Goal: Task Accomplishment & Management: Complete application form

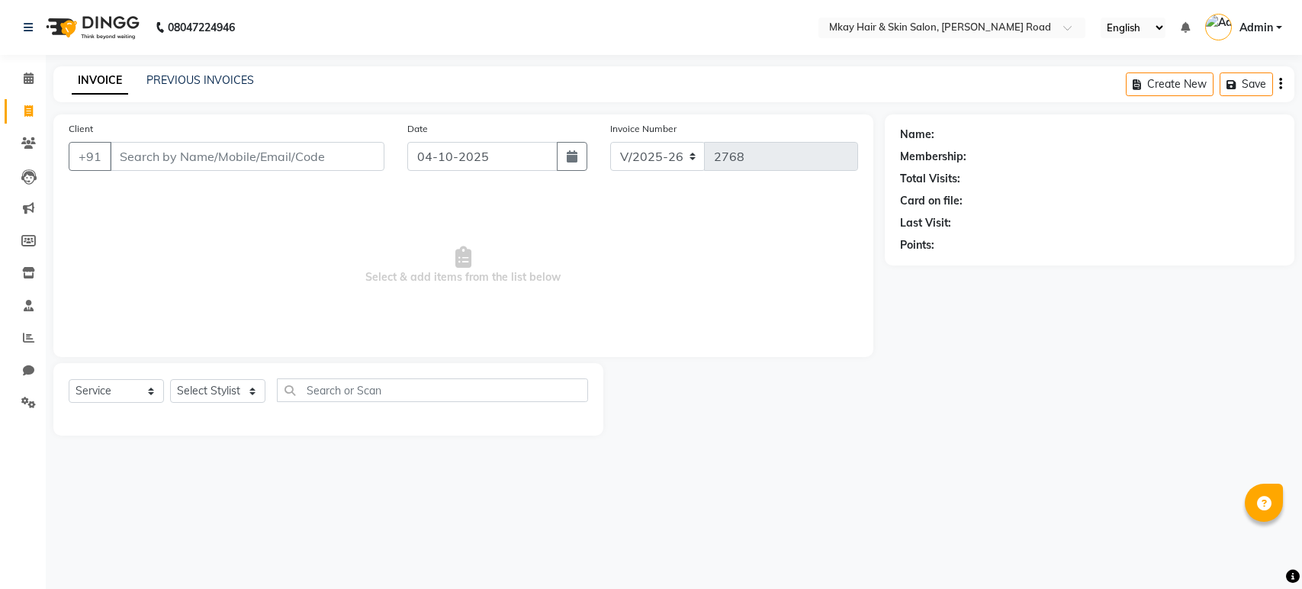
select select "5258"
select select "service"
click at [214, 84] on link "PREVIOUS INVOICES" at bounding box center [200, 80] width 108 height 14
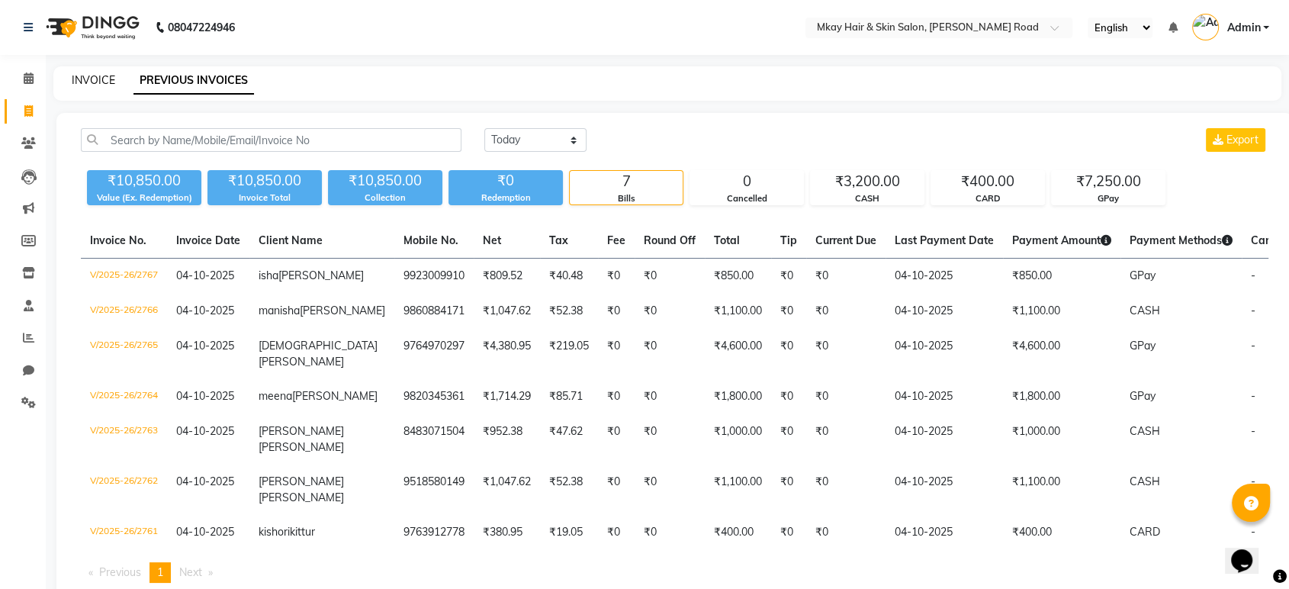
click at [73, 82] on link "INVOICE" at bounding box center [93, 80] width 43 height 14
select select "service"
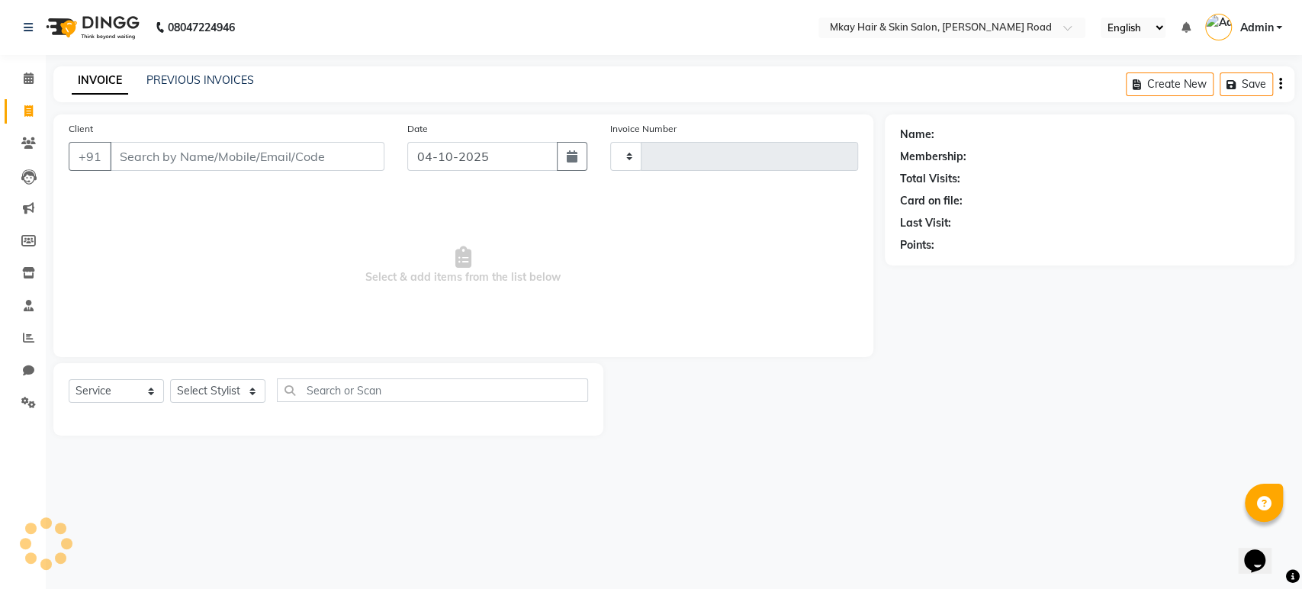
type input "2768"
select select "5258"
click at [204, 85] on link "PREVIOUS INVOICES" at bounding box center [200, 80] width 108 height 14
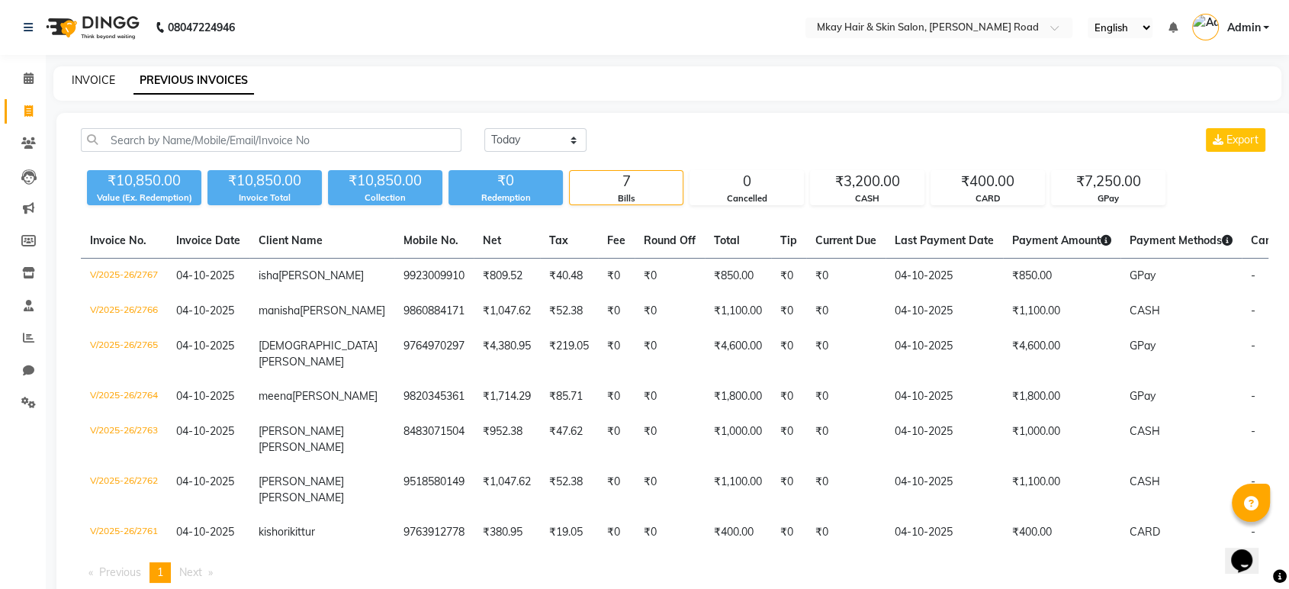
click at [100, 76] on link "INVOICE" at bounding box center [93, 80] width 43 height 14
select select "5258"
select select "service"
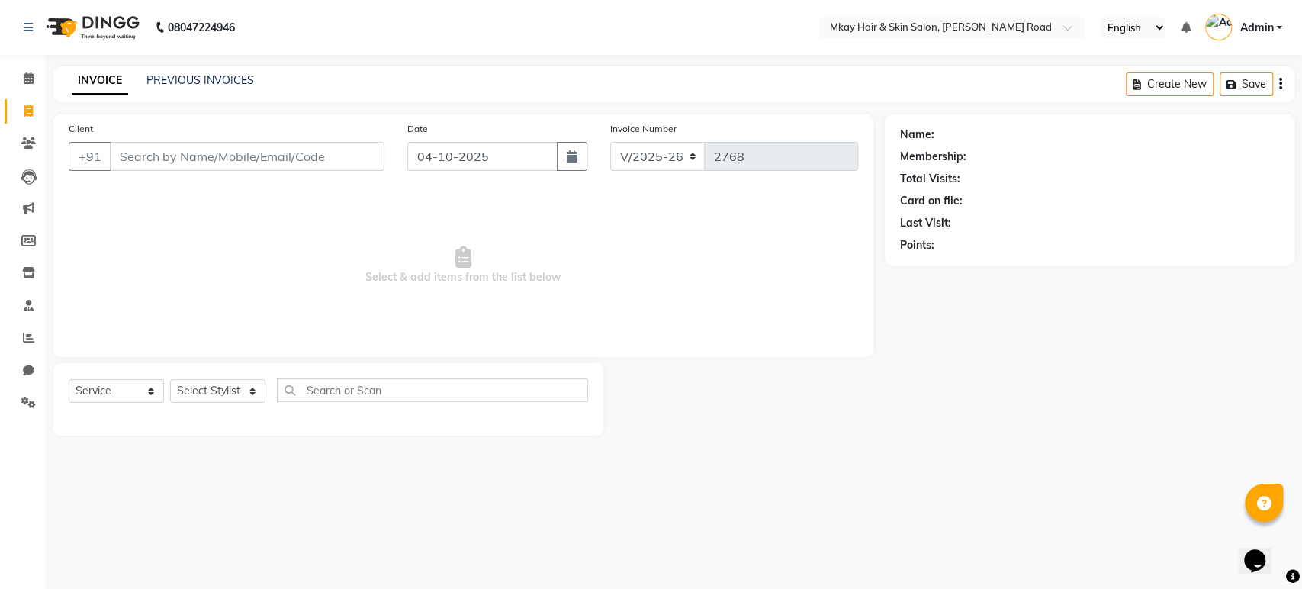
click at [220, 163] on input "Client" at bounding box center [247, 156] width 275 height 29
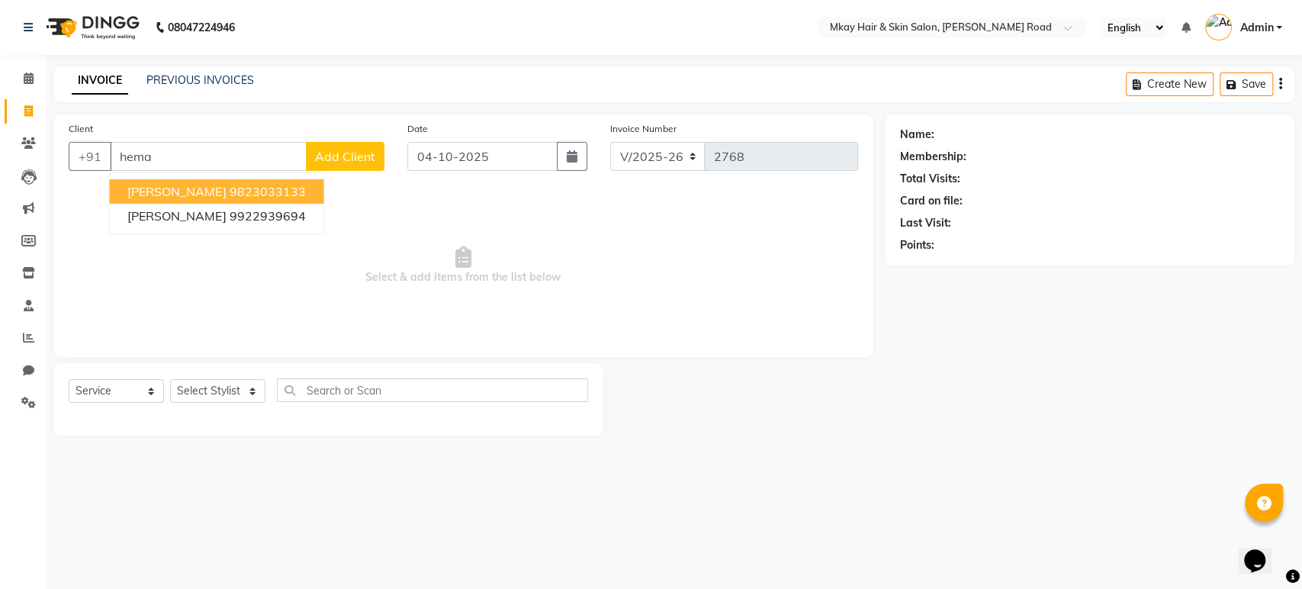
click at [229, 190] on ngb-highlight "9823033133" at bounding box center [267, 191] width 76 height 15
type input "9823033133"
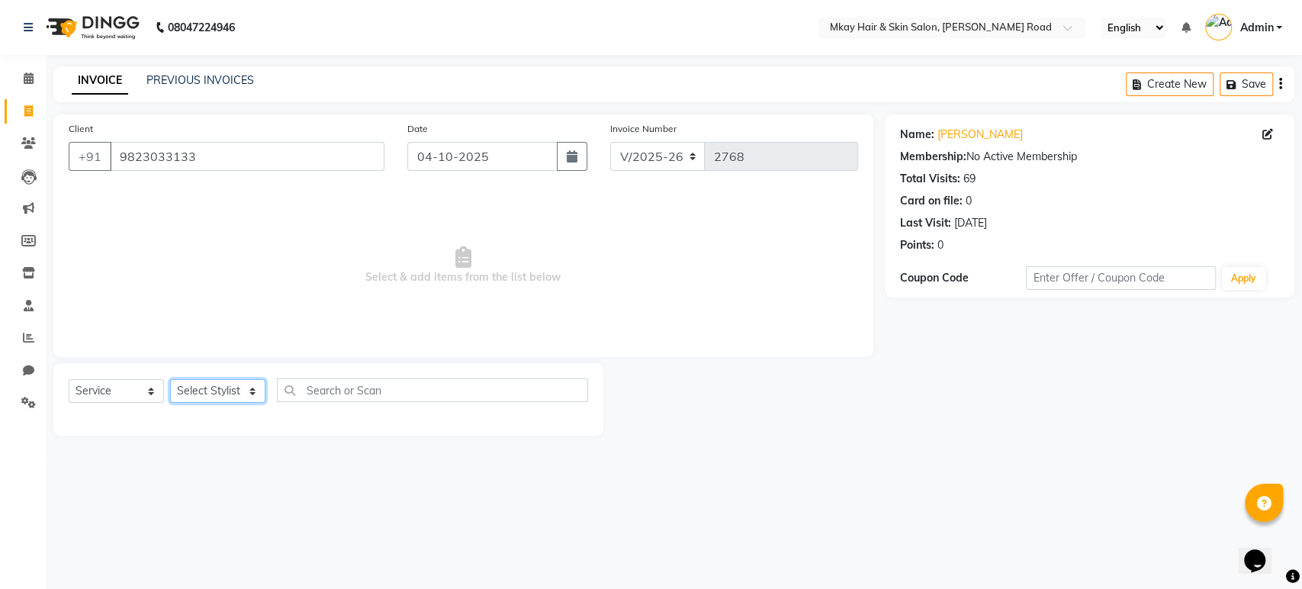
click at [189, 385] on select "Select Stylist [PERSON_NAME] Isha [PERSON_NAME] [PERSON_NAME] Shyam [PERSON_NAM…" at bounding box center [217, 391] width 95 height 24
select select "38226"
click at [170, 379] on select "Select Stylist [PERSON_NAME] Isha [PERSON_NAME] [PERSON_NAME] Shyam [PERSON_NAM…" at bounding box center [217, 391] width 95 height 24
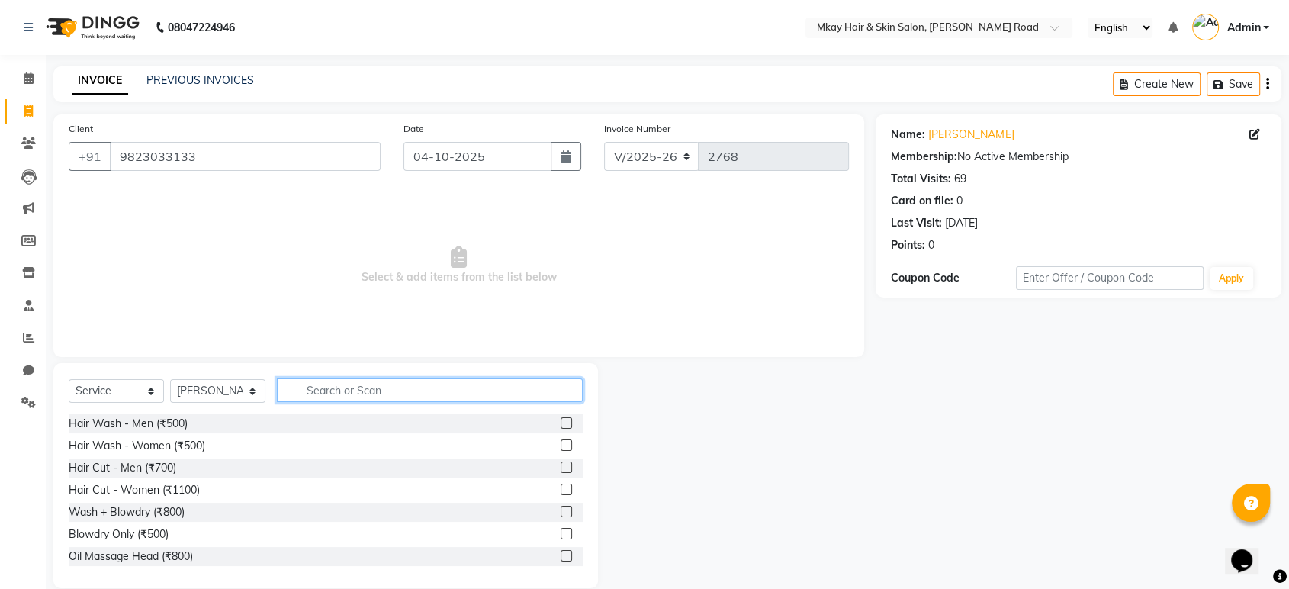
click at [311, 386] on input "text" at bounding box center [430, 390] width 306 height 24
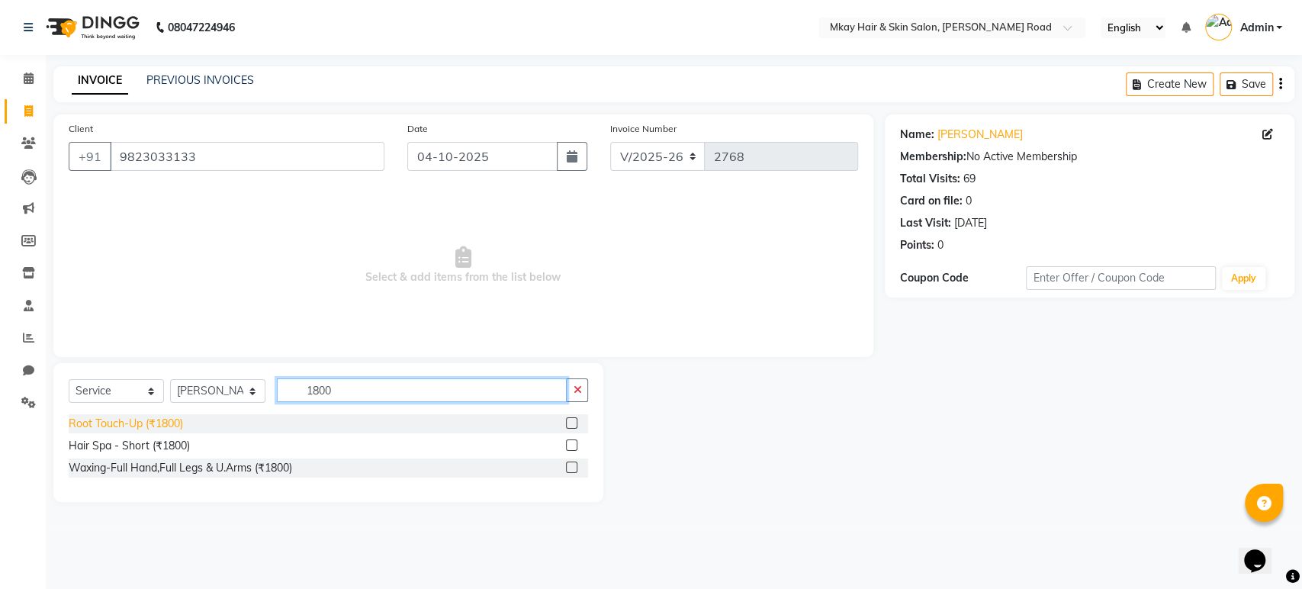
type input "1800"
click at [128, 420] on div "Root Touch-Up (₹1800)" at bounding box center [126, 424] width 114 height 16
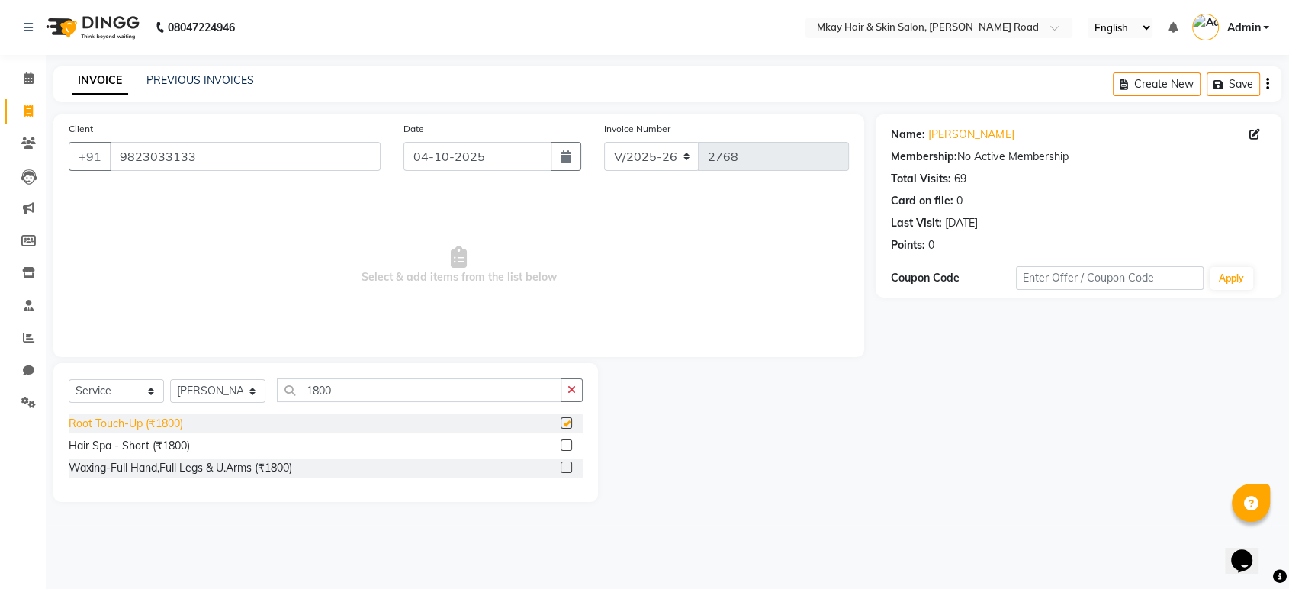
checkbox input "false"
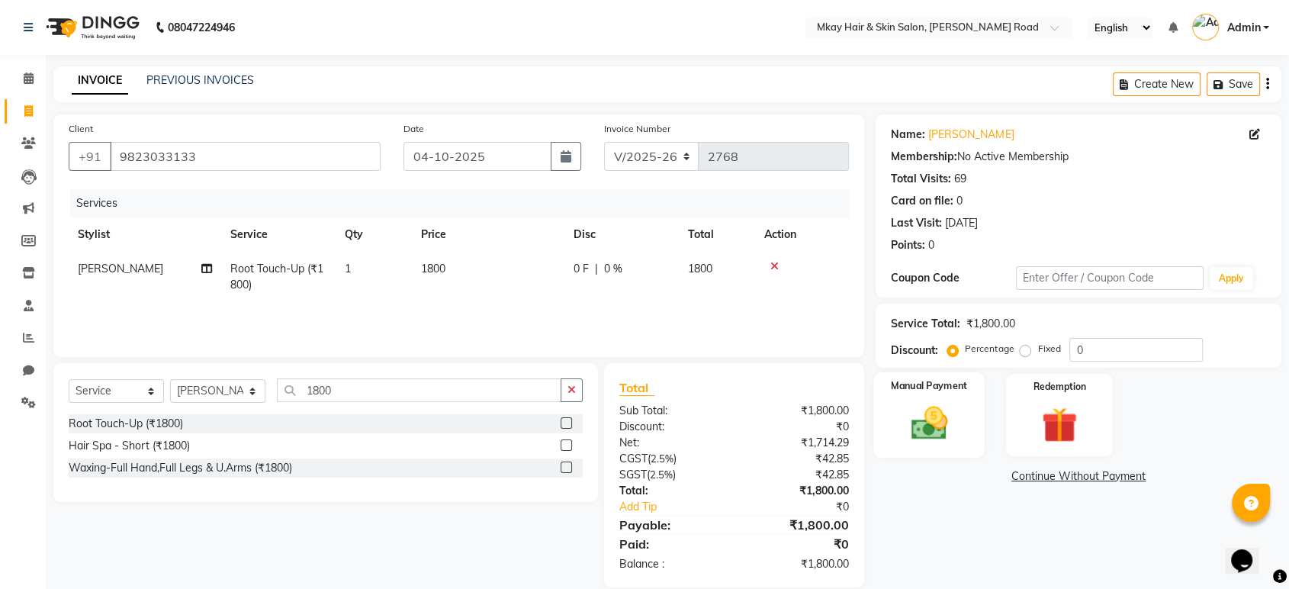
click at [903, 410] on img at bounding box center [928, 423] width 59 height 43
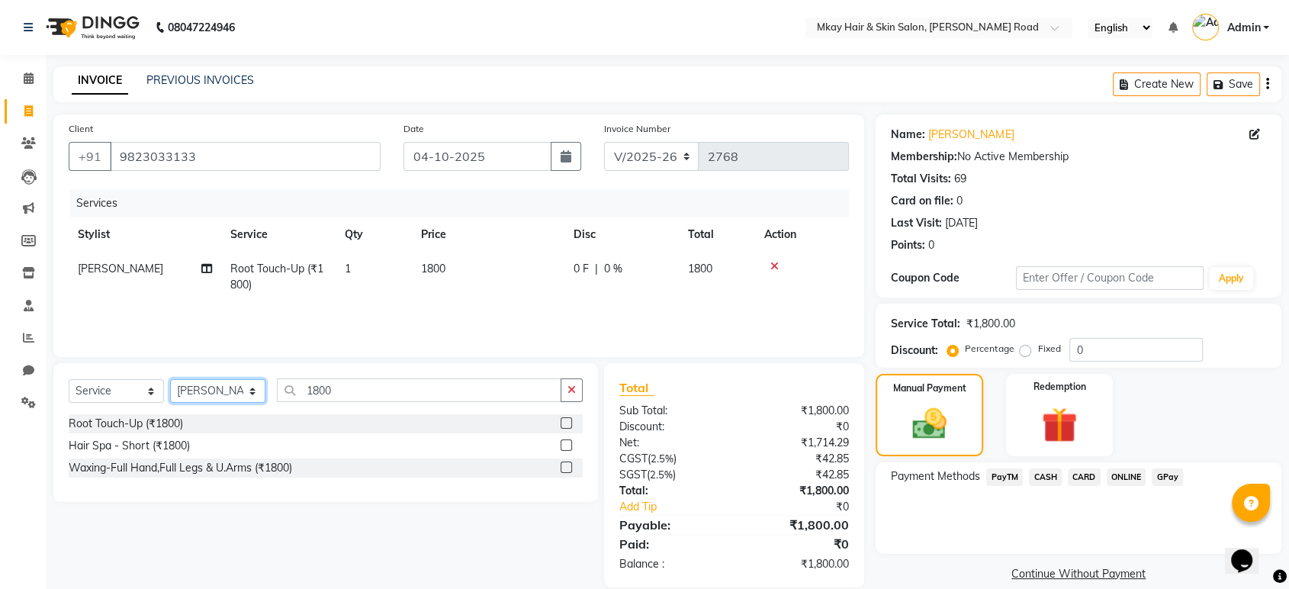
click at [219, 390] on select "Select Stylist [PERSON_NAME] Isha [PERSON_NAME] [PERSON_NAME] Shyam [PERSON_NAM…" at bounding box center [217, 391] width 95 height 24
select select "38229"
click at [170, 379] on select "Select Stylist [PERSON_NAME] Isha [PERSON_NAME] [PERSON_NAME] Shyam [PERSON_NAM…" at bounding box center [217, 391] width 95 height 24
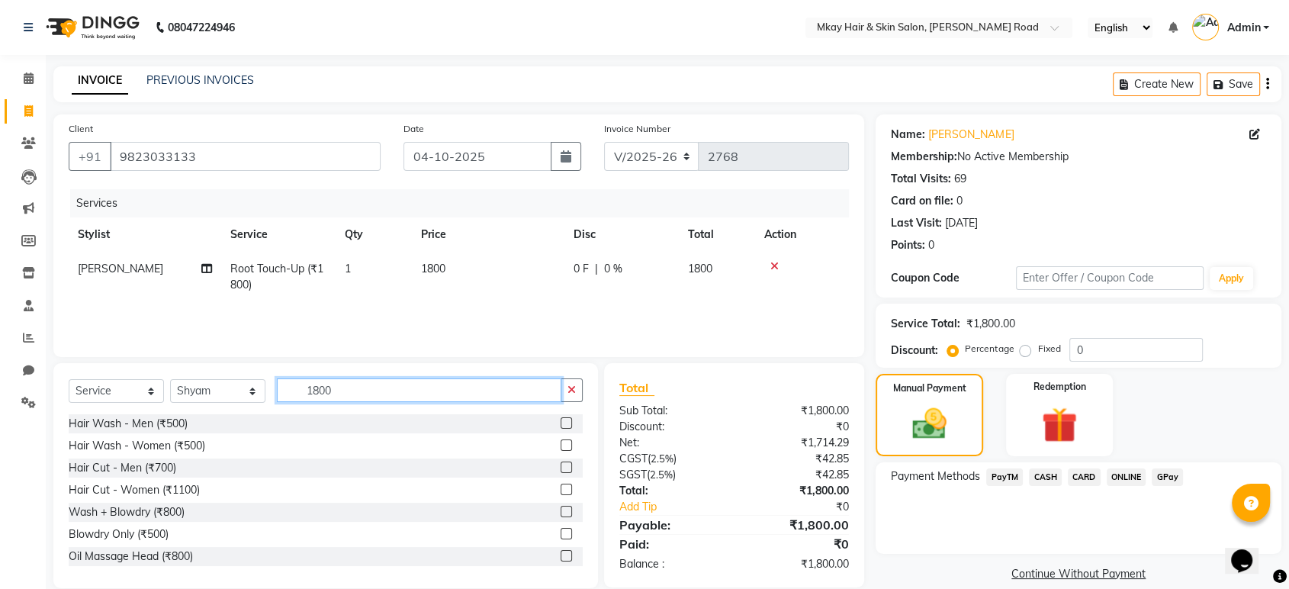
click at [352, 394] on input "1800" at bounding box center [419, 390] width 284 height 24
type input "1"
click at [772, 257] on td at bounding box center [802, 277] width 94 height 50
click at [772, 267] on icon at bounding box center [774, 266] width 8 height 11
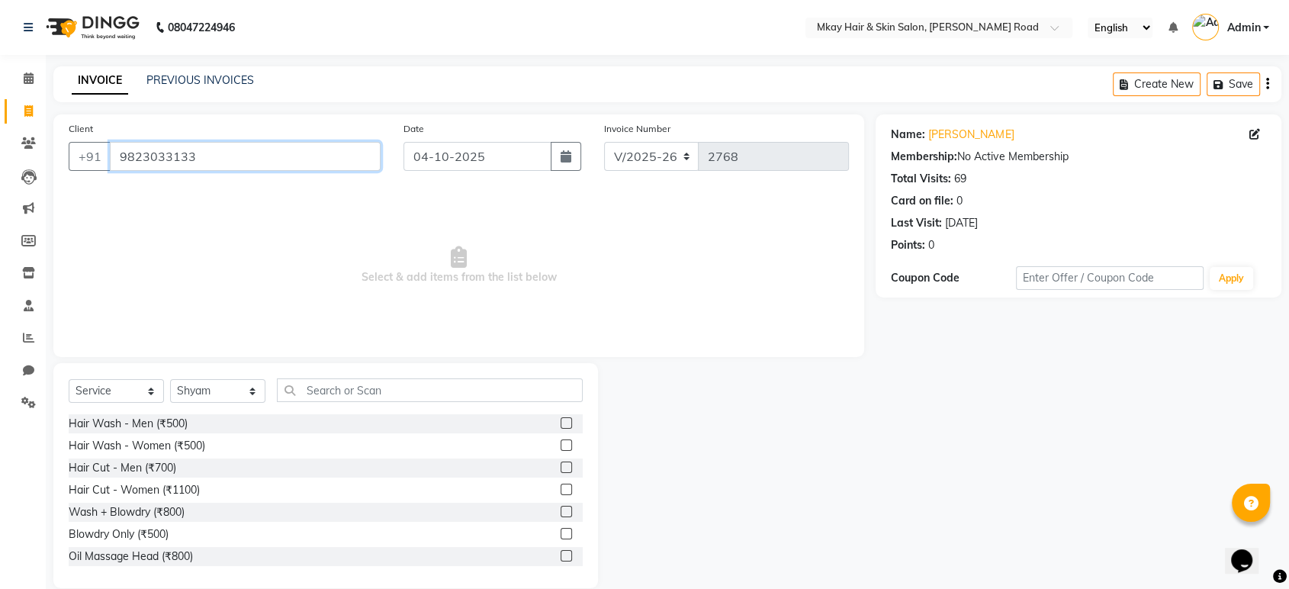
click at [239, 153] on input "9823033133" at bounding box center [245, 156] width 271 height 29
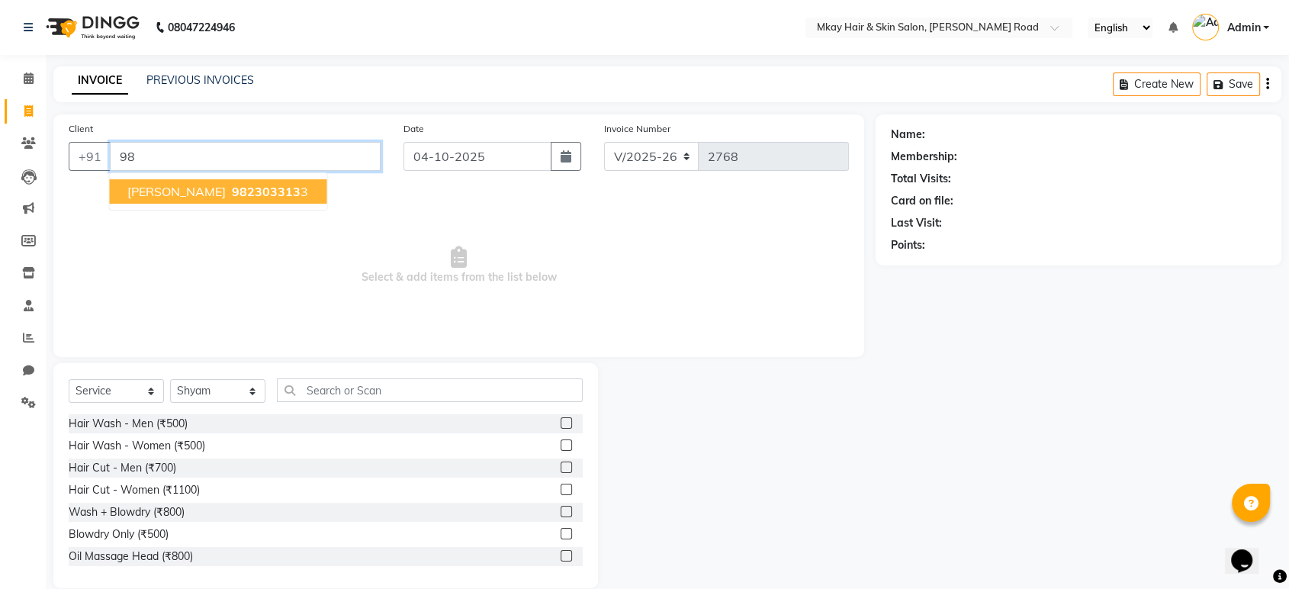
type input "9"
click at [236, 176] on ngb-typeahead-window "[PERSON_NAME] 9823033133 [PERSON_NAME] 9922939694" at bounding box center [216, 203] width 216 height 63
click at [235, 188] on ngb-highlight "9823033133" at bounding box center [267, 191] width 76 height 15
type input "9823033133"
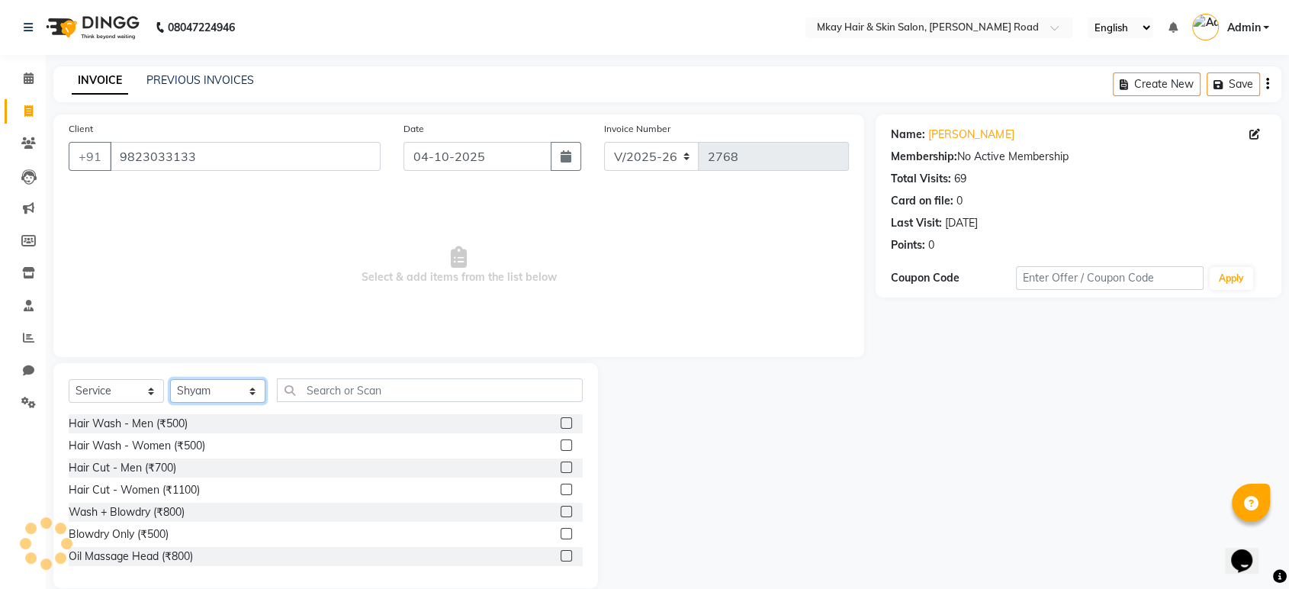
click at [219, 397] on select "Select Stylist [PERSON_NAME] Isha [PERSON_NAME] [PERSON_NAME] Shyam [PERSON_NAM…" at bounding box center [217, 391] width 95 height 24
select select "38226"
click at [170, 379] on select "Select Stylist [PERSON_NAME] Isha [PERSON_NAME] [PERSON_NAME] Shyam [PERSON_NAM…" at bounding box center [217, 391] width 95 height 24
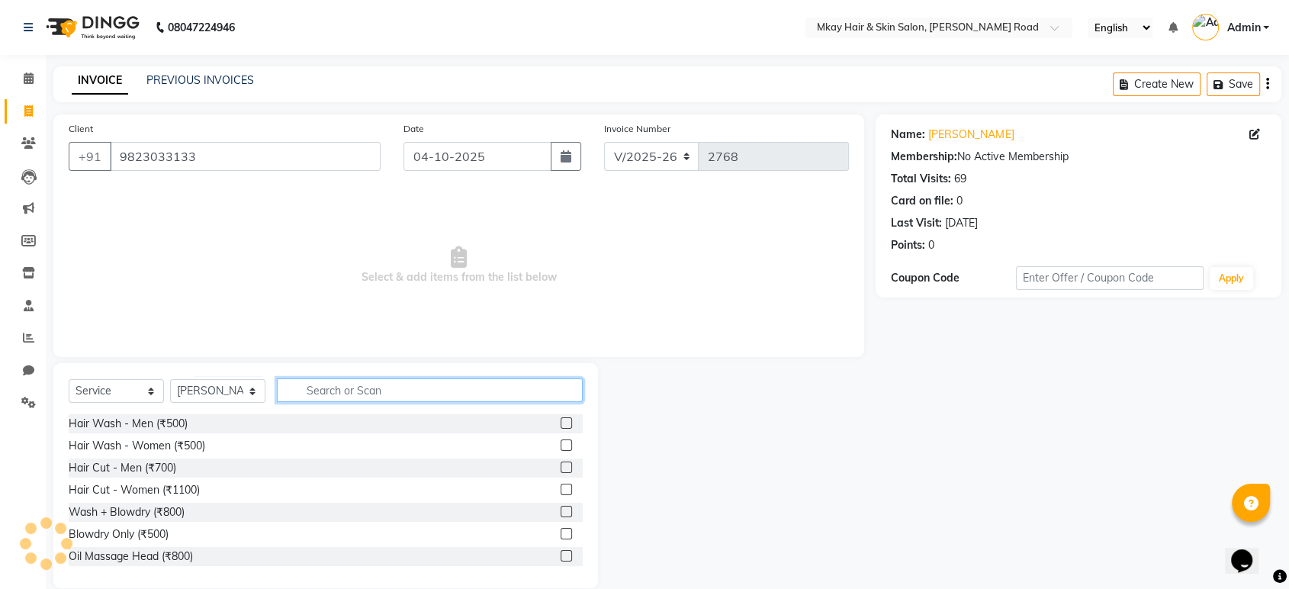
click at [305, 390] on input "text" at bounding box center [430, 390] width 306 height 24
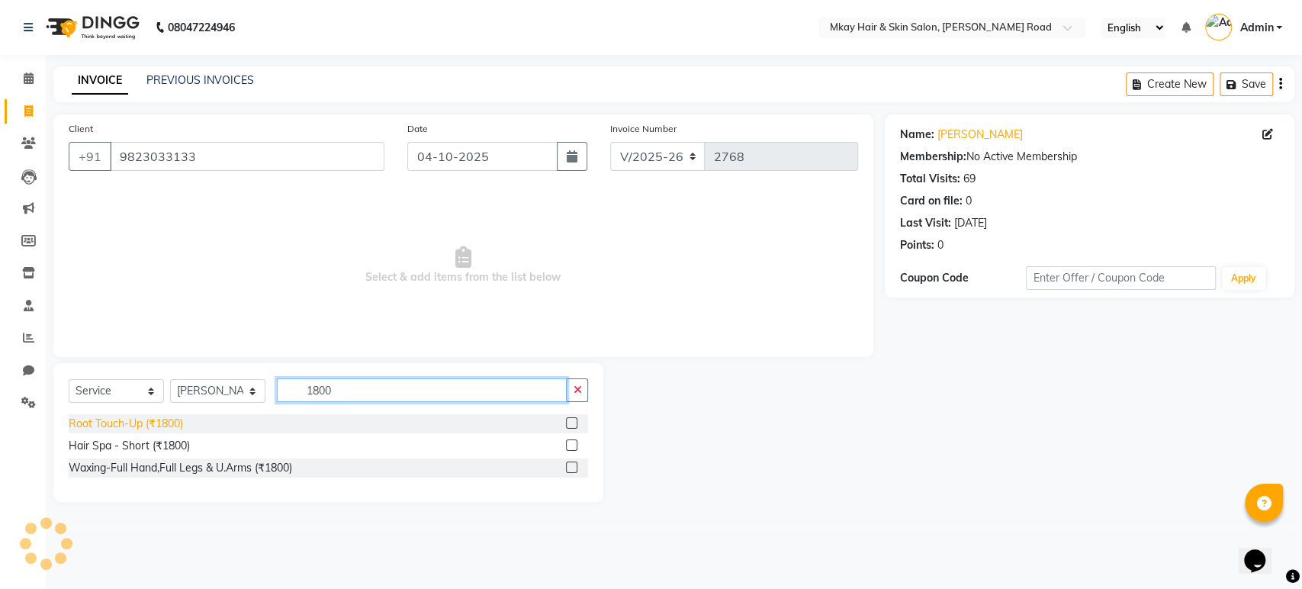
type input "1800"
click at [112, 420] on div "Root Touch-Up (₹1800)" at bounding box center [126, 424] width 114 height 16
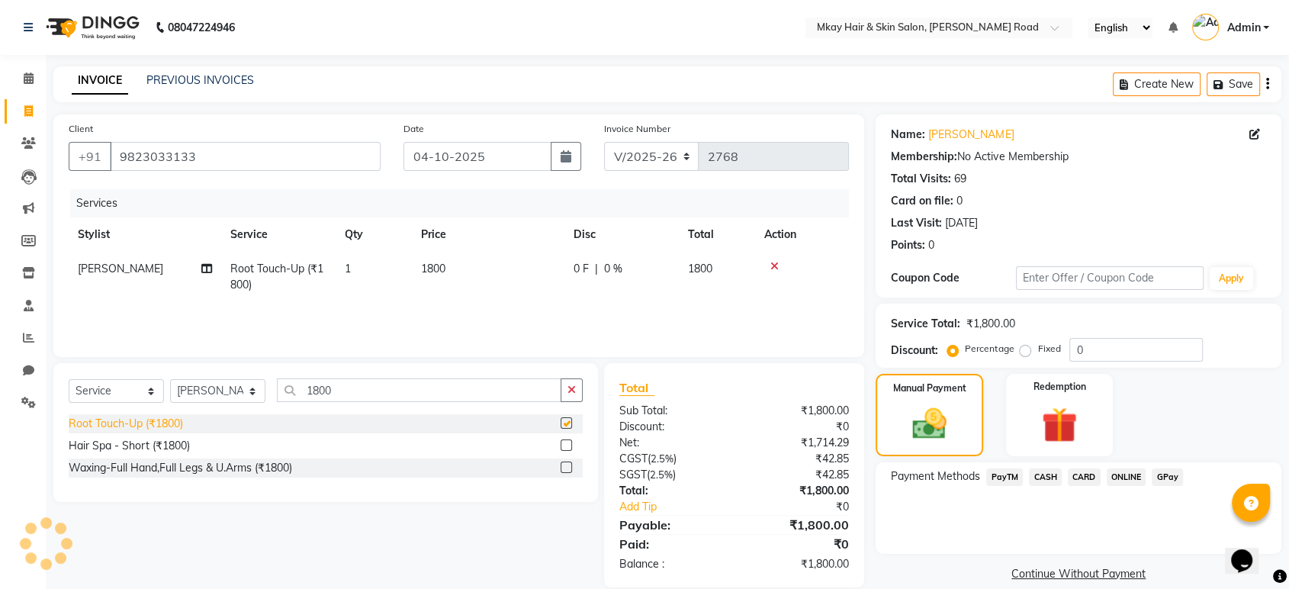
checkbox input "false"
click at [206, 393] on select "Select Stylist [PERSON_NAME] Isha [PERSON_NAME] [PERSON_NAME] Shyam [PERSON_NAM…" at bounding box center [217, 391] width 95 height 24
select select "38229"
click at [170, 379] on select "Select Stylist [PERSON_NAME] Isha [PERSON_NAME] [PERSON_NAME] Shyam [PERSON_NAM…" at bounding box center [217, 391] width 95 height 24
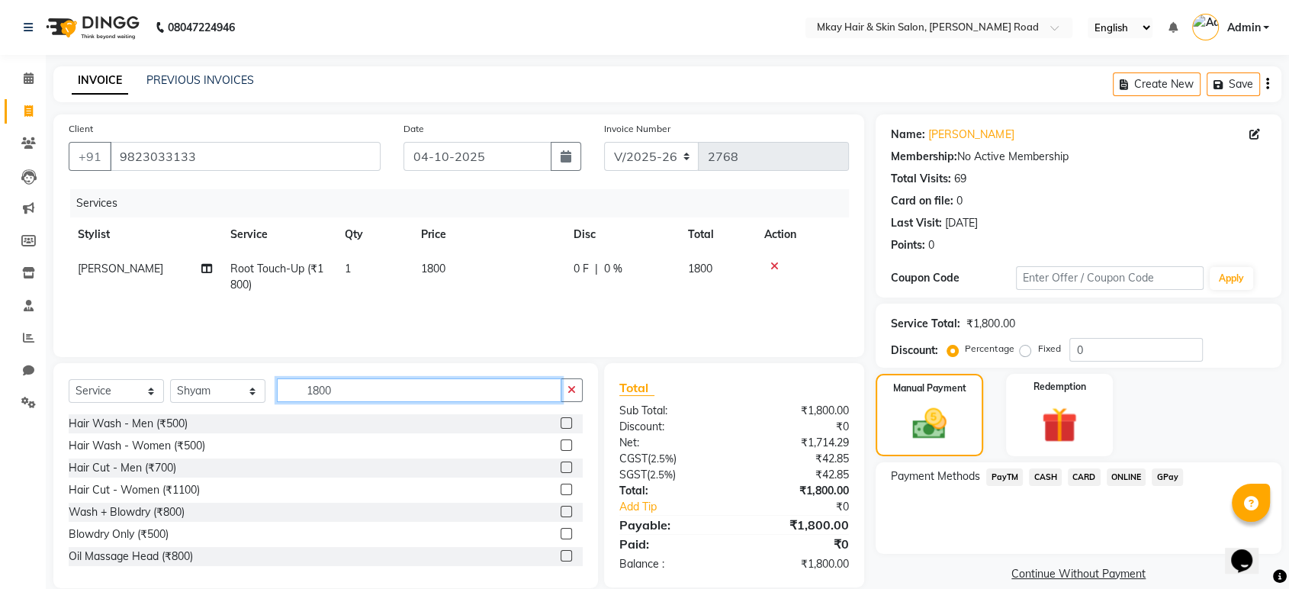
click at [385, 390] on input "1800" at bounding box center [419, 390] width 284 height 24
type input "1"
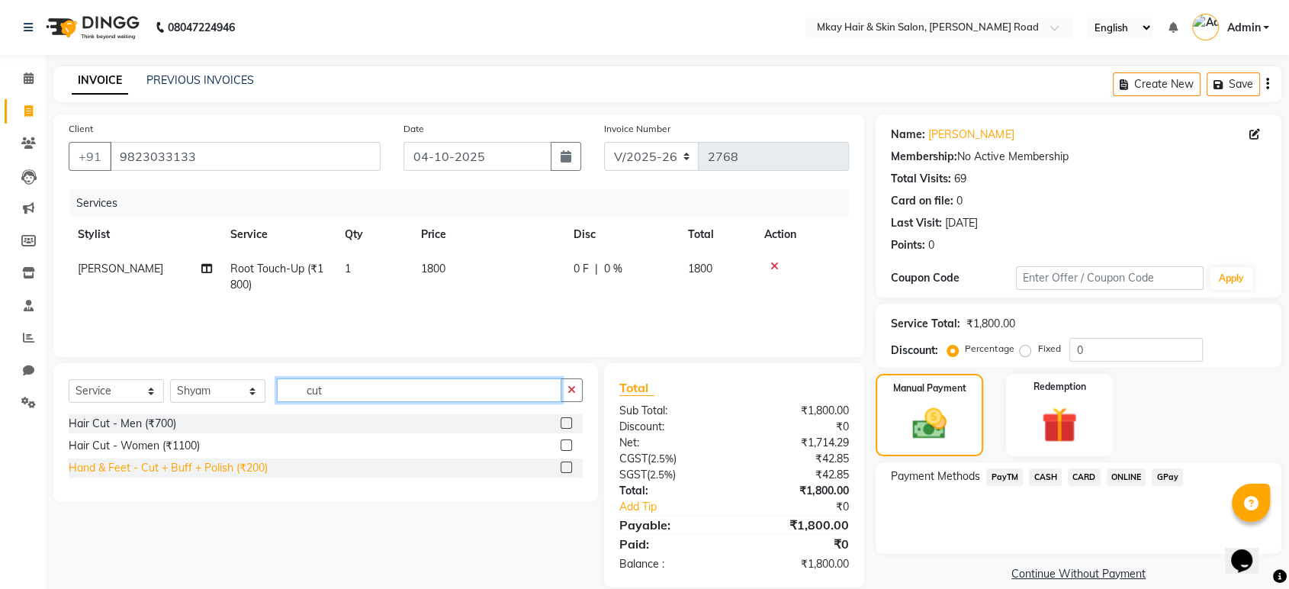
type input "cut"
click at [246, 464] on div "Hand & Feet - Cut + Buff + Polish (₹200)" at bounding box center [168, 468] width 199 height 16
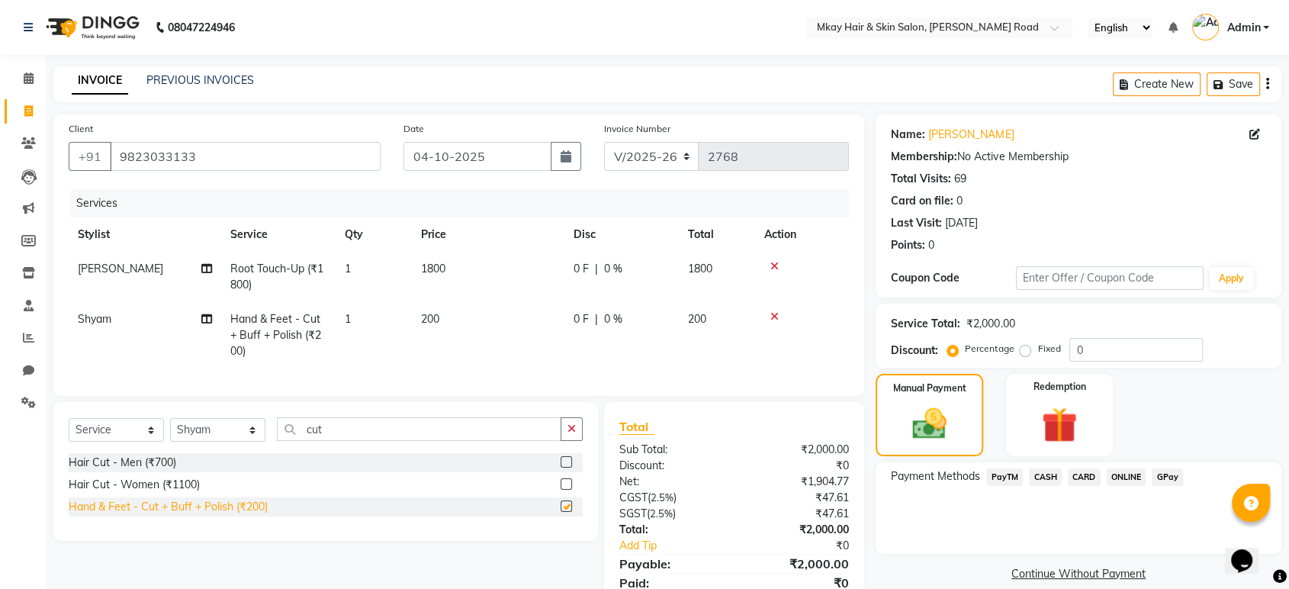
checkbox input "false"
click at [460, 328] on td "200" at bounding box center [488, 335] width 153 height 66
select select "38229"
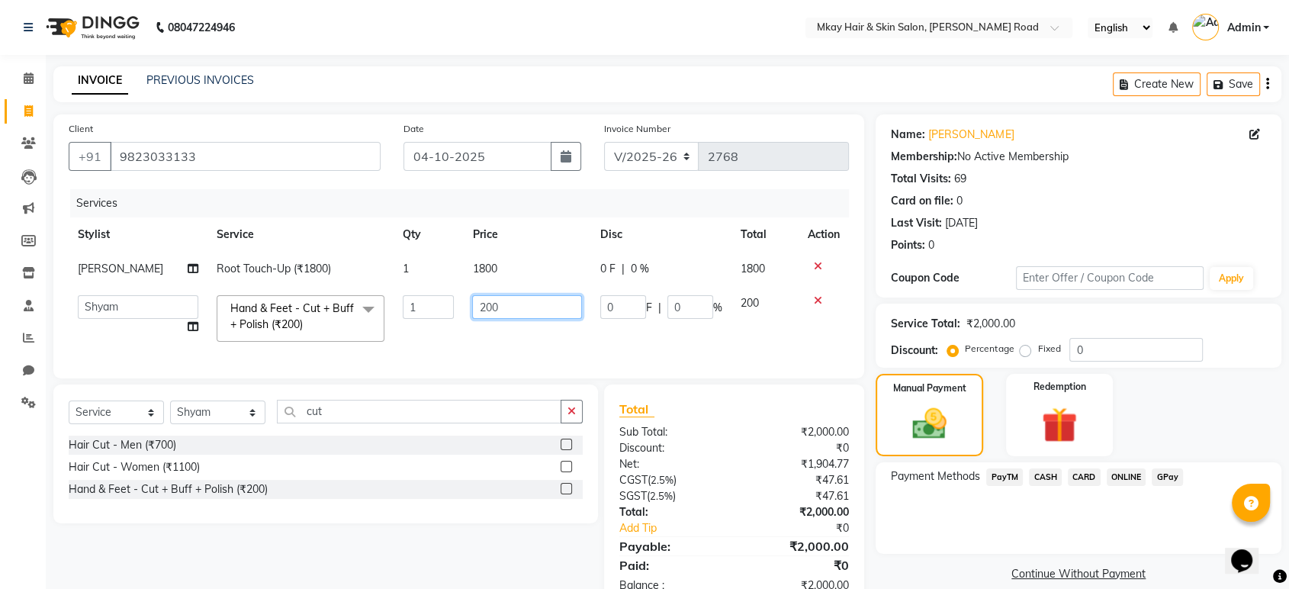
click at [490, 310] on input "200" at bounding box center [527, 307] width 110 height 24
click at [508, 308] on input "200" at bounding box center [527, 307] width 110 height 24
type input "2"
type input "100"
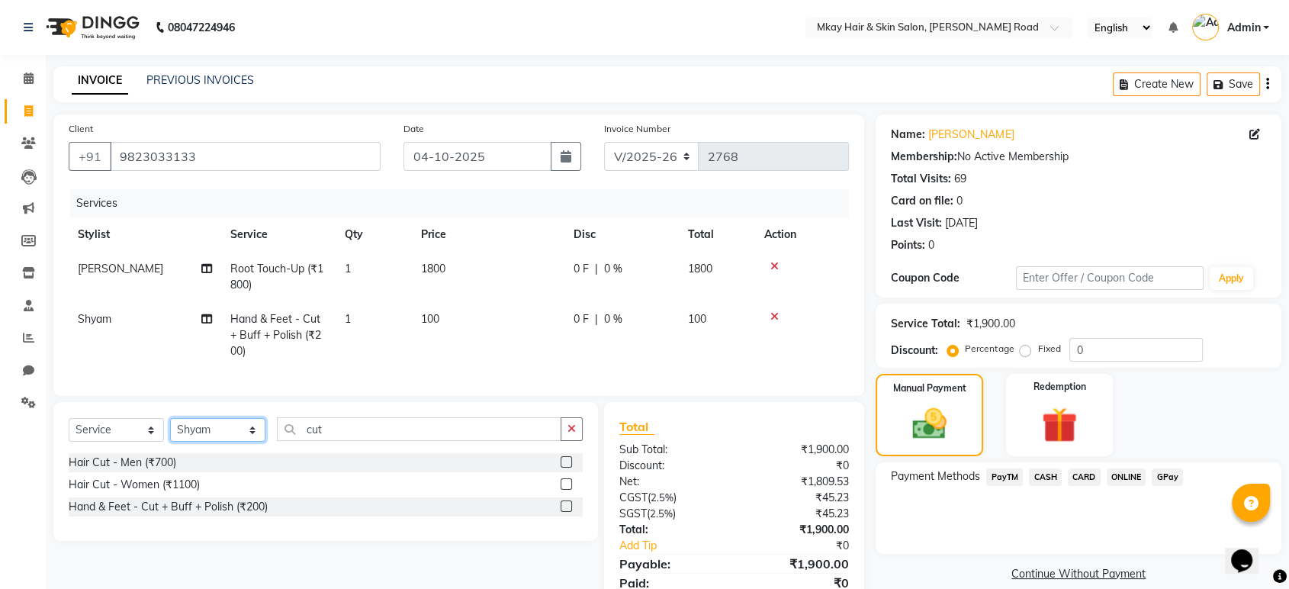
click at [213, 428] on div "Select Service Product Membership Package Voucher Prepaid Gift Card Select Styl…" at bounding box center [325, 471] width 544 height 139
click at [442, 364] on td "100" at bounding box center [488, 335] width 153 height 66
select select "38229"
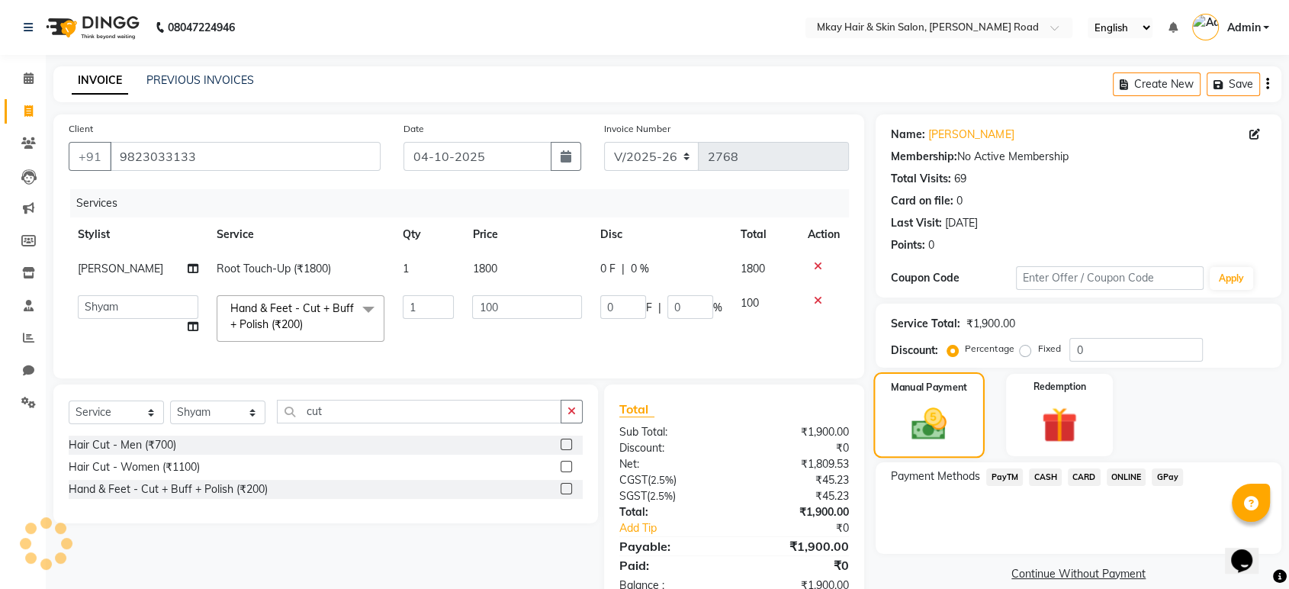
click at [897, 410] on div "Manual Payment" at bounding box center [929, 414] width 111 height 85
click at [1048, 474] on span "CASH" at bounding box center [1045, 477] width 33 height 18
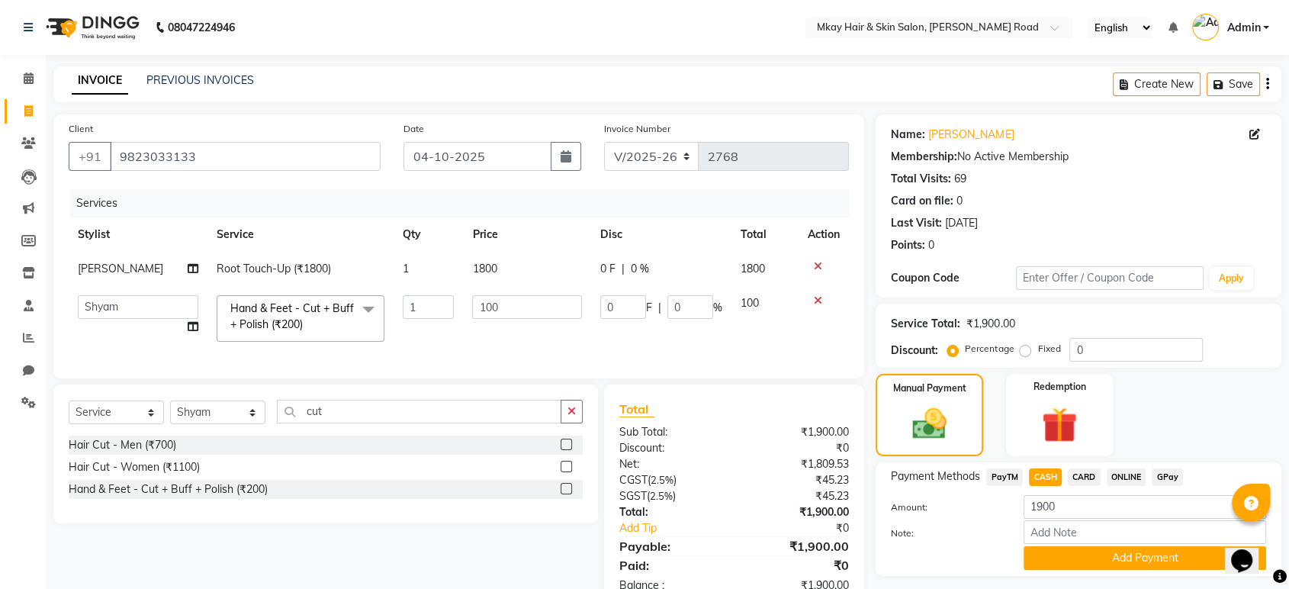
scroll to position [54, 0]
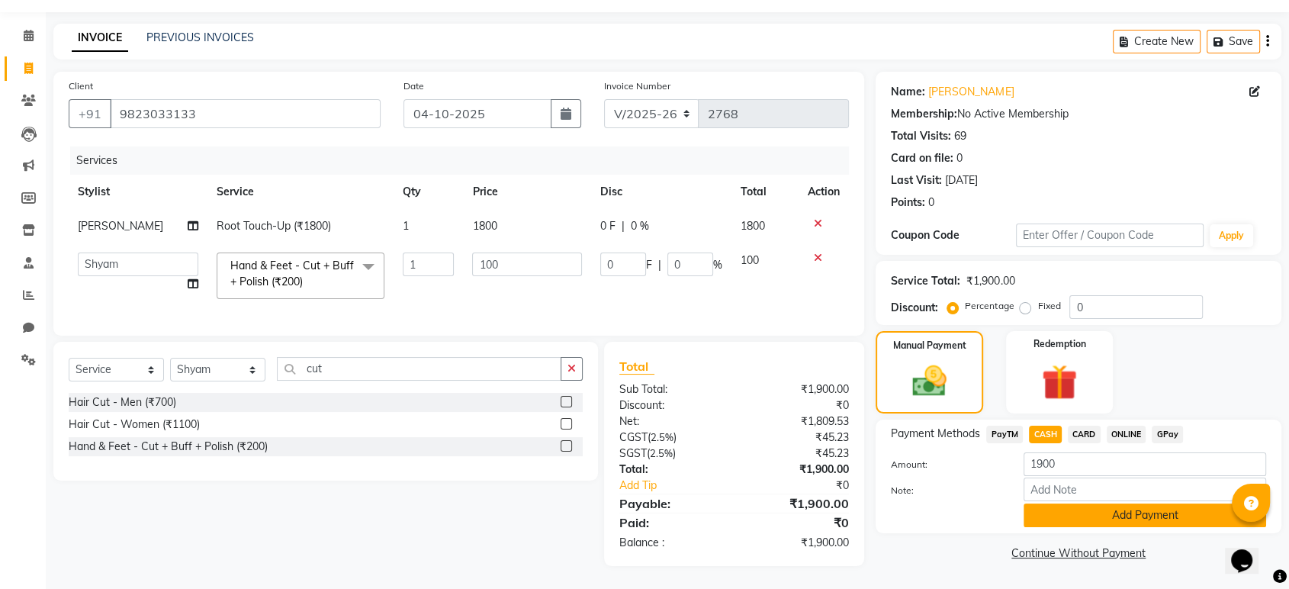
click at [1039, 503] on button "Add Payment" at bounding box center [1144, 515] width 242 height 24
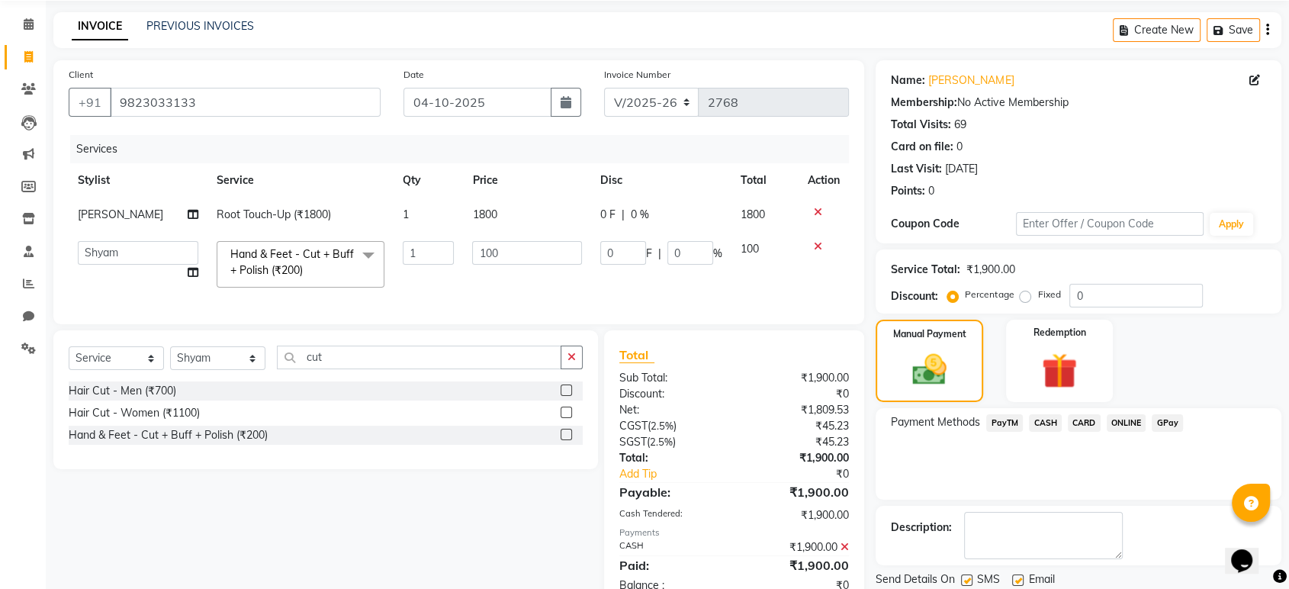
scroll to position [108, 0]
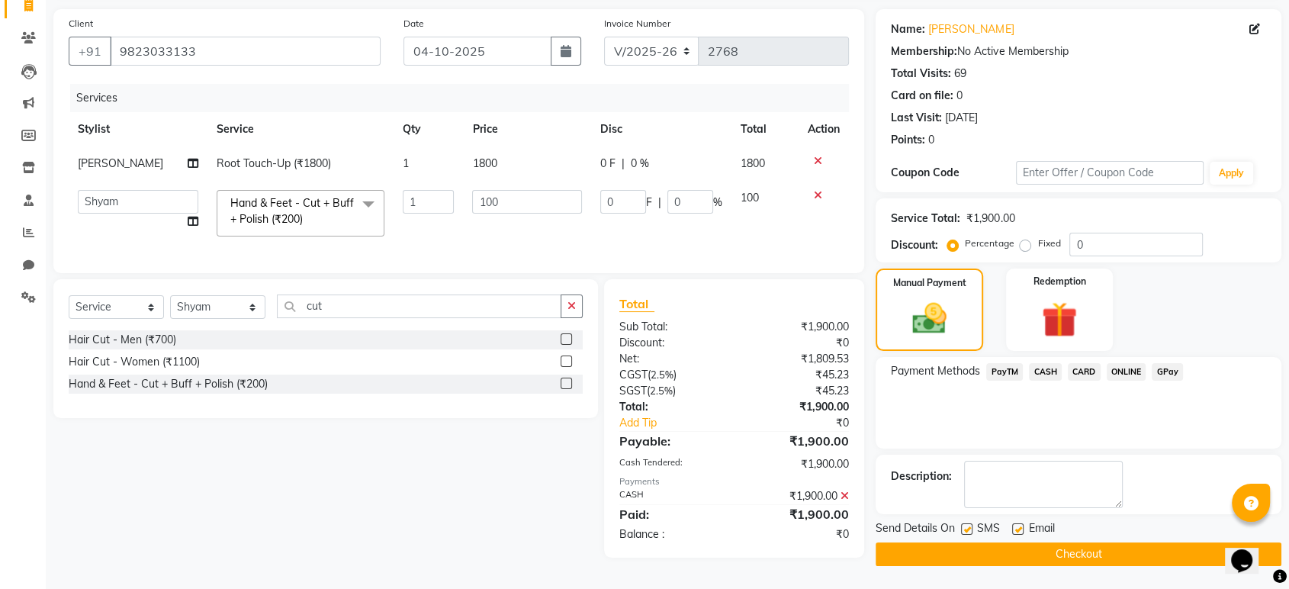
click at [1013, 523] on label at bounding box center [1017, 528] width 11 height 11
click at [1013, 525] on input "checkbox" at bounding box center [1017, 530] width 10 height 10
checkbox input "false"
click at [964, 527] on label at bounding box center [966, 528] width 11 height 11
click at [964, 527] on input "checkbox" at bounding box center [966, 530] width 10 height 10
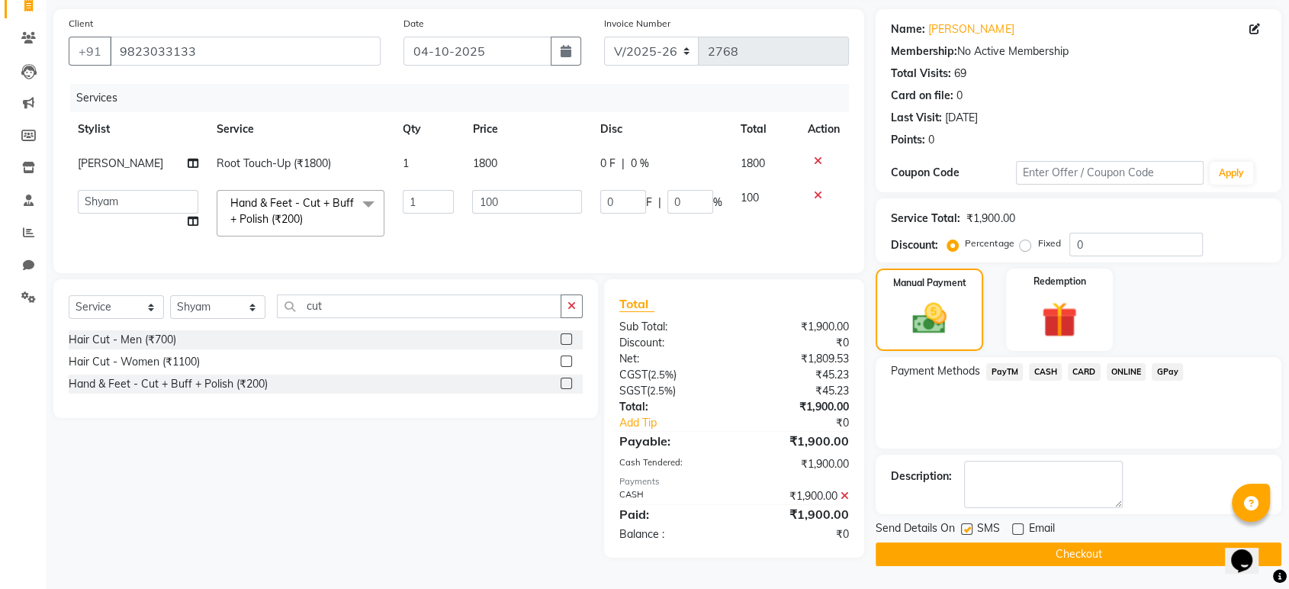
checkbox input "false"
click at [964, 558] on button "Checkout" at bounding box center [1078, 554] width 406 height 24
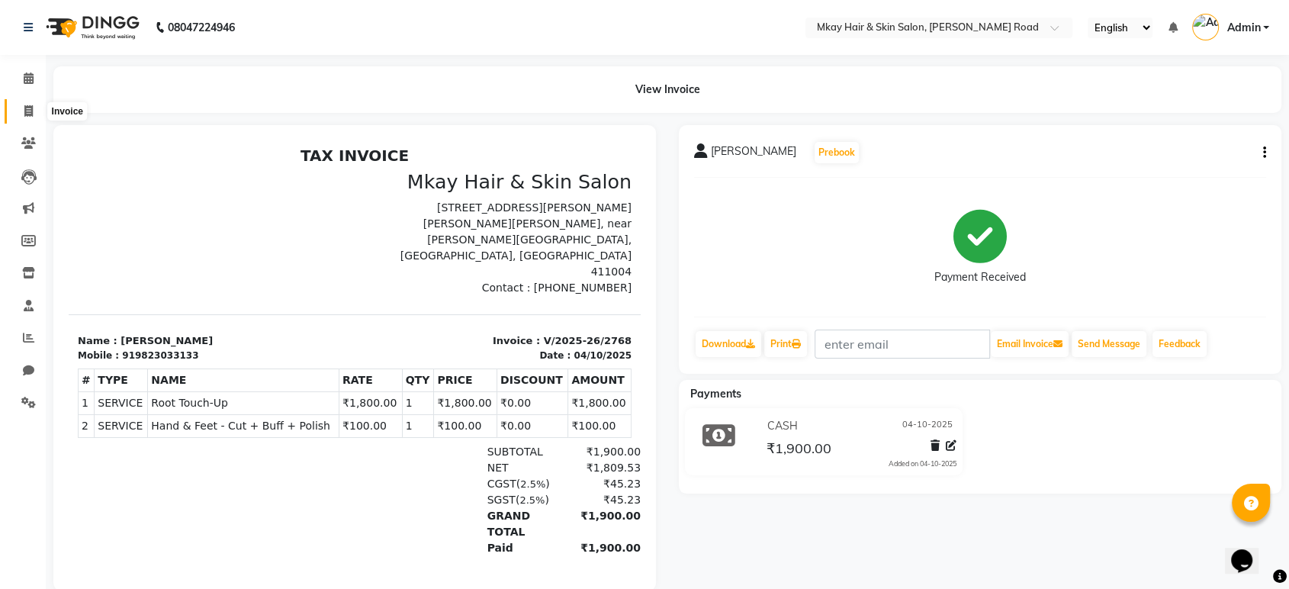
click at [20, 104] on span at bounding box center [28, 112] width 27 height 18
select select "service"
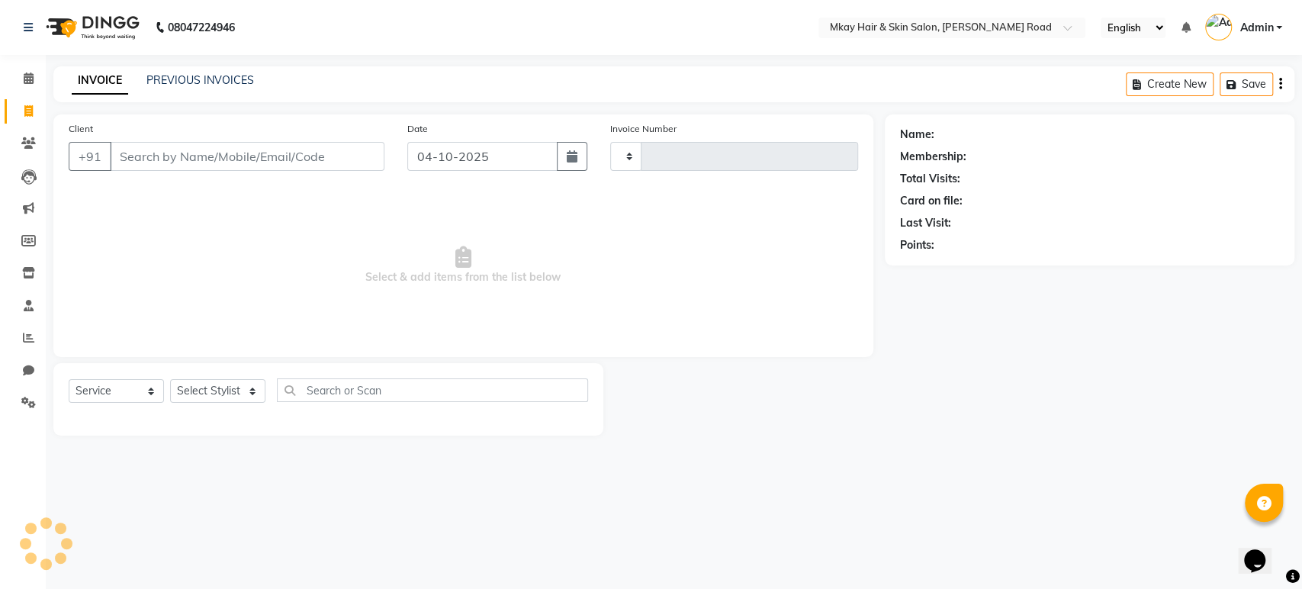
type input "2769"
select select "5258"
click at [133, 162] on input "Client" at bounding box center [247, 156] width 275 height 29
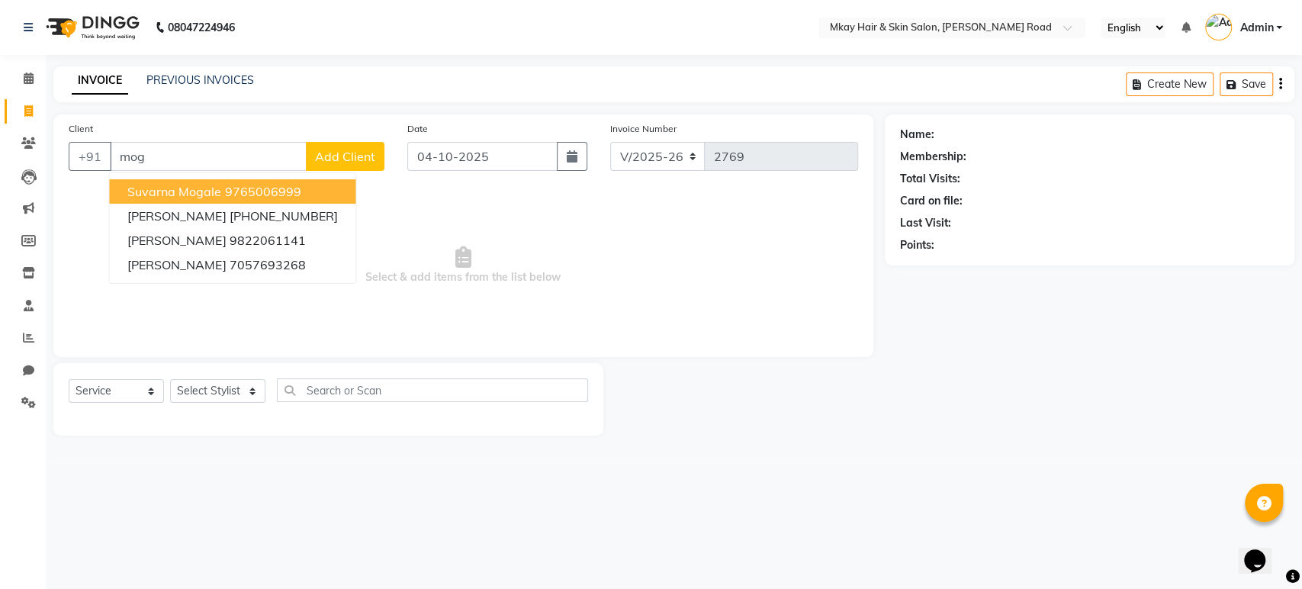
click at [153, 146] on input "mog" at bounding box center [208, 156] width 197 height 29
type input "m"
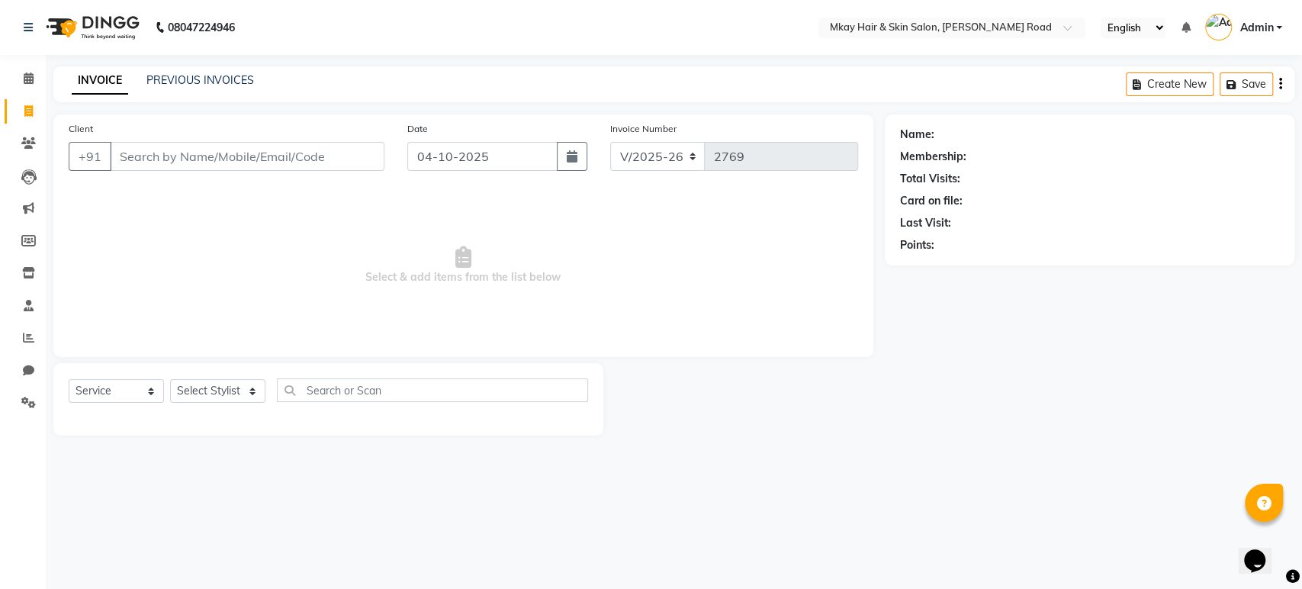
click at [159, 160] on input "Client" at bounding box center [247, 156] width 275 height 29
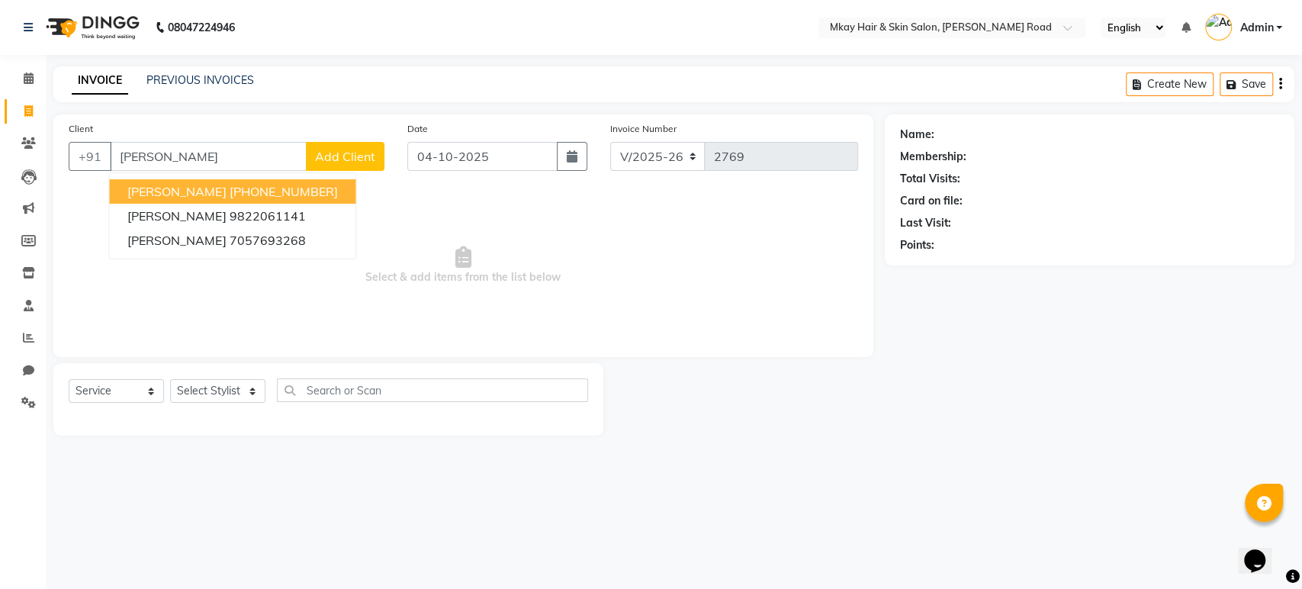
click at [167, 182] on button "[PERSON_NAME] [PHONE_NUMBER]" at bounding box center [232, 191] width 246 height 24
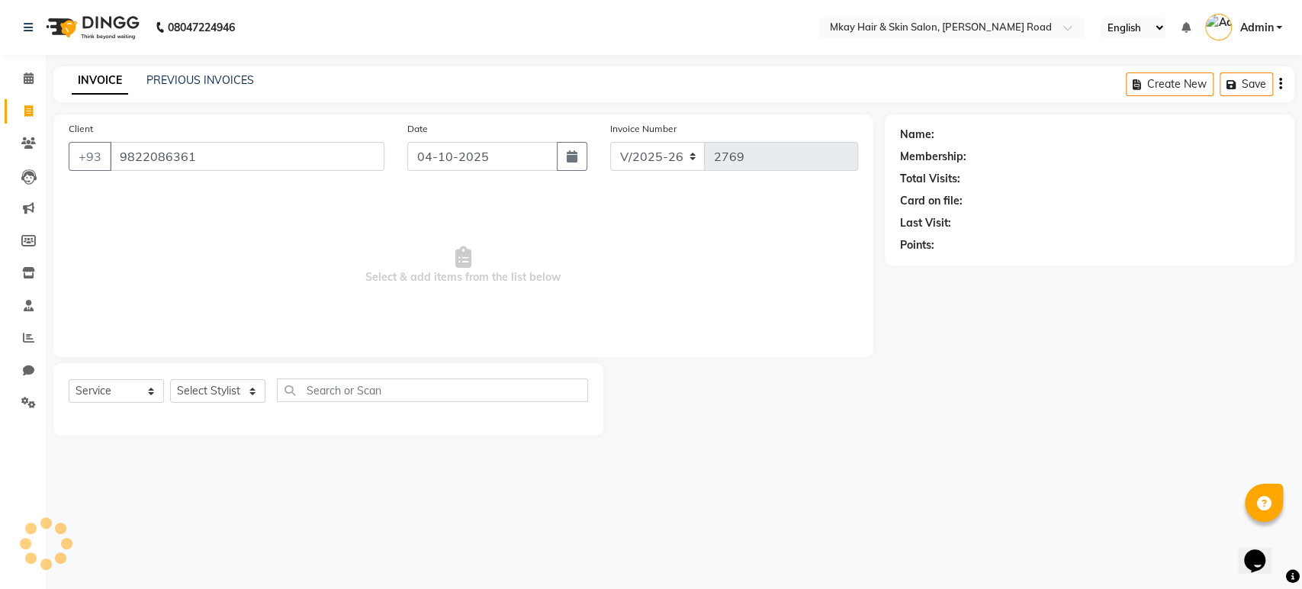
type input "9822086361"
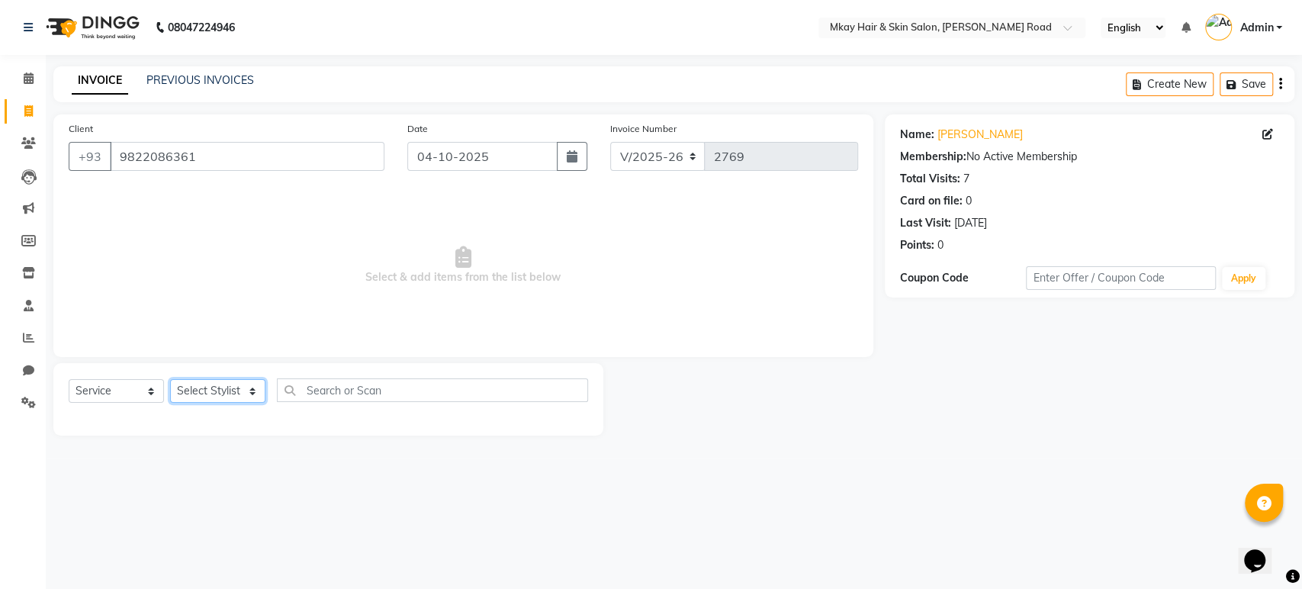
click at [186, 384] on select "Select Stylist [PERSON_NAME] Isha [PERSON_NAME] [PERSON_NAME] Shyam [PERSON_NAM…" at bounding box center [217, 391] width 95 height 24
select select "38226"
click at [170, 379] on select "Select Stylist [PERSON_NAME] Isha [PERSON_NAME] [PERSON_NAME] Shyam [PERSON_NAM…" at bounding box center [217, 391] width 95 height 24
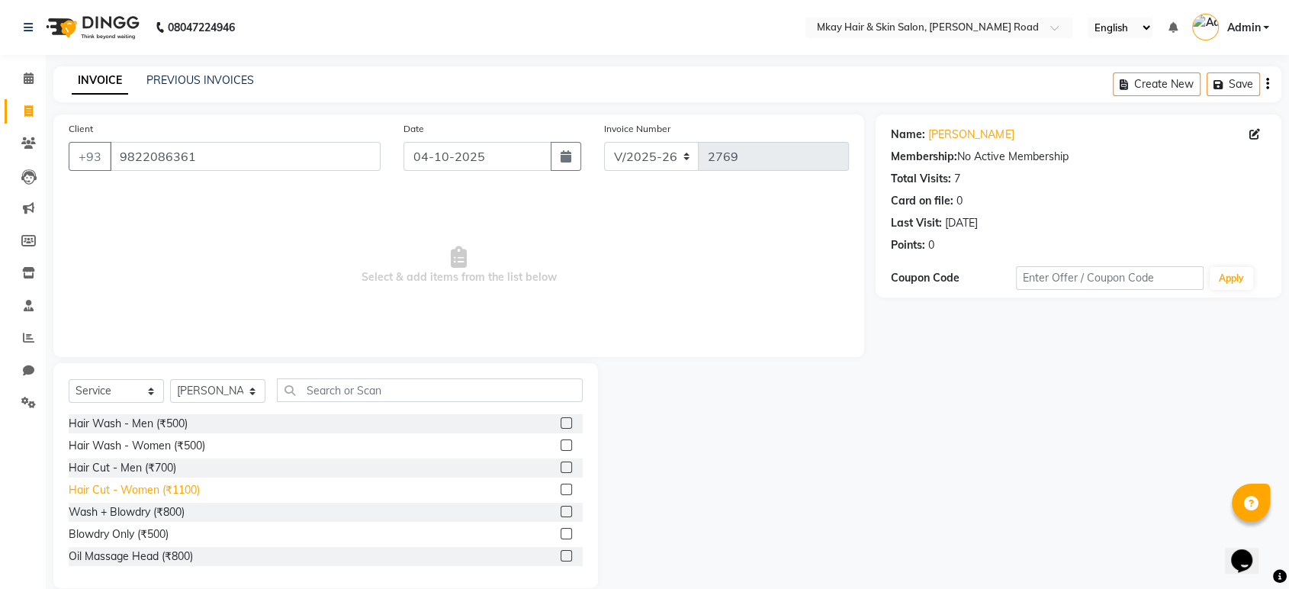
click at [159, 487] on div "Hair Cut - Women (₹1100)" at bounding box center [134, 490] width 131 height 16
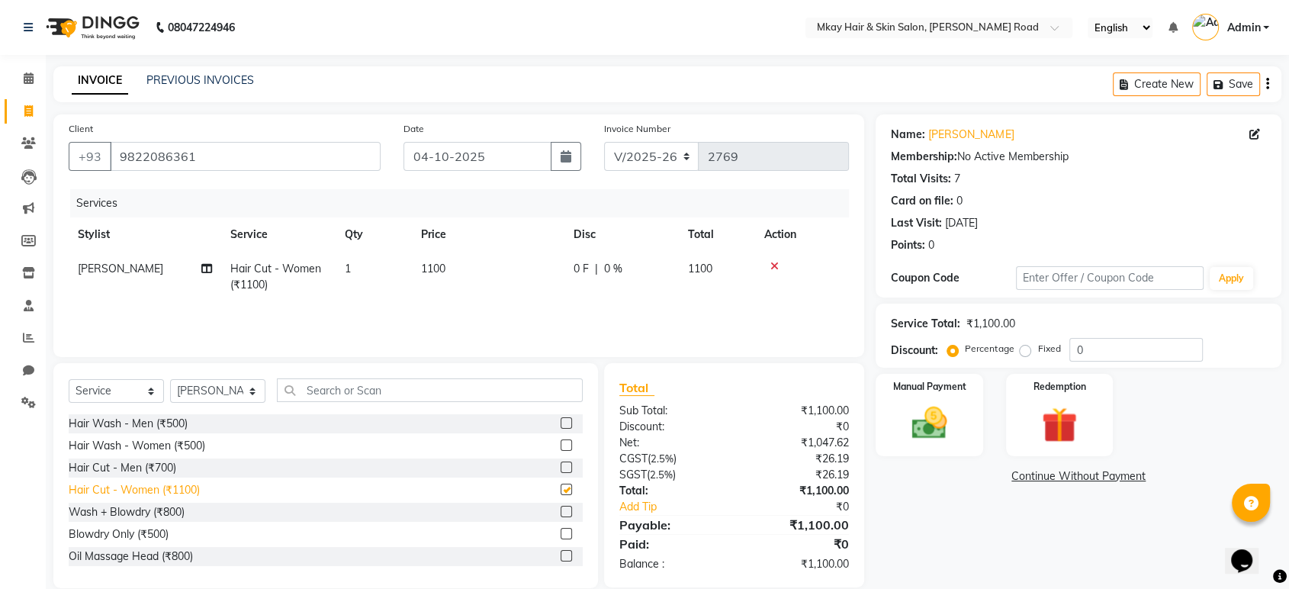
checkbox input "false"
click at [949, 413] on img at bounding box center [928, 423] width 59 height 43
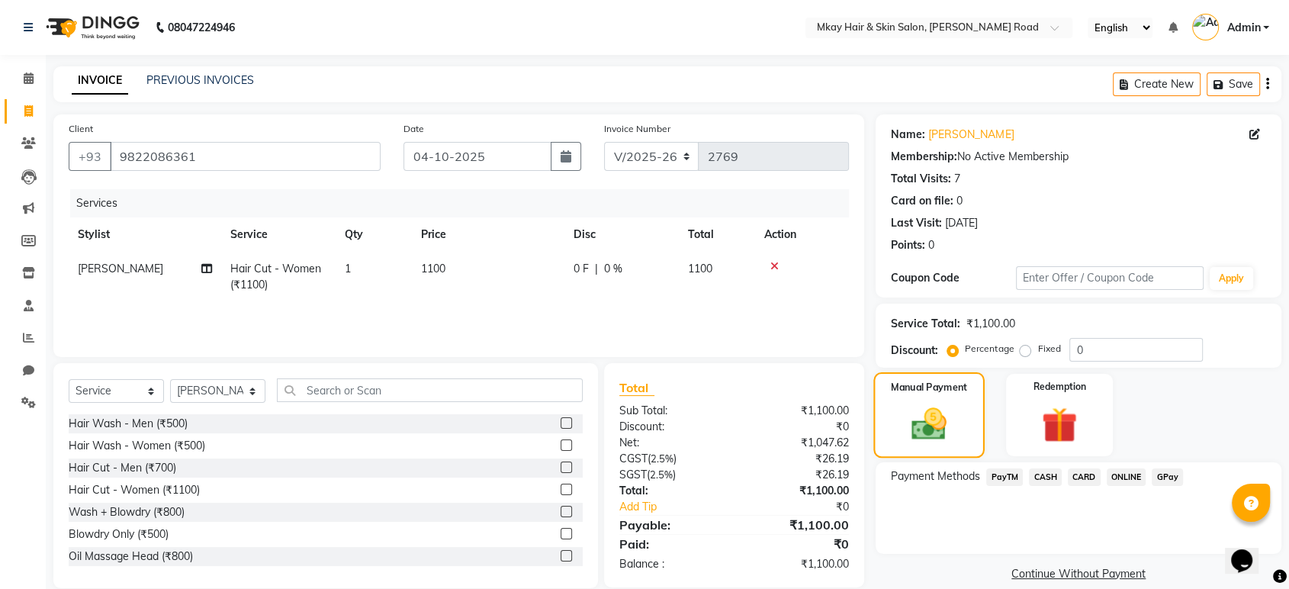
scroll to position [21, 0]
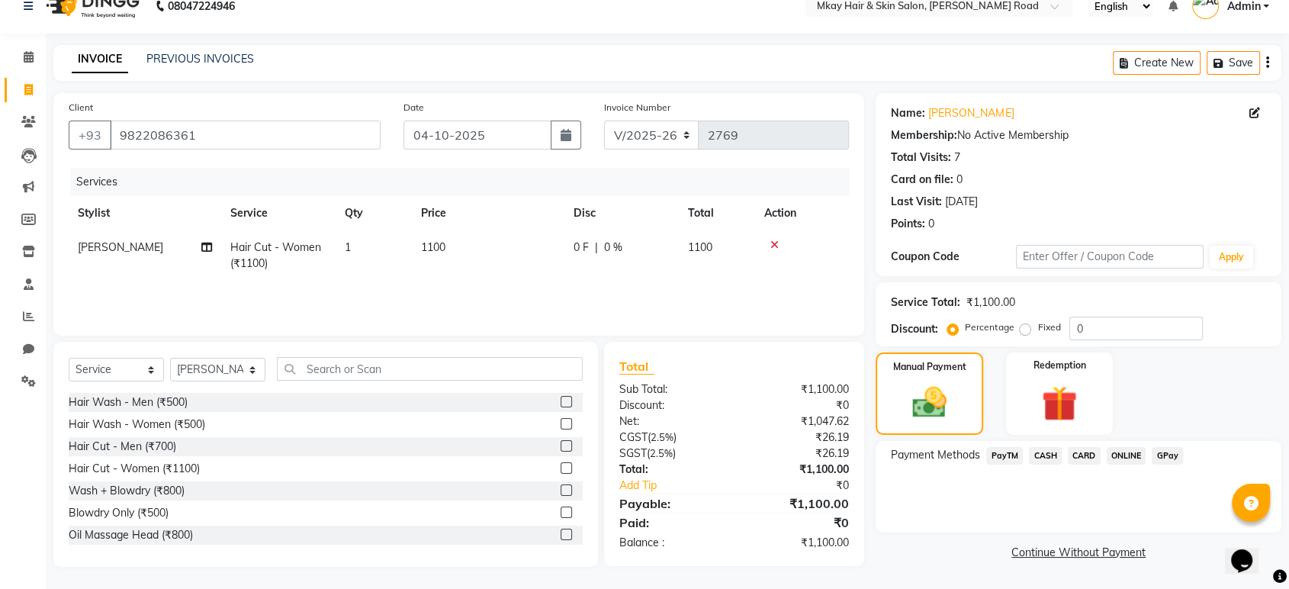
click at [1168, 455] on span "GPay" at bounding box center [1166, 456] width 31 height 18
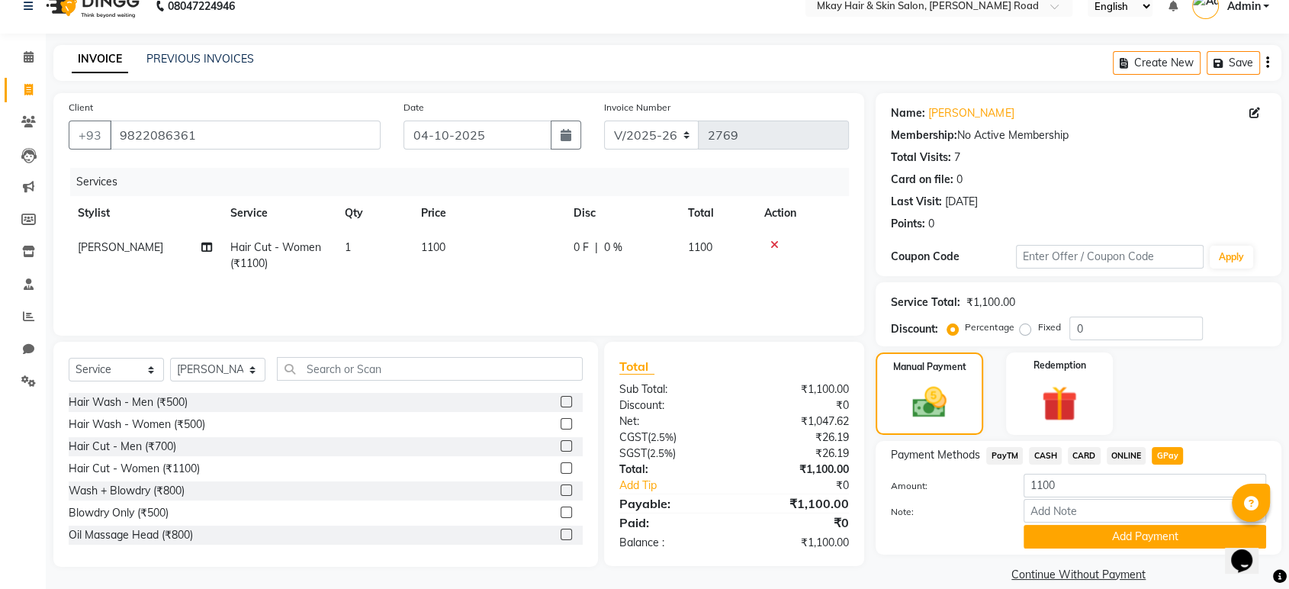
scroll to position [40, 0]
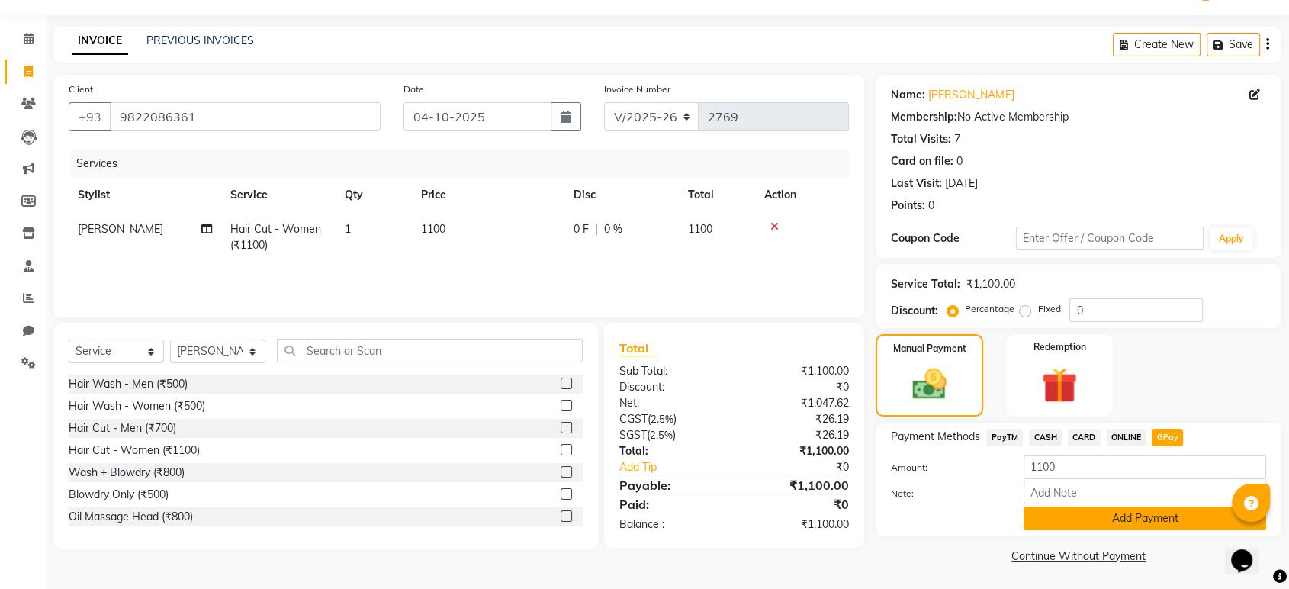
click at [1177, 523] on button "Add Payment" at bounding box center [1144, 518] width 242 height 24
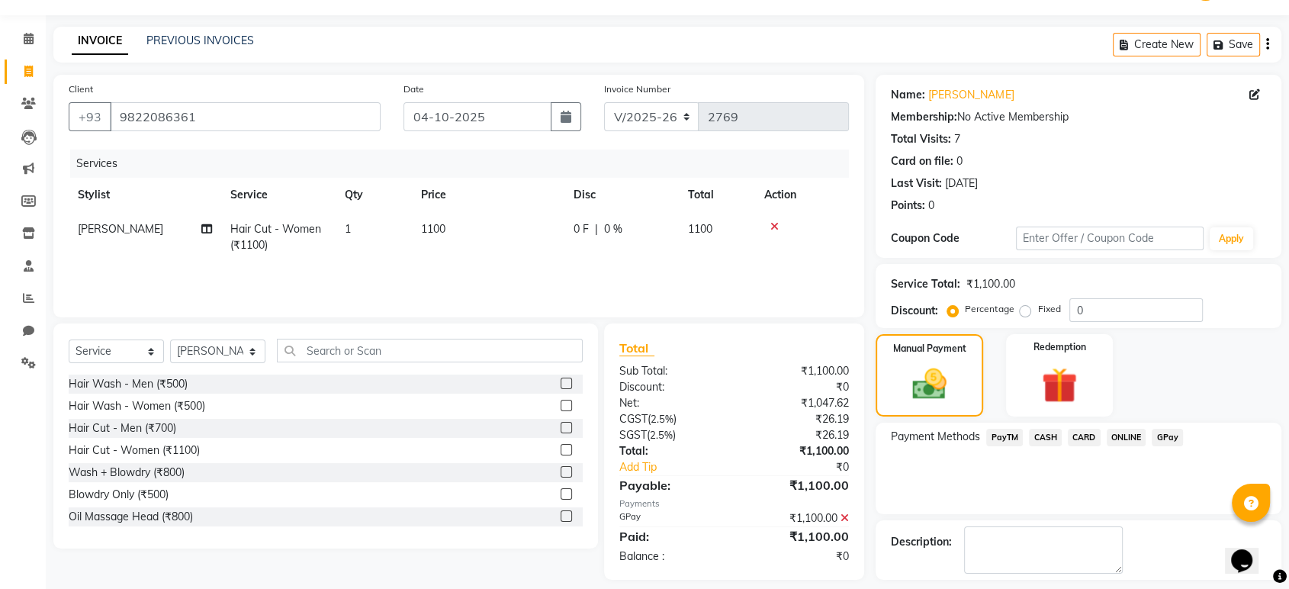
scroll to position [104, 0]
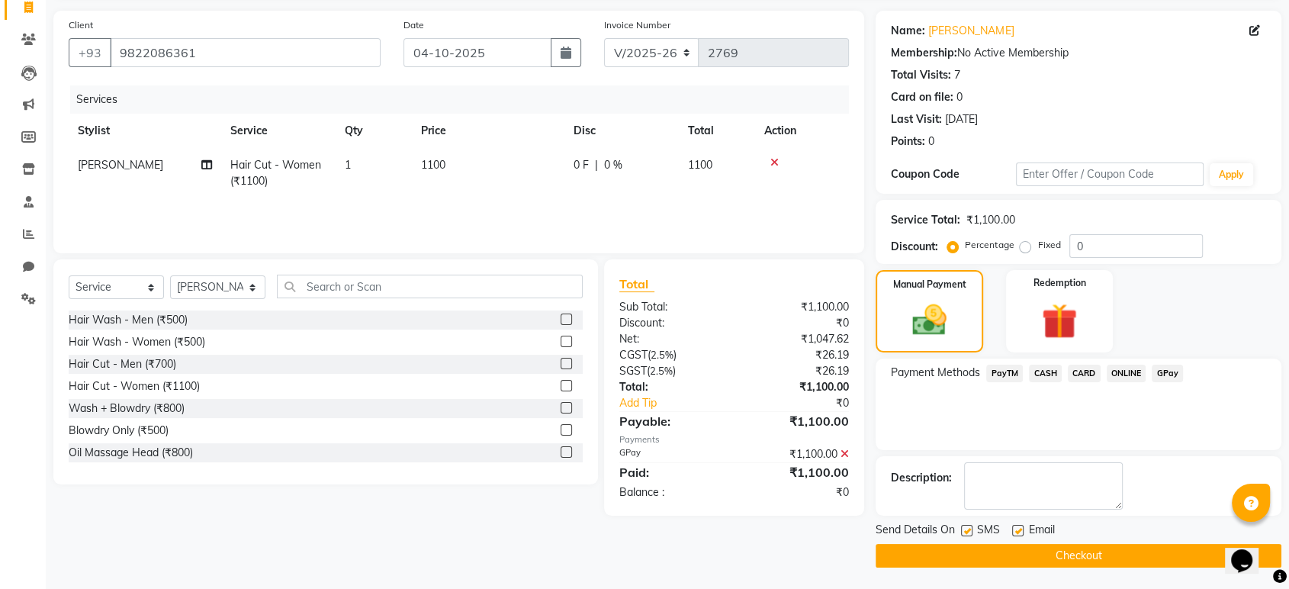
click at [1018, 530] on label at bounding box center [1017, 530] width 11 height 11
click at [1018, 530] on input "checkbox" at bounding box center [1017, 531] width 10 height 10
checkbox input "false"
click at [965, 528] on label at bounding box center [966, 530] width 11 height 11
click at [965, 528] on input "checkbox" at bounding box center [966, 531] width 10 height 10
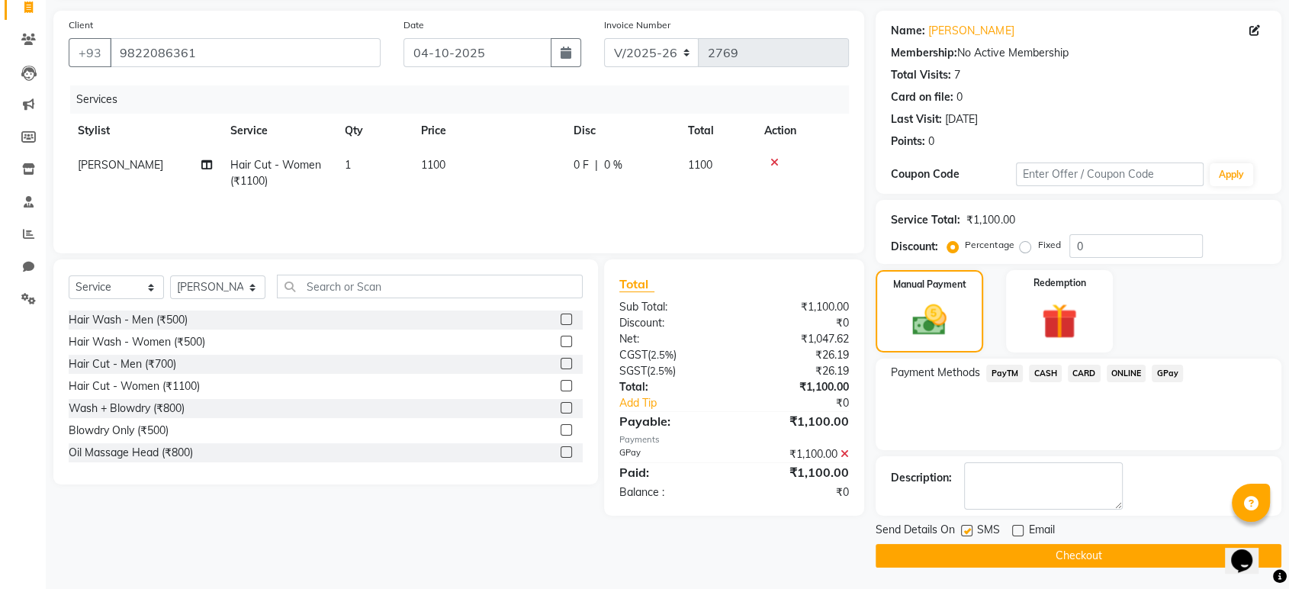
checkbox input "false"
click at [991, 549] on button "Checkout" at bounding box center [1078, 556] width 406 height 24
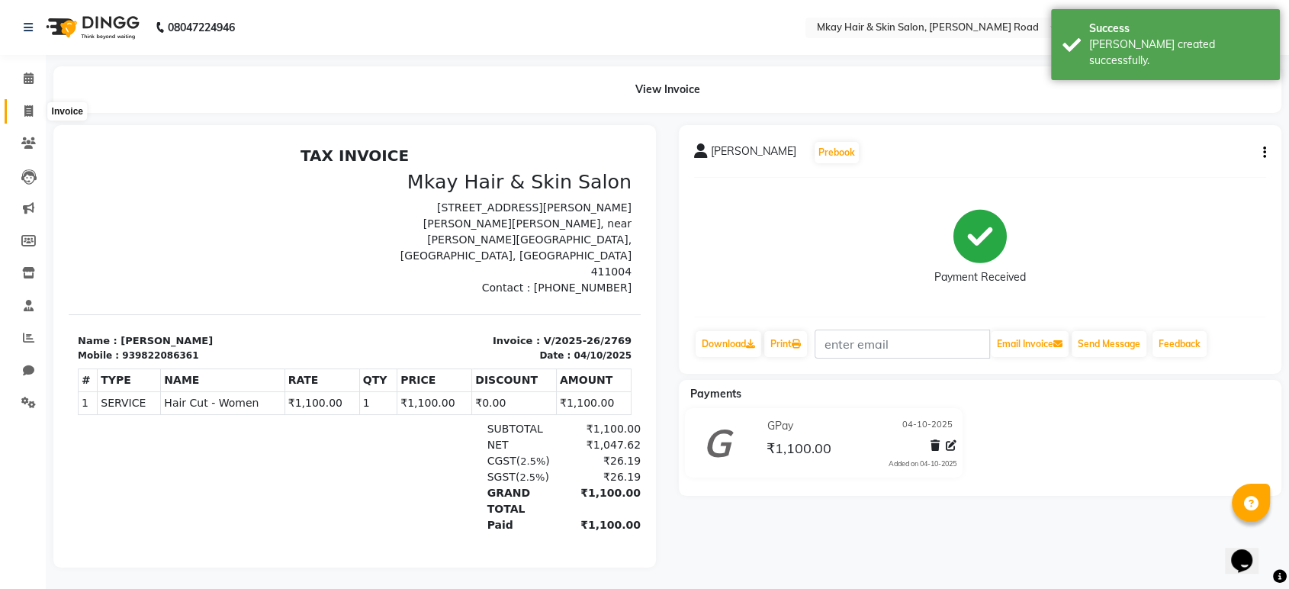
click at [19, 109] on span at bounding box center [28, 112] width 27 height 18
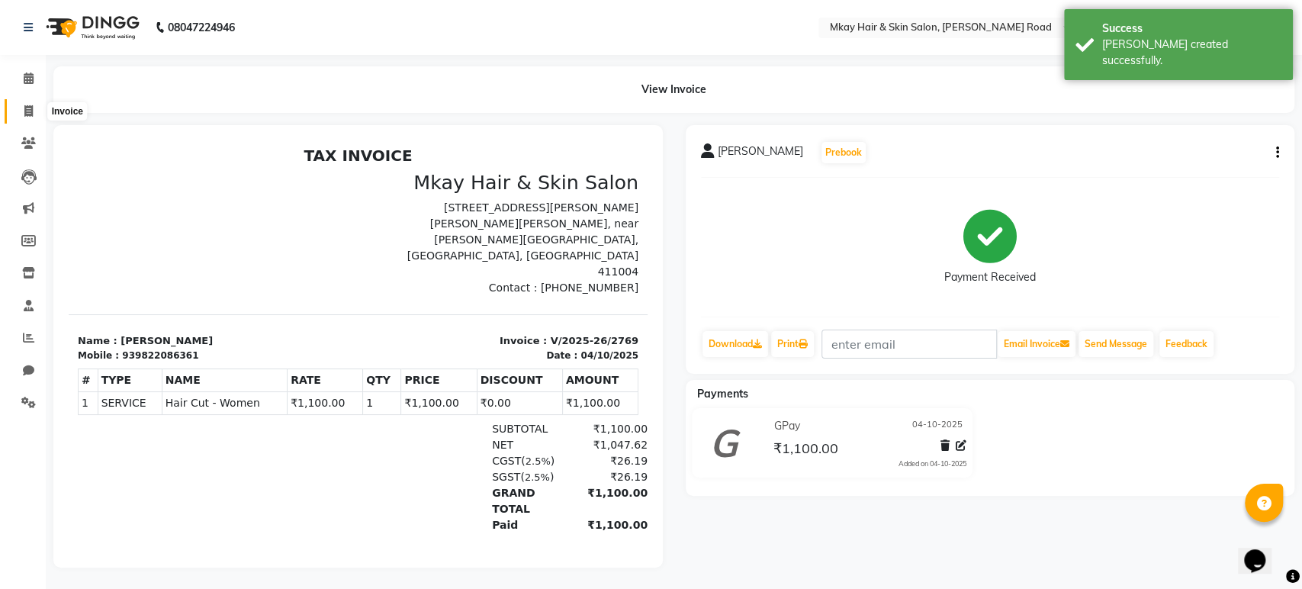
select select "5258"
select select "service"
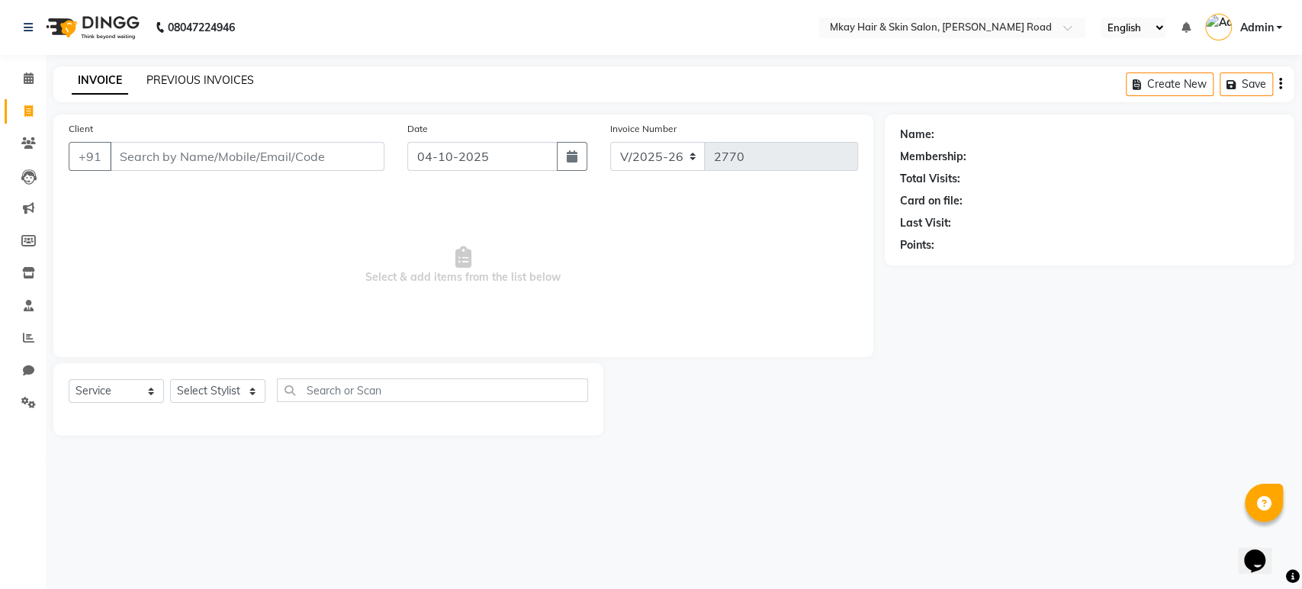
click at [226, 82] on link "PREVIOUS INVOICES" at bounding box center [200, 80] width 108 height 14
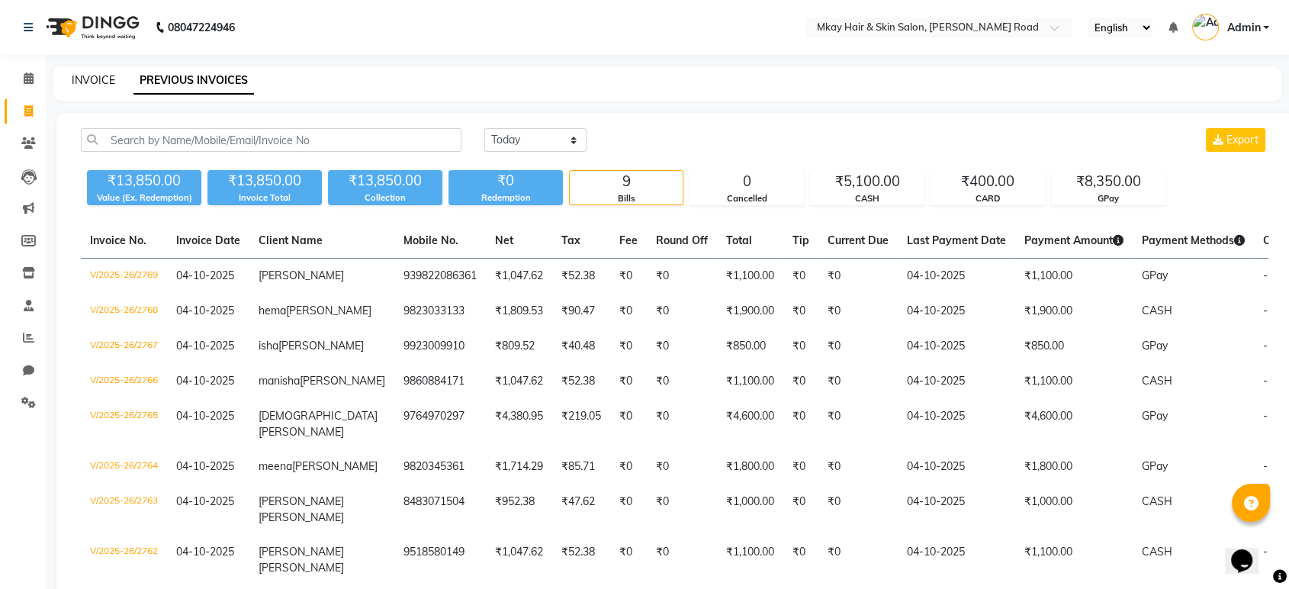
click at [94, 80] on link "INVOICE" at bounding box center [93, 80] width 43 height 14
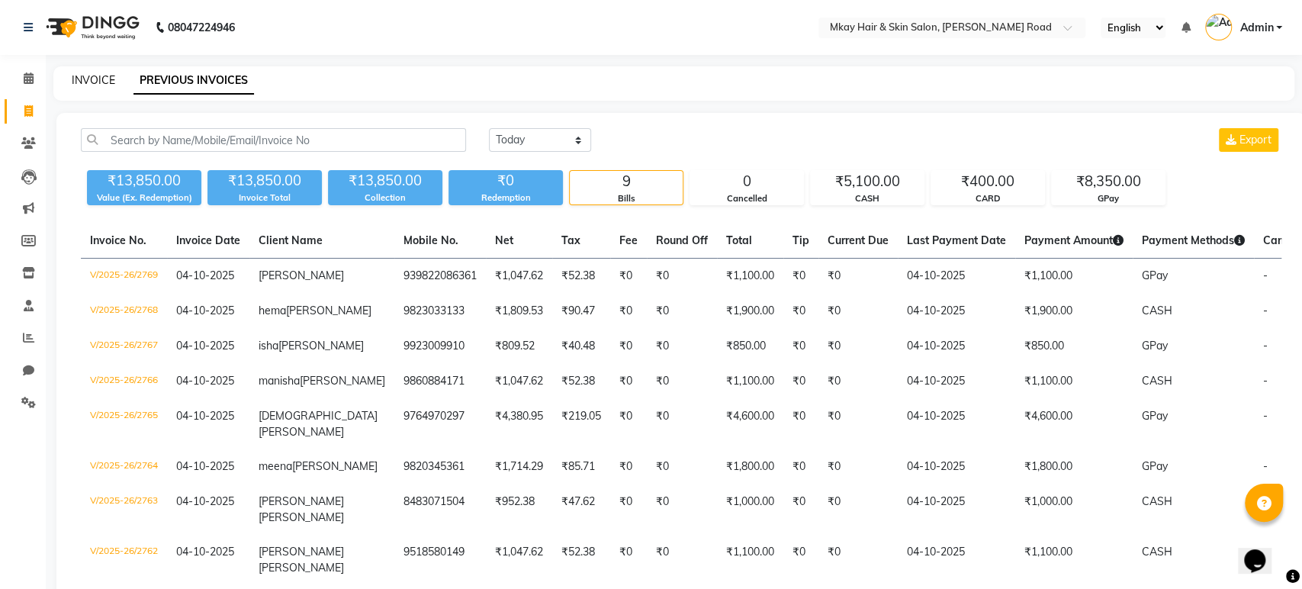
select select "5258"
select select "service"
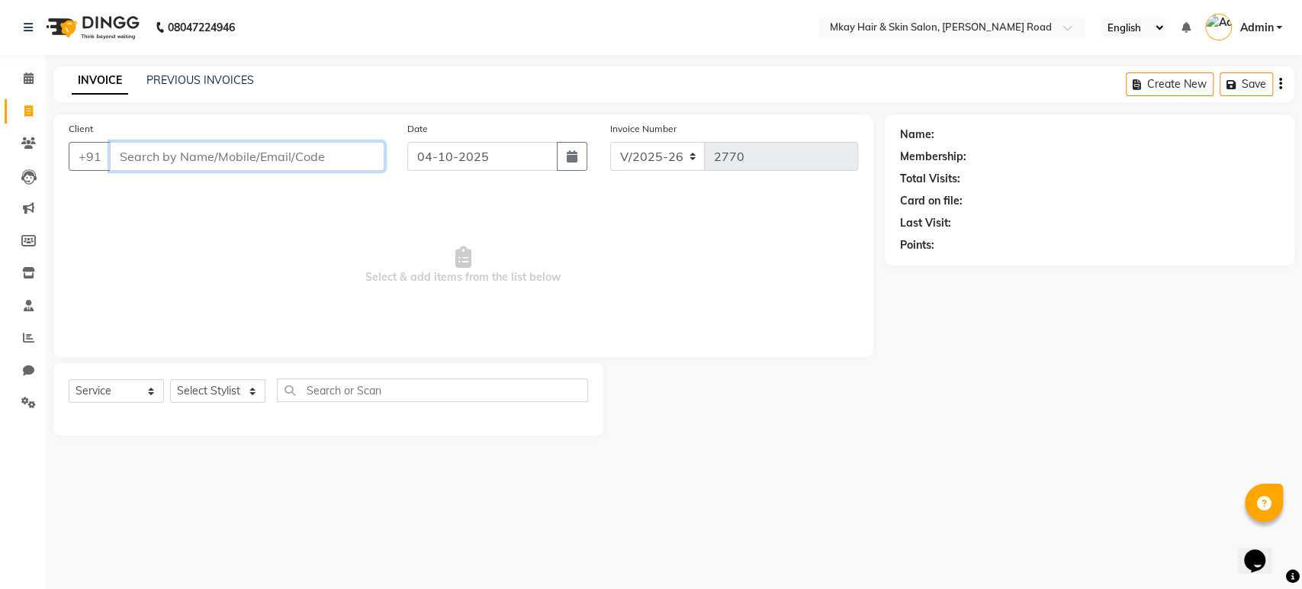
click at [307, 157] on input "Client" at bounding box center [247, 156] width 275 height 29
type input "v"
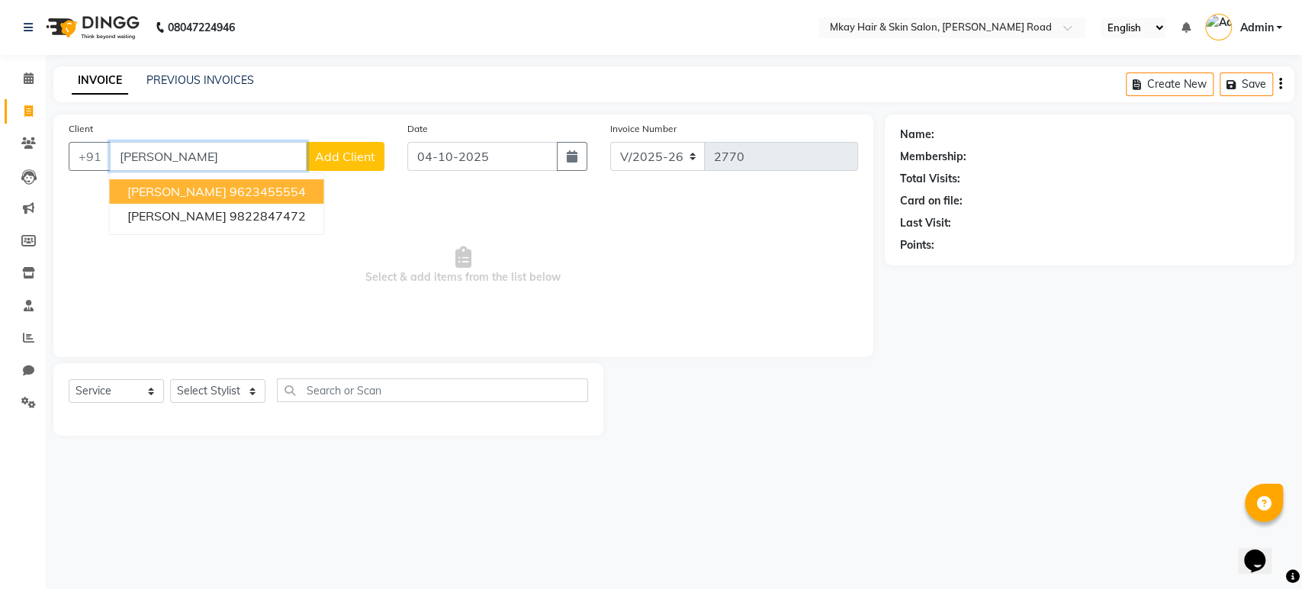
click at [223, 143] on input "[PERSON_NAME]" at bounding box center [208, 156] width 197 height 29
type input "y"
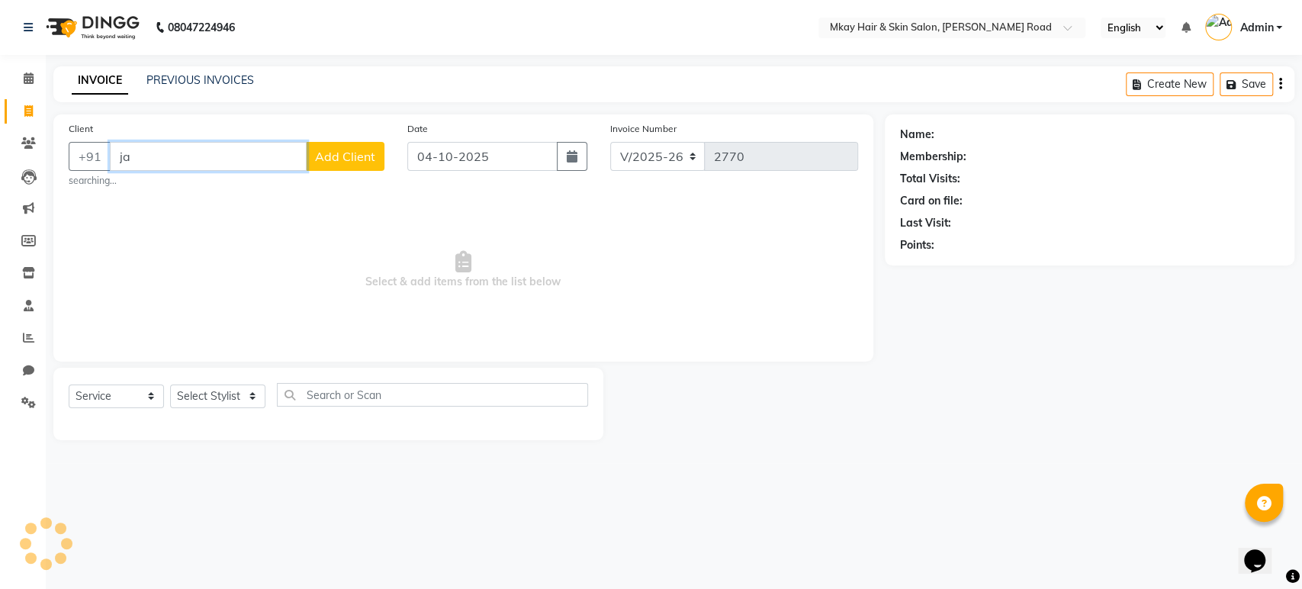
type input "j"
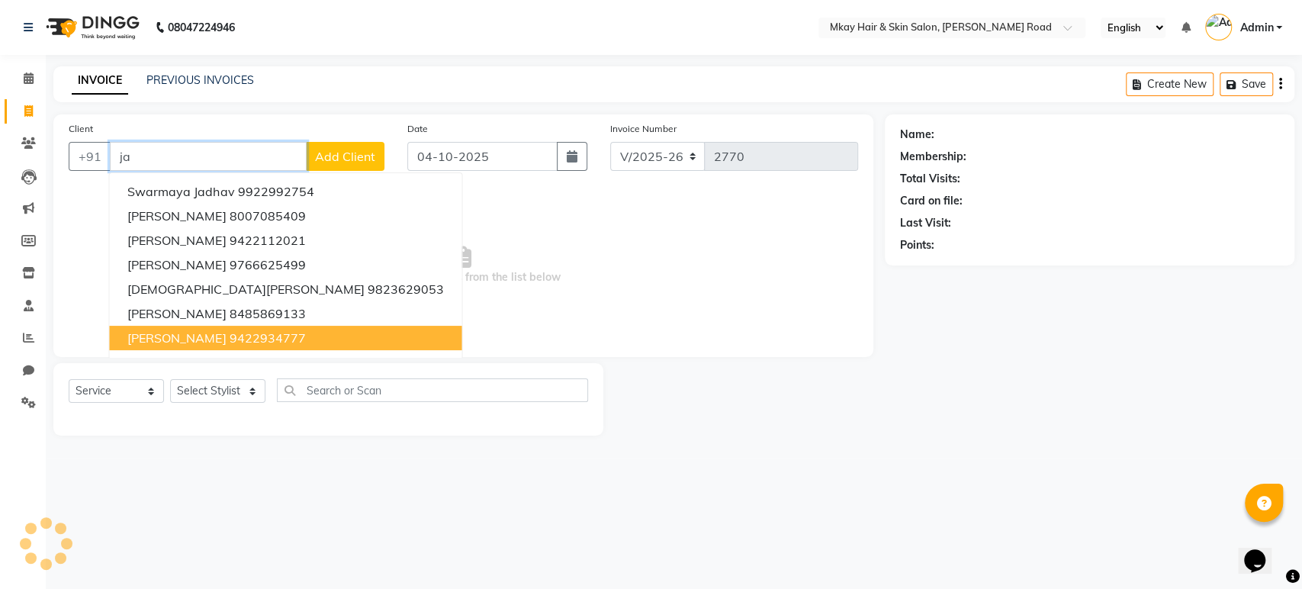
type input "j"
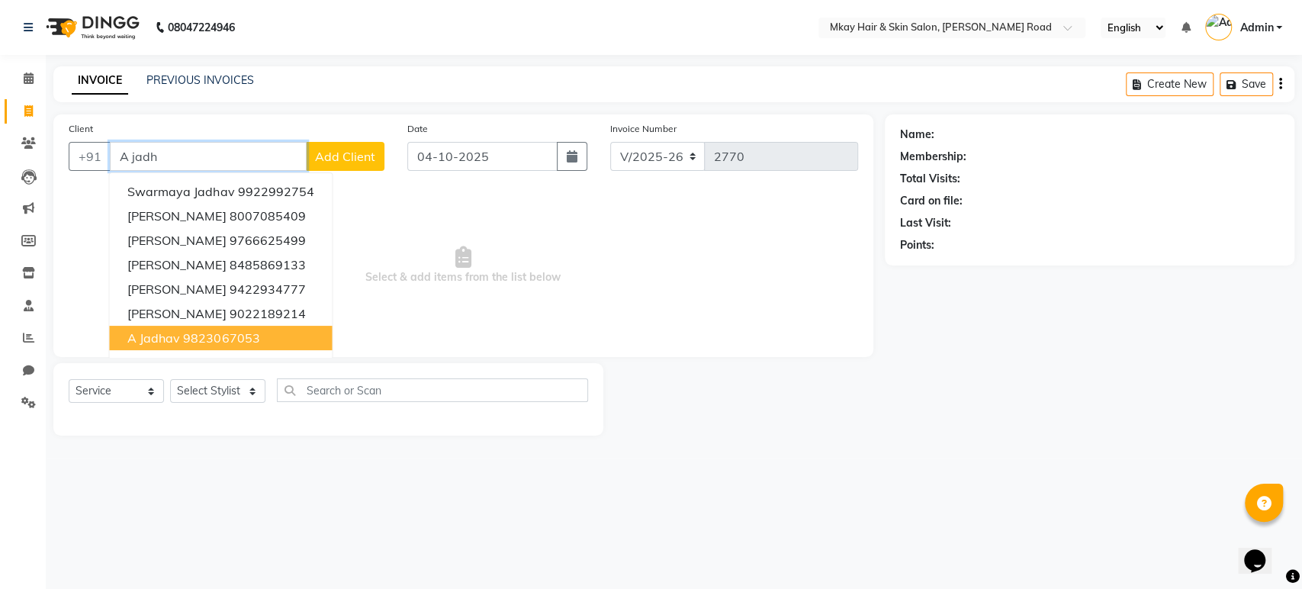
click at [185, 342] on ngb-highlight "9823067053" at bounding box center [221, 337] width 76 height 15
type input "9823067053"
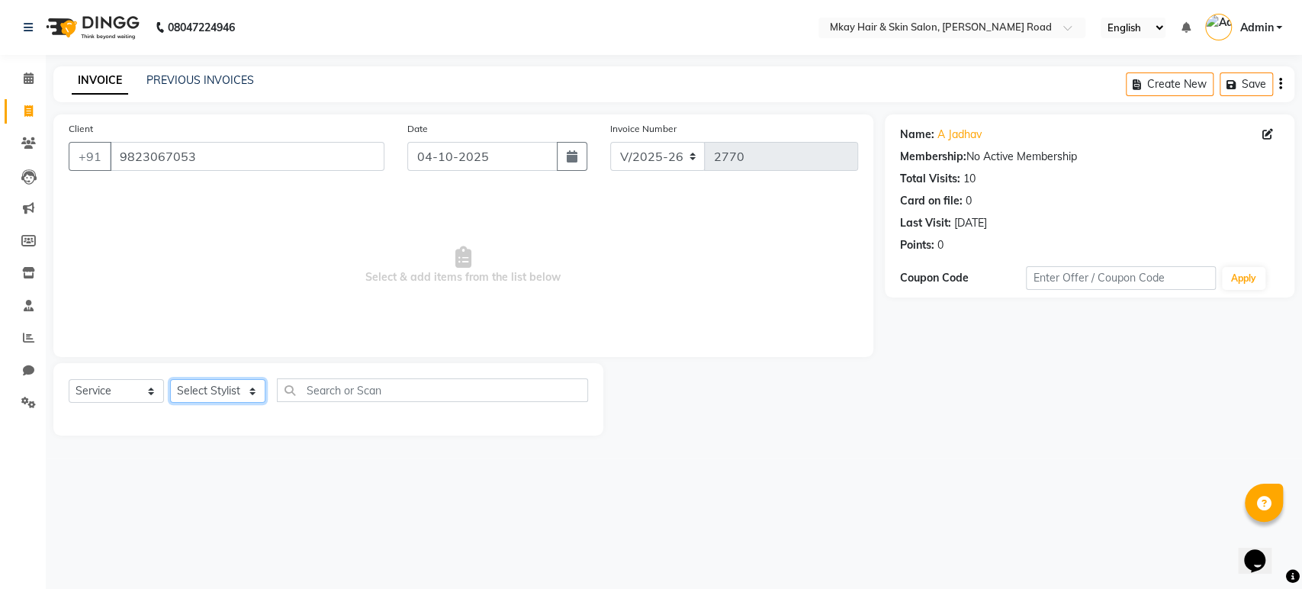
click at [202, 391] on select "Select Stylist [PERSON_NAME] Isha [PERSON_NAME] [PERSON_NAME] Shyam [PERSON_NAM…" at bounding box center [217, 391] width 95 height 24
select select "38226"
click at [170, 379] on select "Select Stylist [PERSON_NAME] Isha [PERSON_NAME] [PERSON_NAME] Shyam [PERSON_NAM…" at bounding box center [217, 391] width 95 height 24
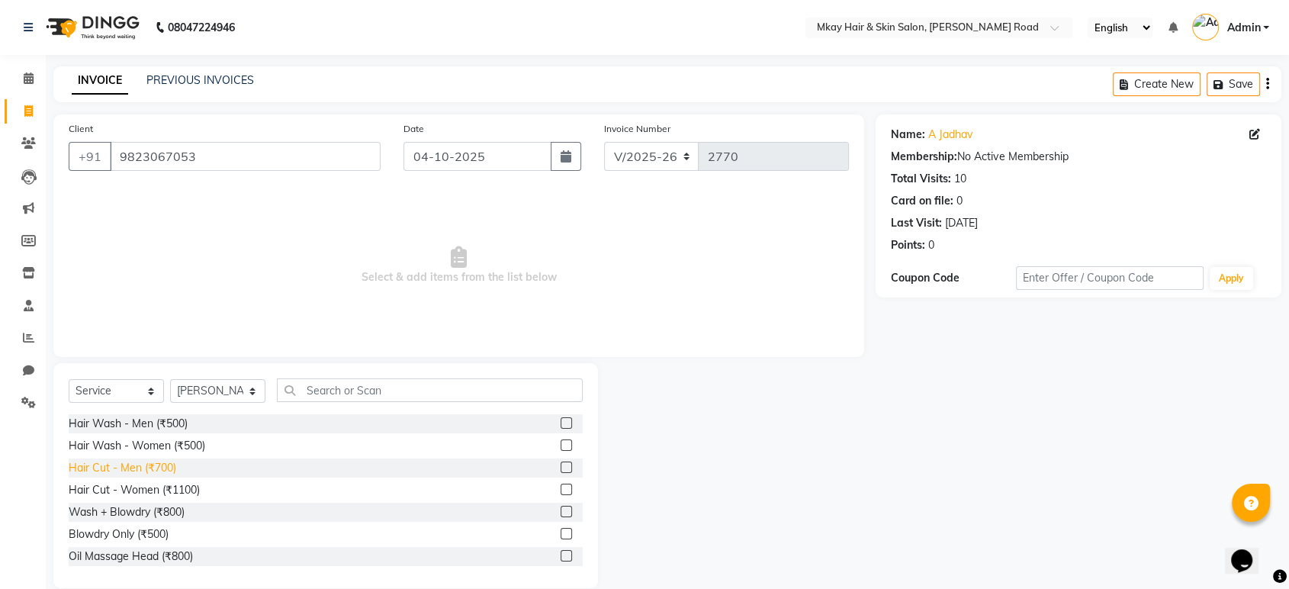
click at [141, 469] on div "Hair Cut - Men (₹700)" at bounding box center [123, 468] width 108 height 16
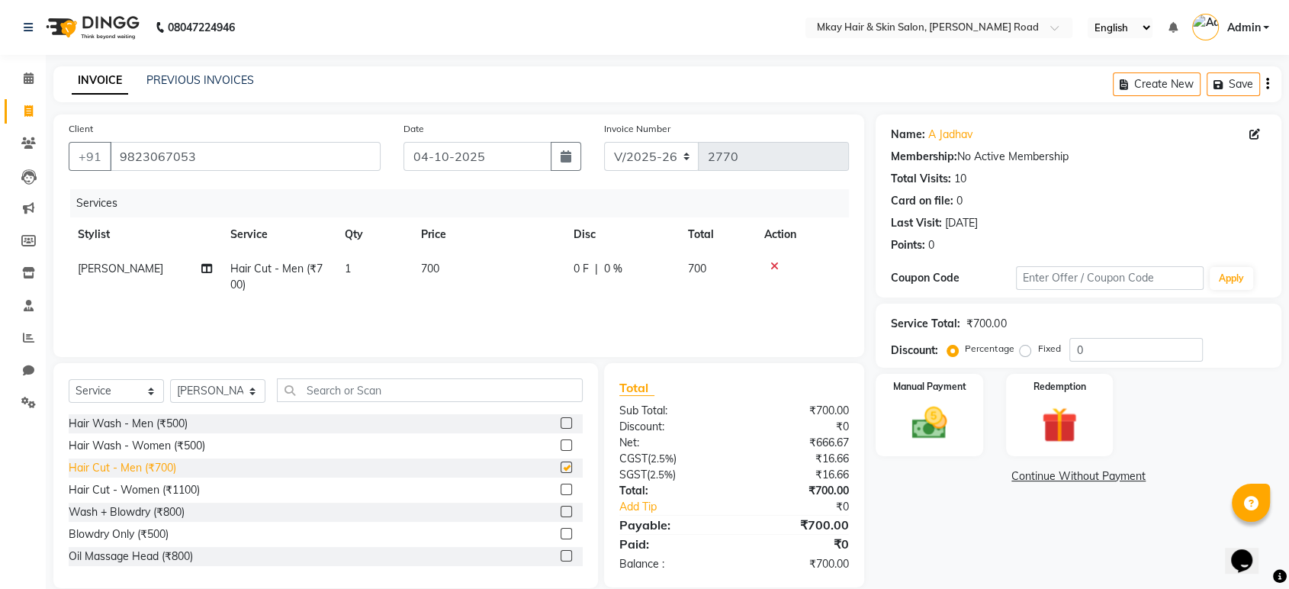
checkbox input "false"
click at [940, 422] on img at bounding box center [928, 423] width 59 height 43
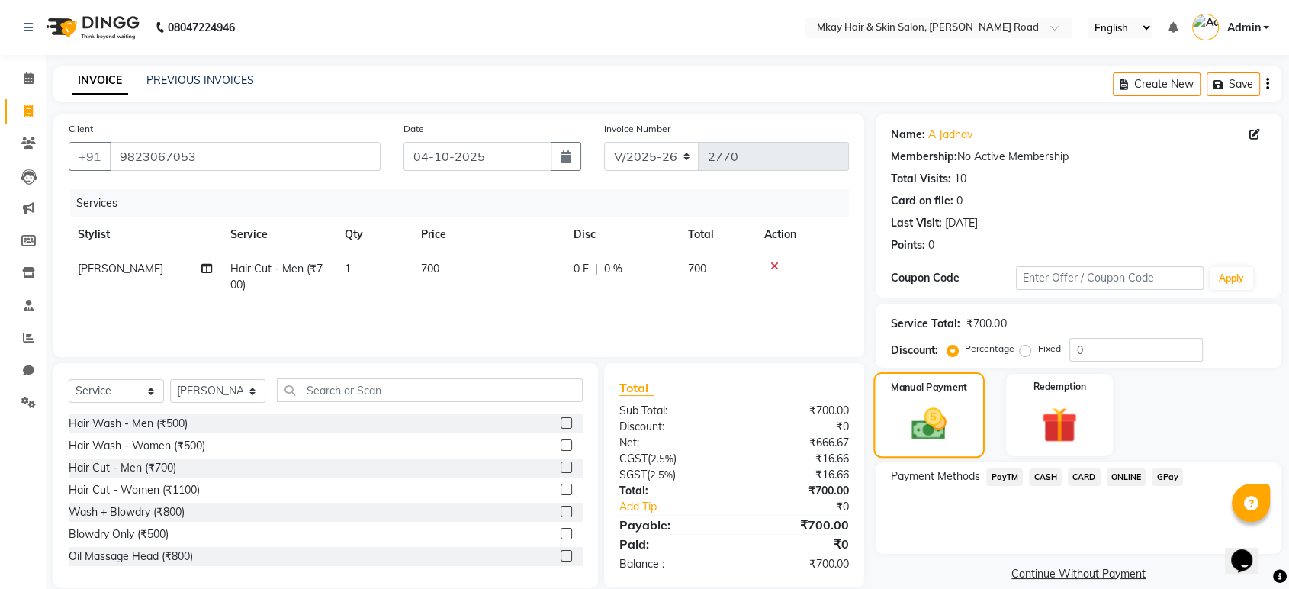
scroll to position [21, 0]
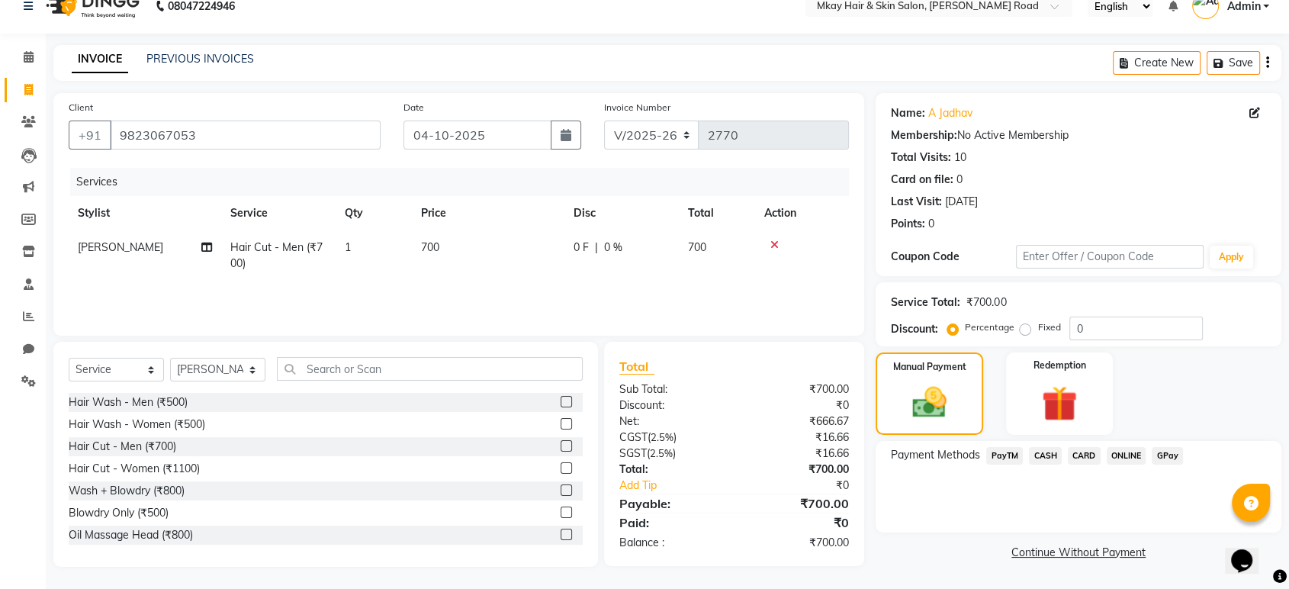
click at [1039, 458] on span "CASH" at bounding box center [1045, 456] width 33 height 18
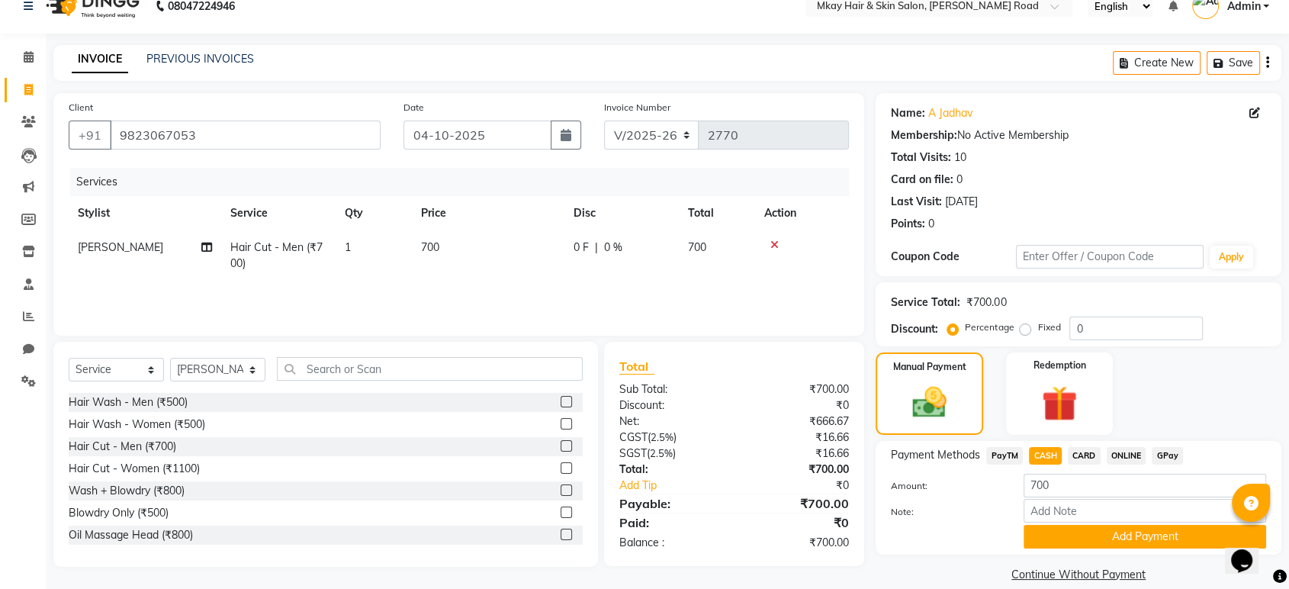
scroll to position [40, 0]
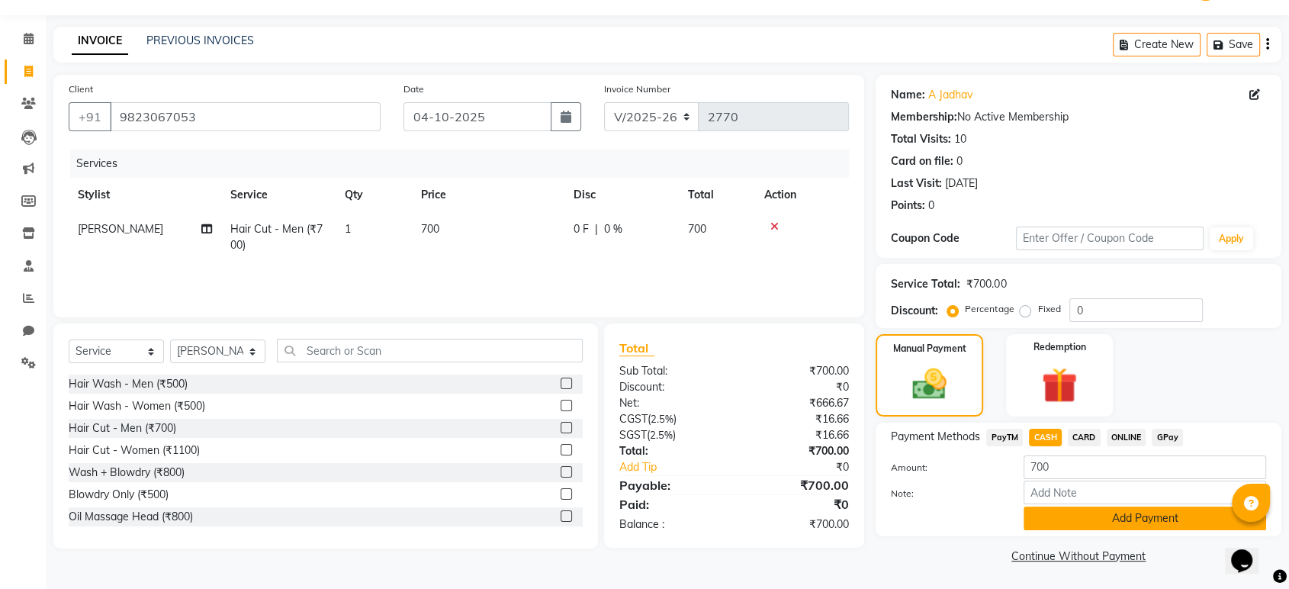
click at [1052, 511] on button "Add Payment" at bounding box center [1144, 518] width 242 height 24
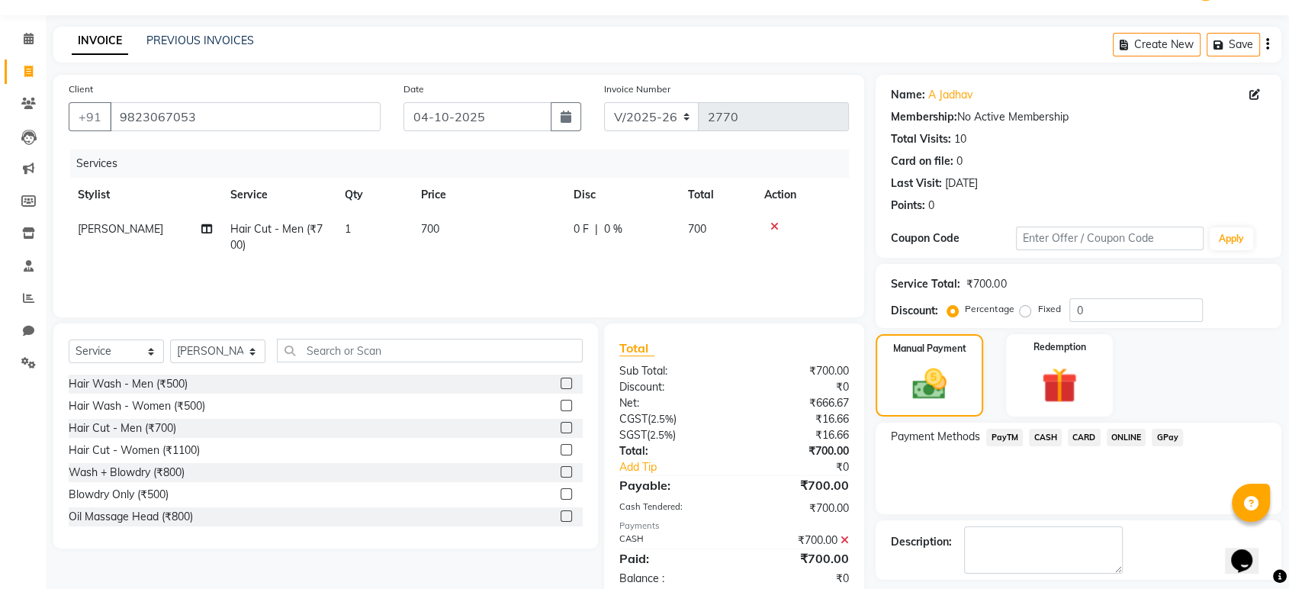
scroll to position [104, 0]
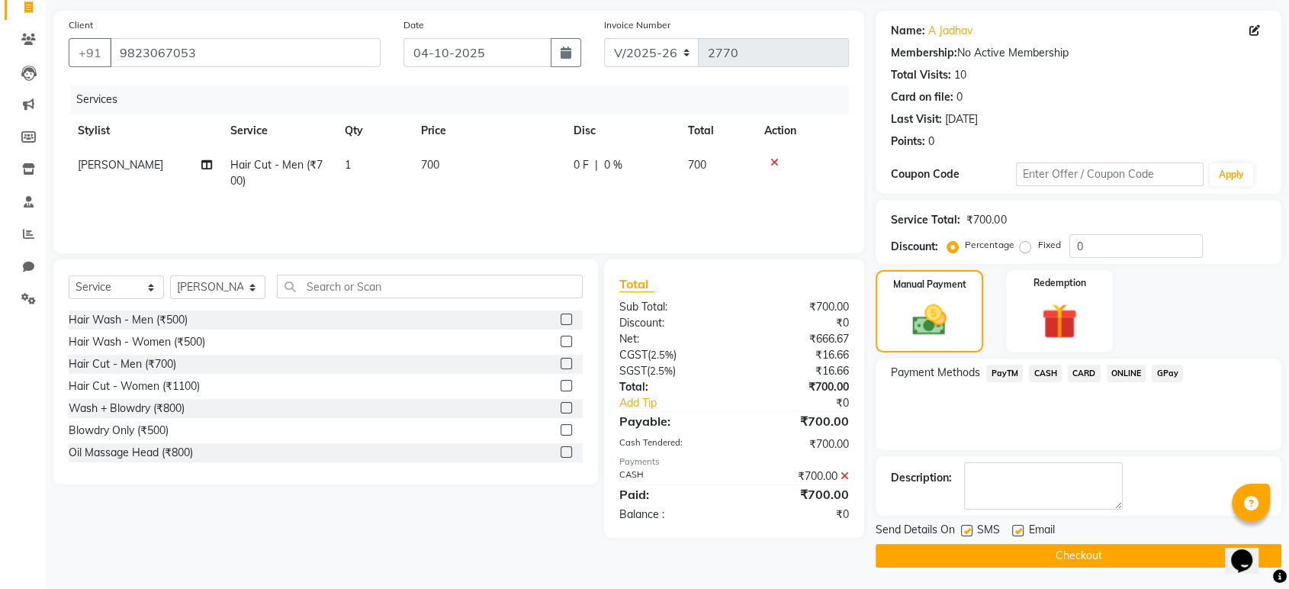
click at [1018, 530] on label at bounding box center [1017, 530] width 11 height 11
click at [1018, 530] on input "checkbox" at bounding box center [1017, 531] width 10 height 10
checkbox input "false"
click at [969, 528] on label at bounding box center [966, 530] width 11 height 11
click at [969, 528] on input "checkbox" at bounding box center [966, 531] width 10 height 10
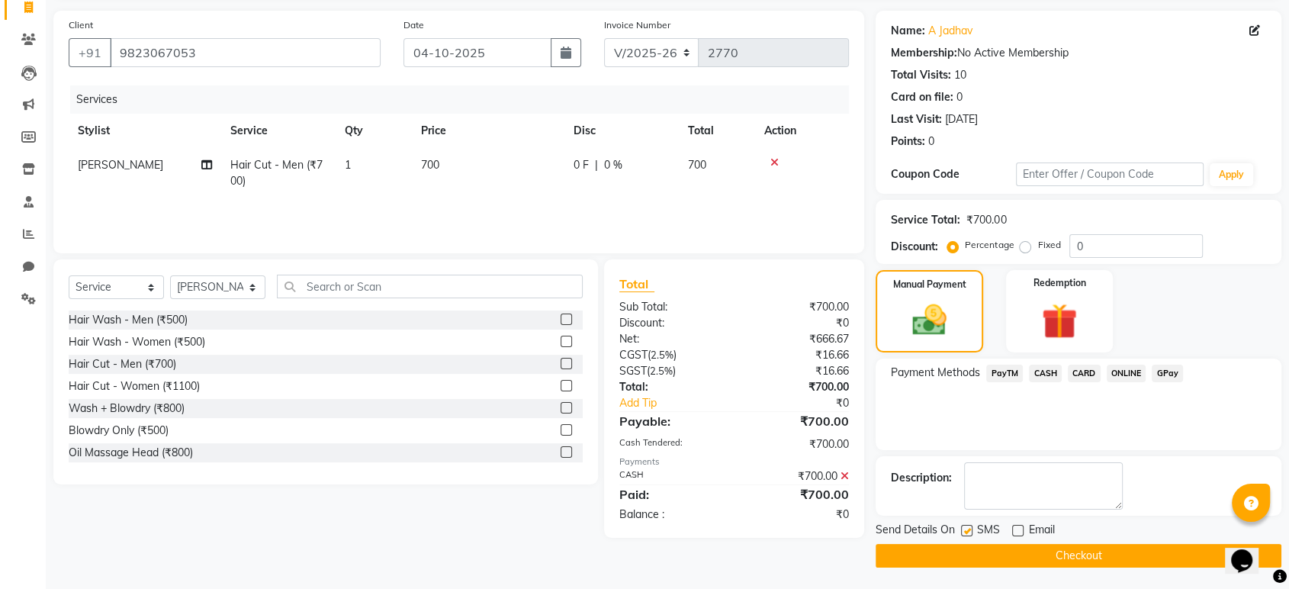
checkbox input "false"
click at [976, 548] on button "Checkout" at bounding box center [1078, 556] width 406 height 24
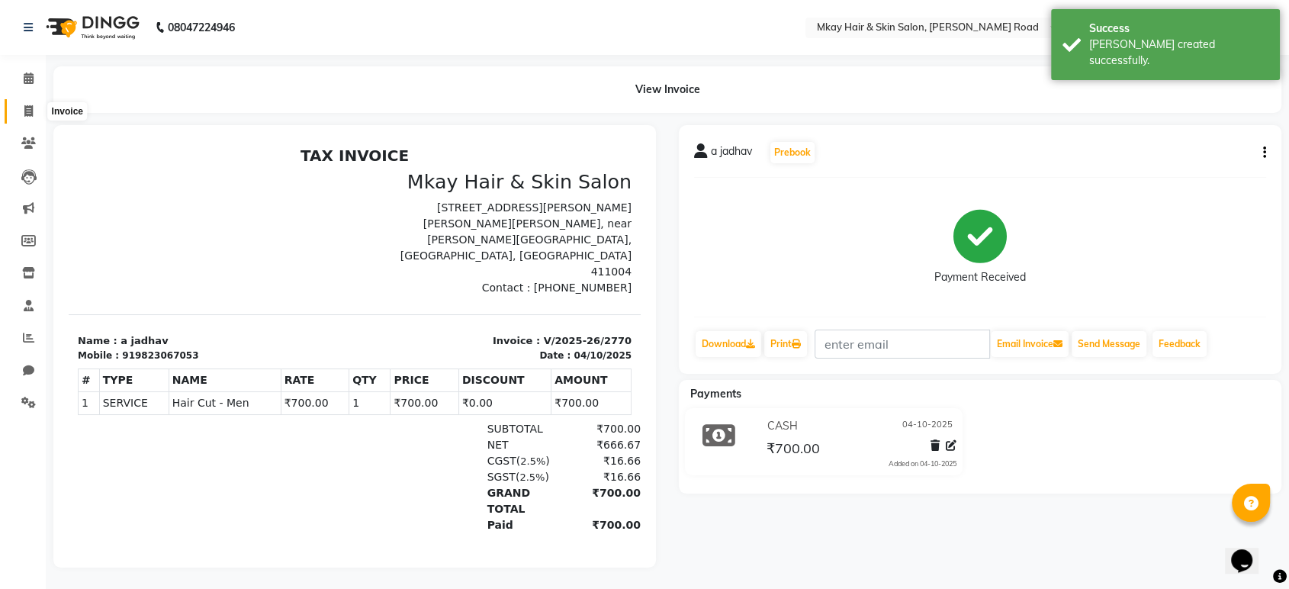
click at [21, 109] on span at bounding box center [28, 112] width 27 height 18
select select "5258"
select select "service"
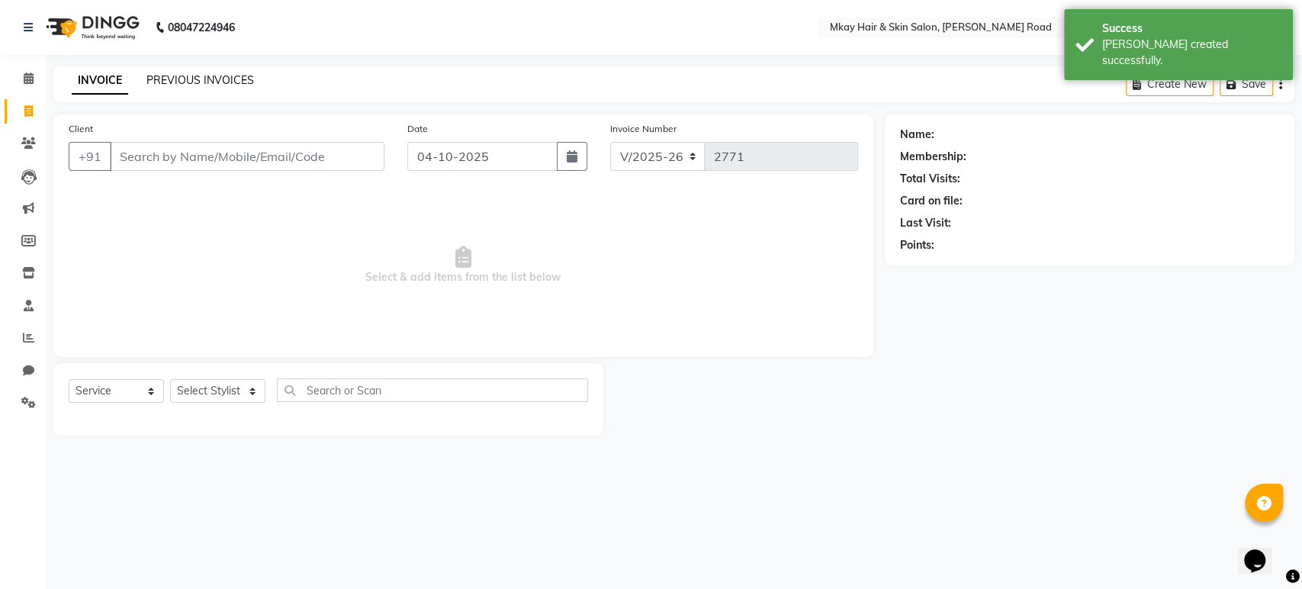
click at [177, 78] on link "PREVIOUS INVOICES" at bounding box center [200, 80] width 108 height 14
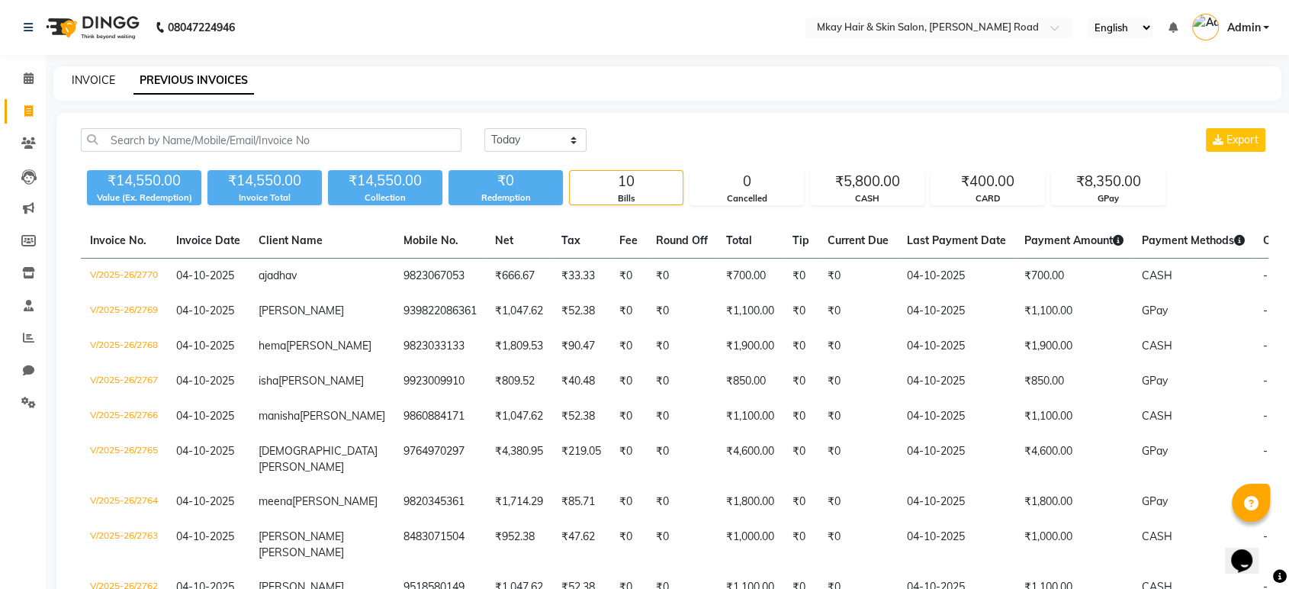
click at [98, 78] on link "INVOICE" at bounding box center [93, 80] width 43 height 14
select select "service"
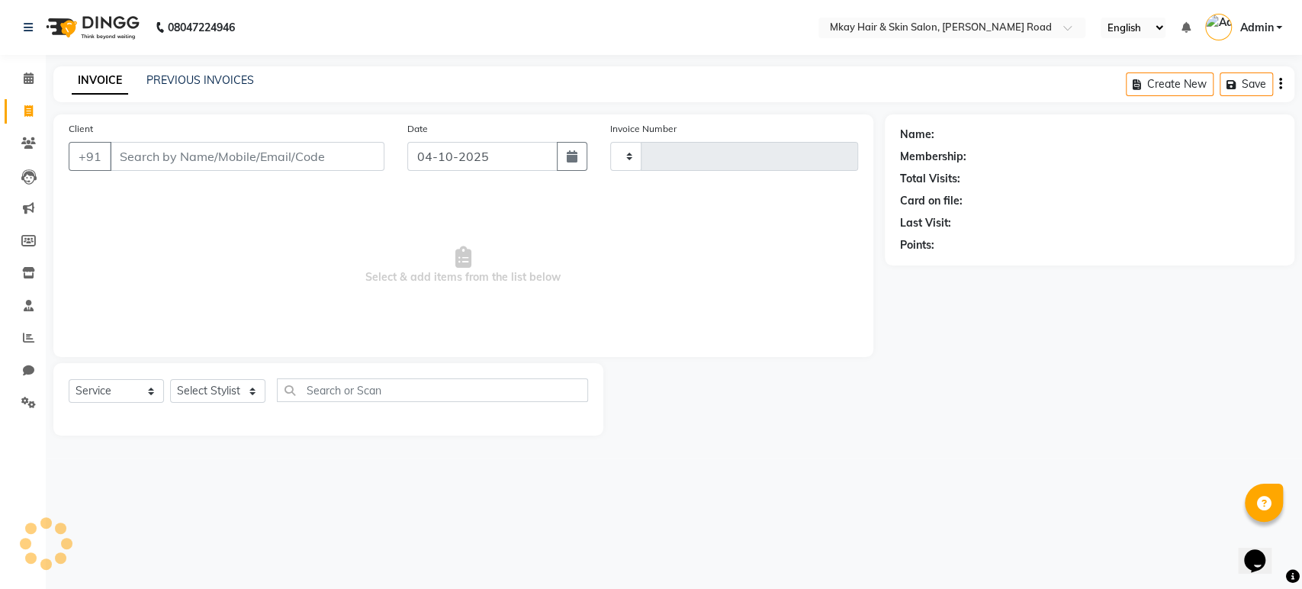
type input "2771"
select select "5258"
click at [149, 151] on input "Client" at bounding box center [247, 156] width 275 height 29
click at [195, 78] on link "PREVIOUS INVOICES" at bounding box center [200, 80] width 108 height 14
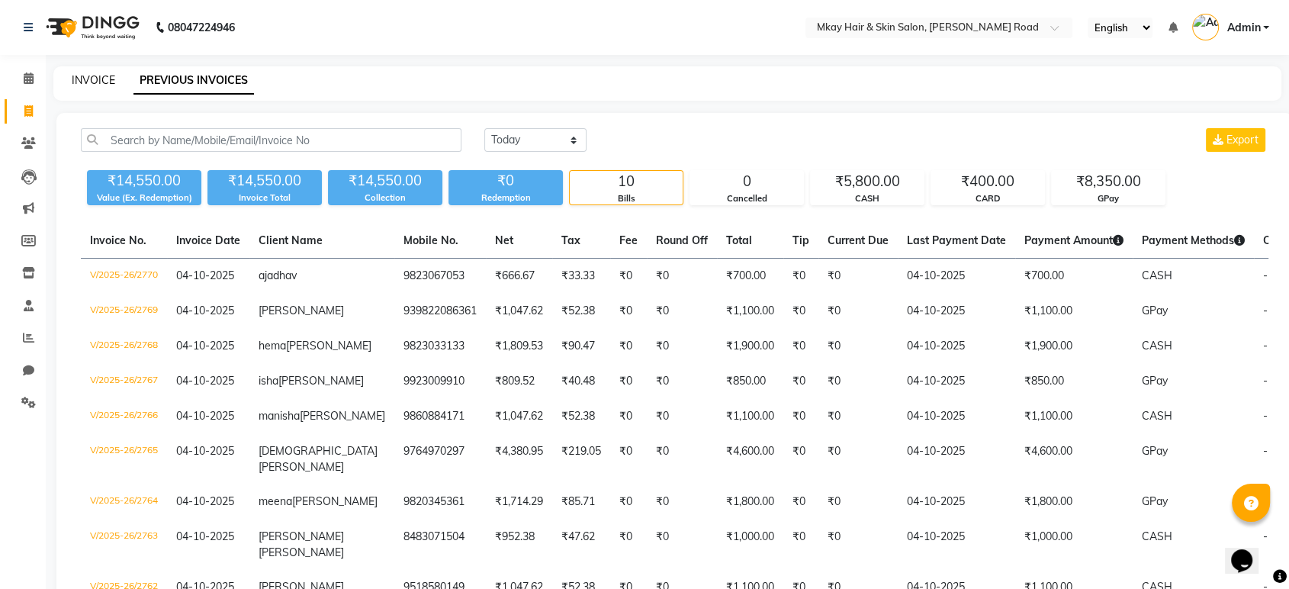
click at [84, 79] on link "INVOICE" at bounding box center [93, 80] width 43 height 14
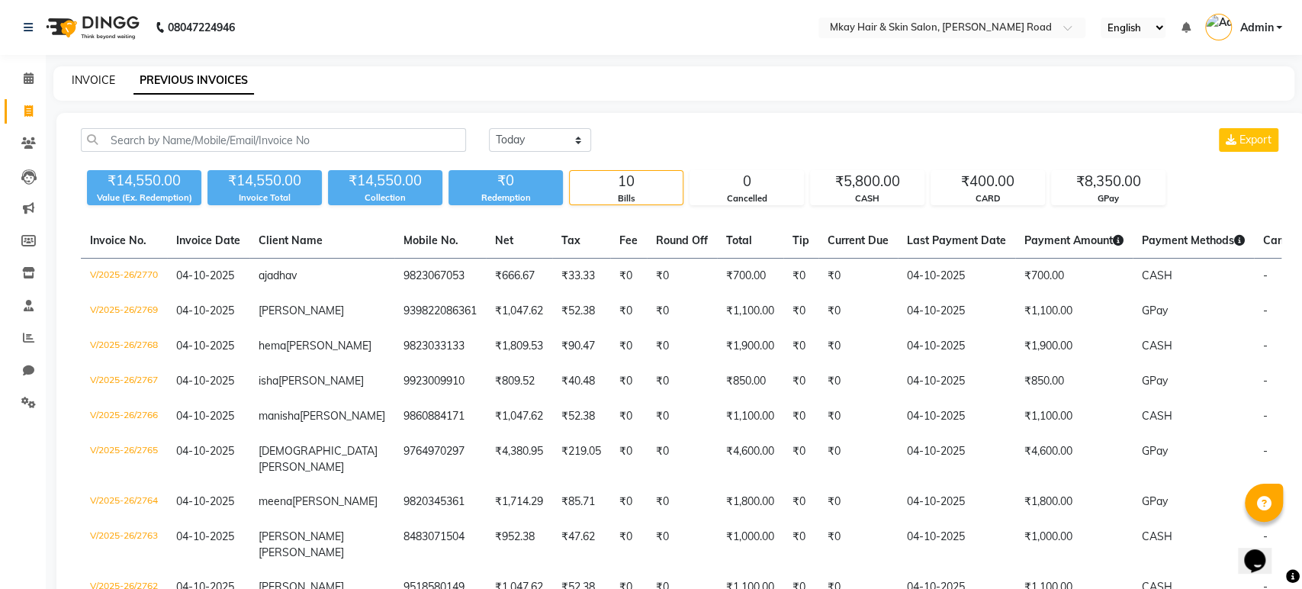
select select "5258"
select select "service"
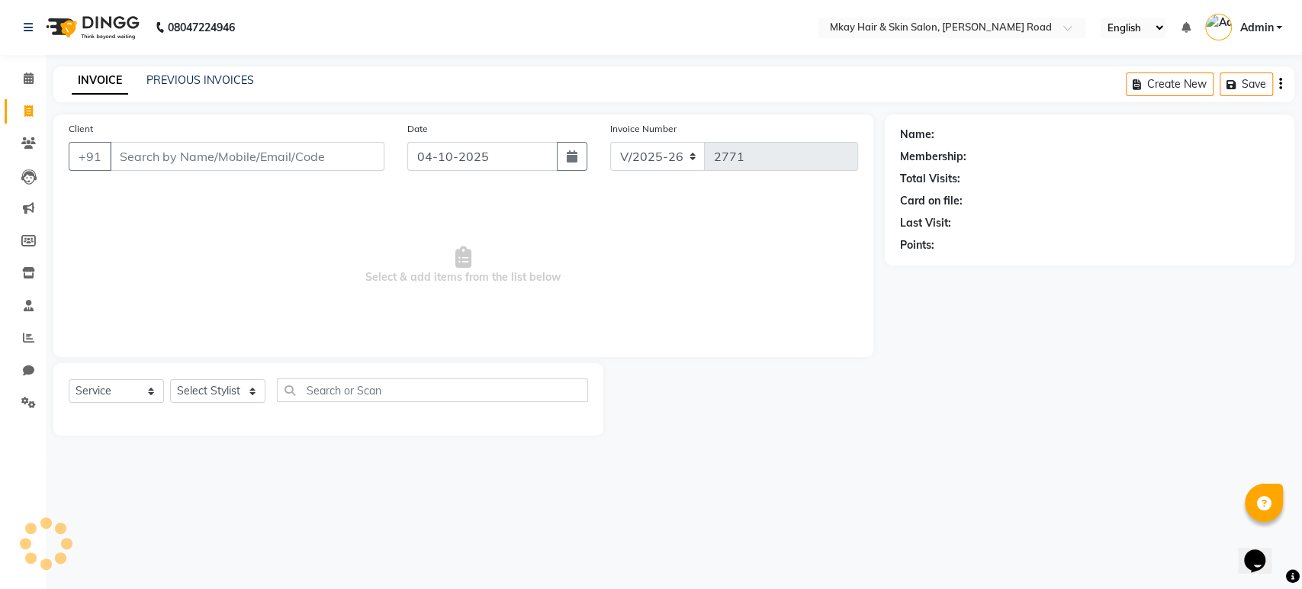
click at [188, 157] on input "Client" at bounding box center [247, 156] width 275 height 29
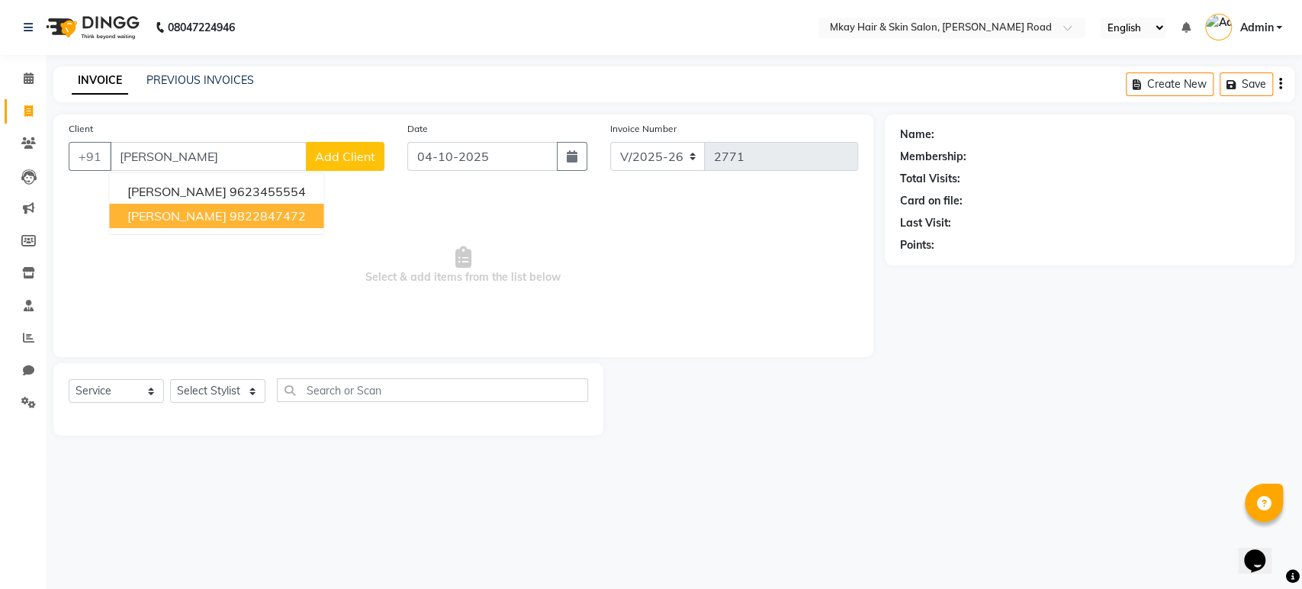
click at [175, 224] on button "[PERSON_NAME] 9822847472" at bounding box center [216, 216] width 214 height 24
type input "9822847472"
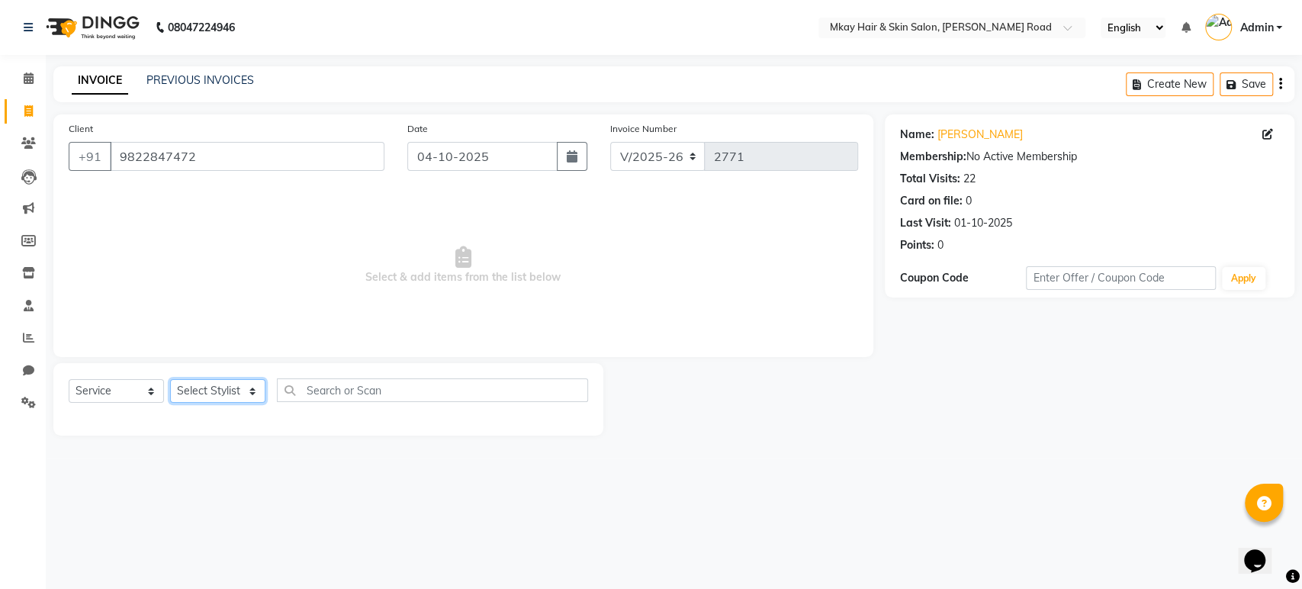
click at [199, 391] on select "Select Stylist [PERSON_NAME] Isha [PERSON_NAME] [PERSON_NAME] Shyam [PERSON_NAM…" at bounding box center [217, 391] width 95 height 24
select select "38227"
click at [170, 379] on select "Select Stylist [PERSON_NAME] Isha [PERSON_NAME] [PERSON_NAME] Shyam [PERSON_NAM…" at bounding box center [217, 391] width 95 height 24
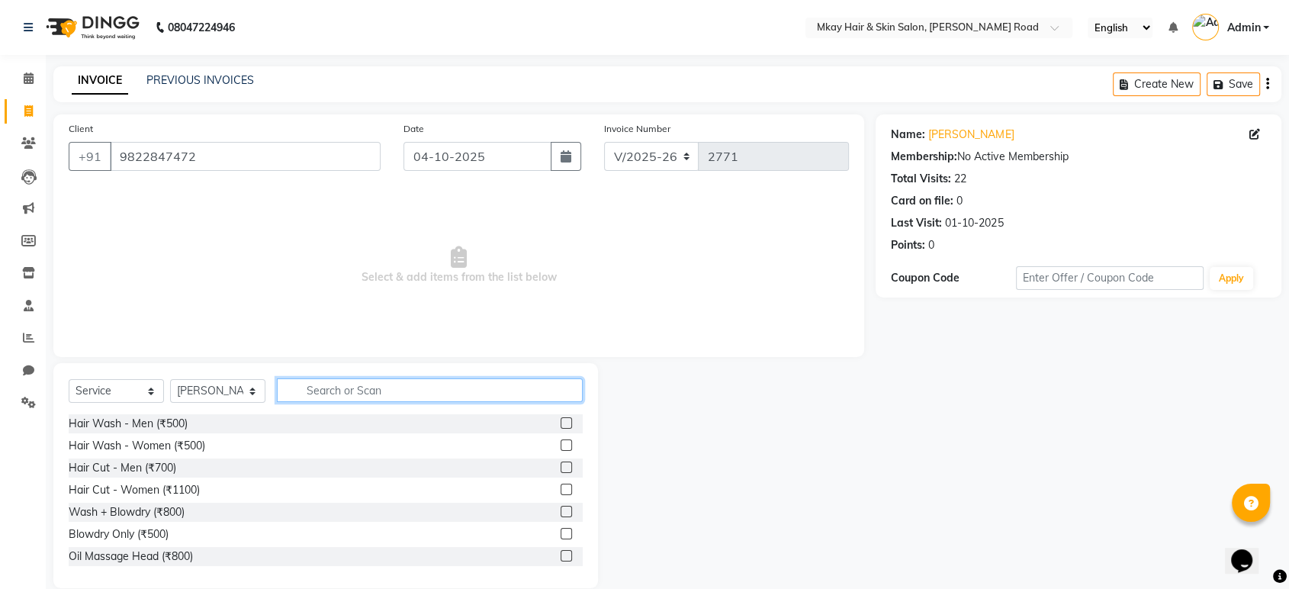
click at [344, 381] on input "text" at bounding box center [430, 390] width 306 height 24
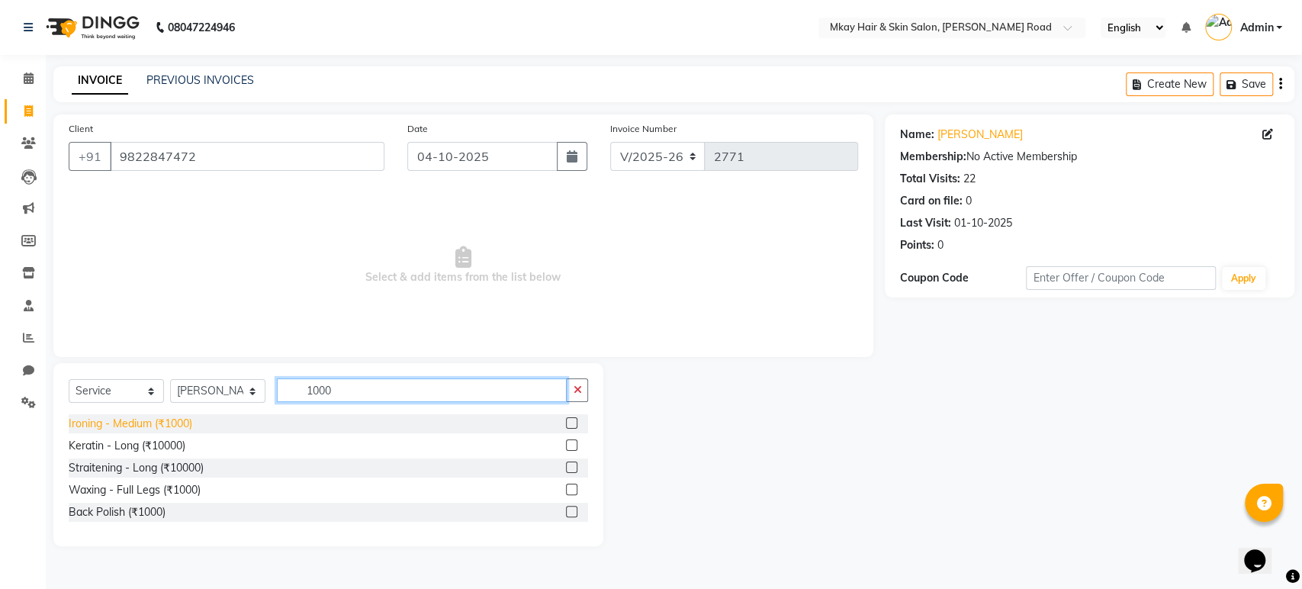
type input "1000"
click at [145, 425] on div "Ironing - Medium (₹1000)" at bounding box center [131, 424] width 124 height 16
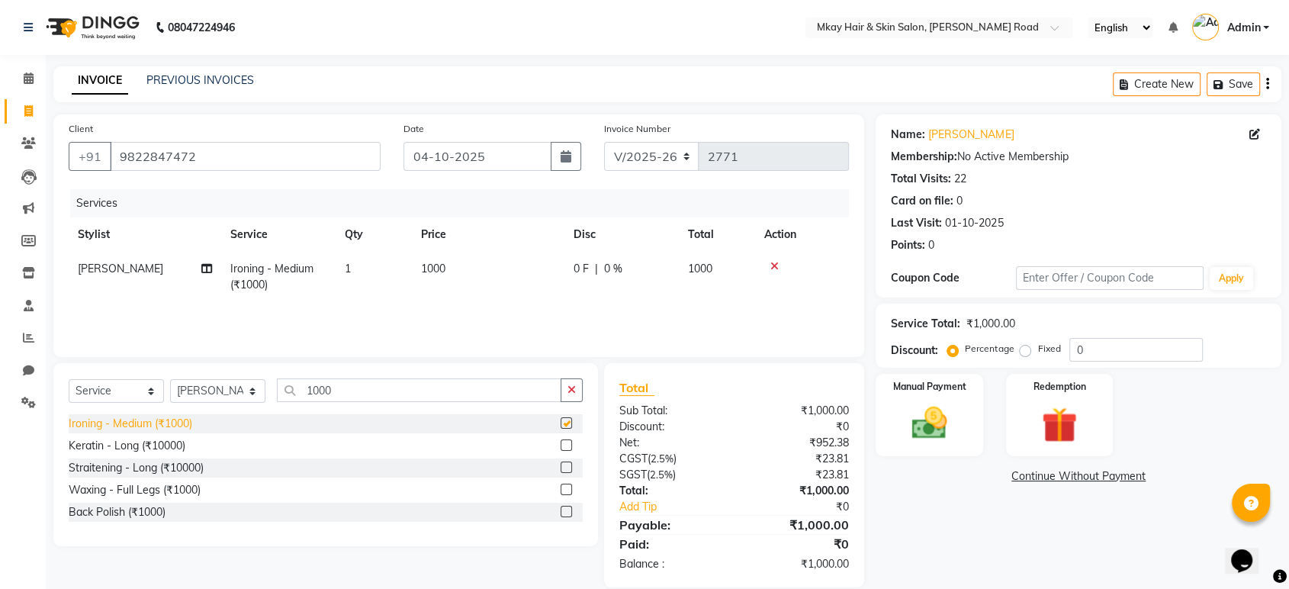
checkbox input "false"
click at [589, 317] on div "Services Stylist Service Qty Price Disc Total Action [PERSON_NAME] Ironing - Me…" at bounding box center [459, 265] width 780 height 153
click at [910, 396] on div "Manual Payment" at bounding box center [929, 414] width 111 height 85
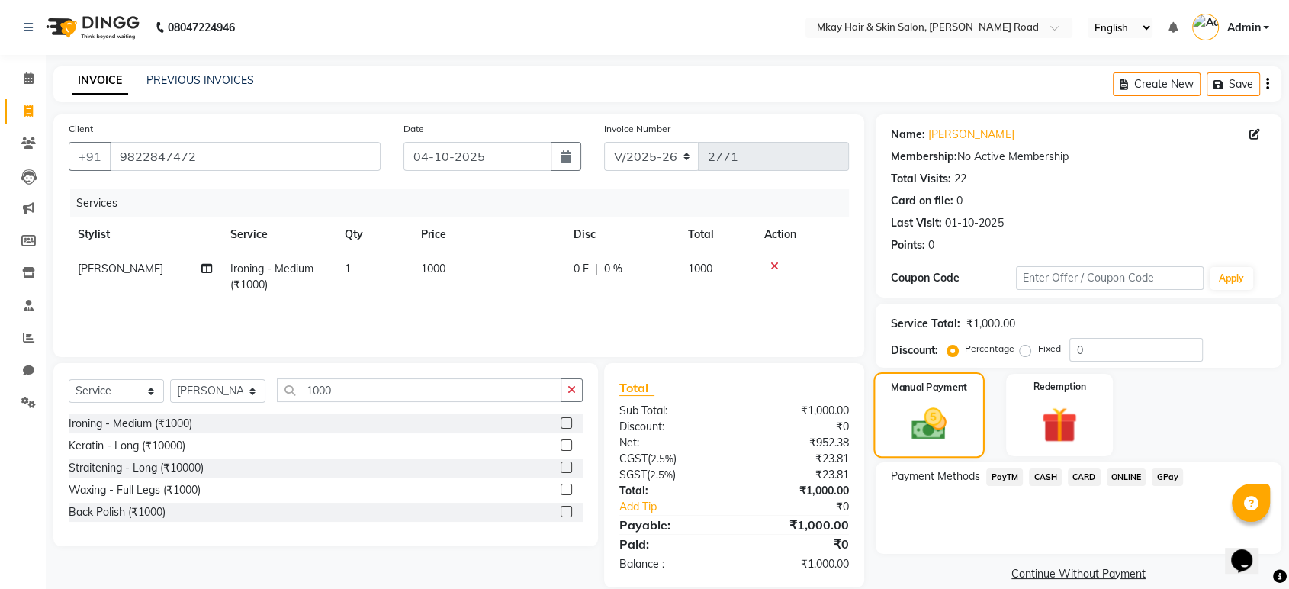
scroll to position [20, 0]
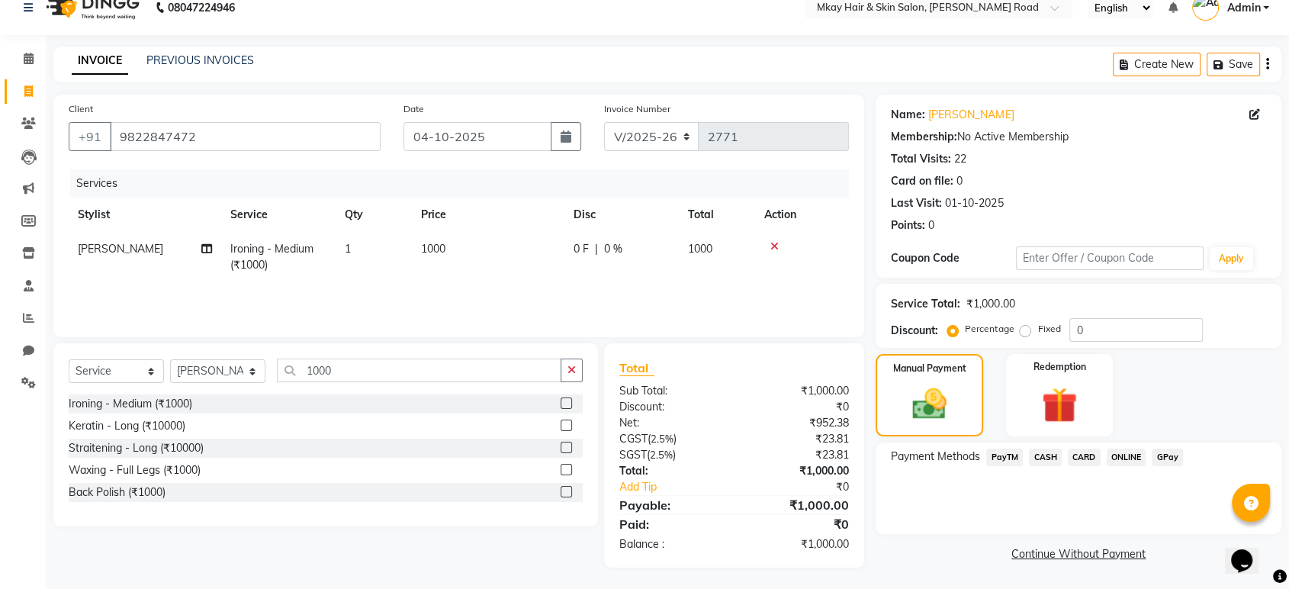
click at [1042, 450] on span "CASH" at bounding box center [1045, 457] width 33 height 18
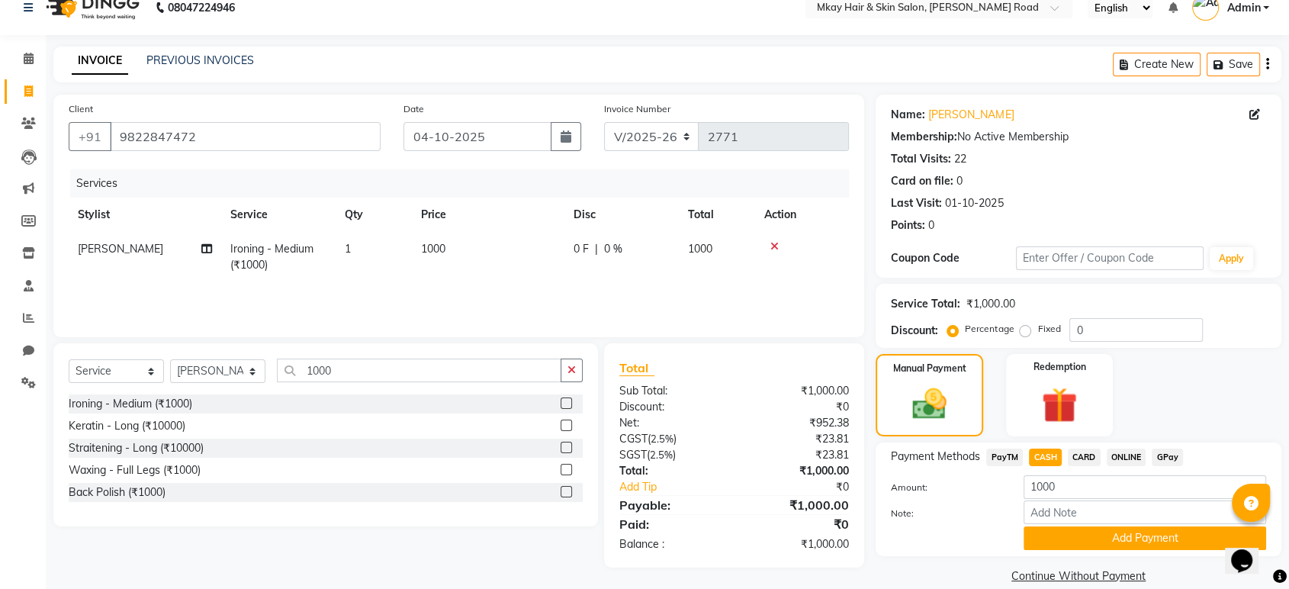
scroll to position [40, 0]
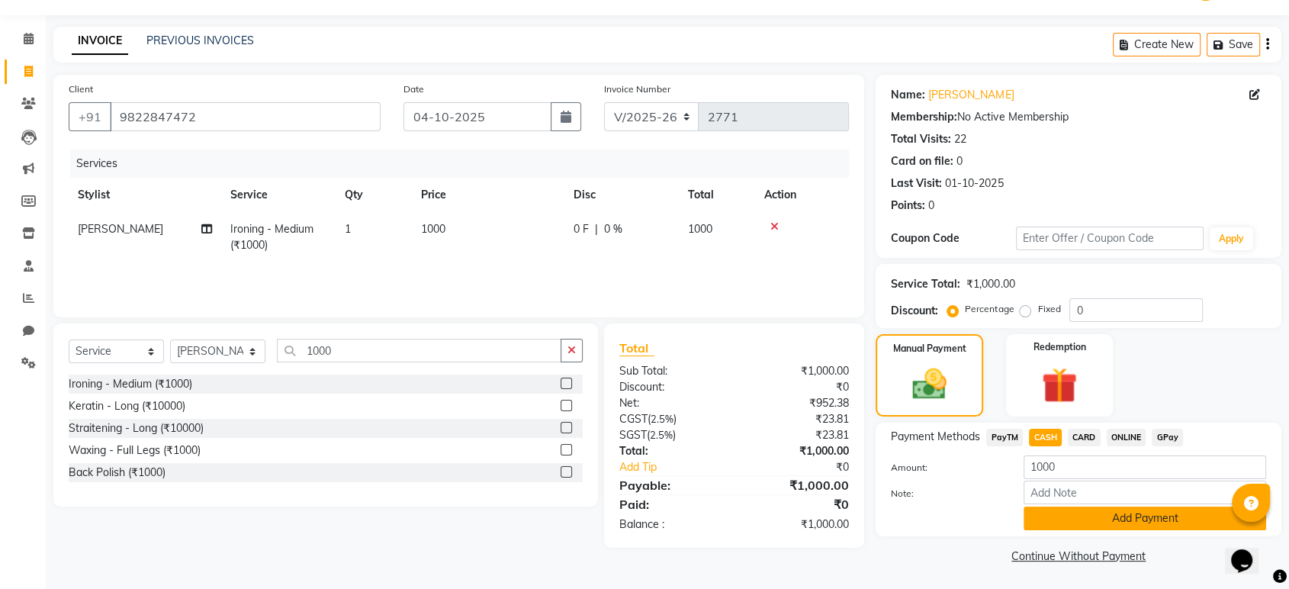
click at [1061, 508] on button "Add Payment" at bounding box center [1144, 518] width 242 height 24
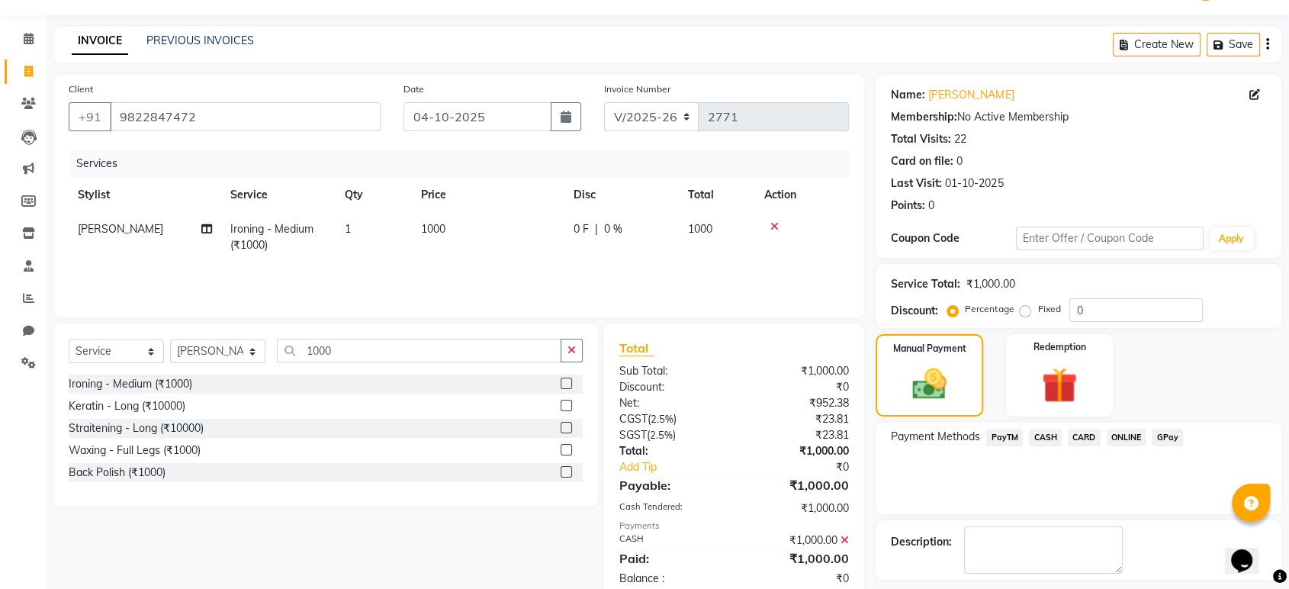
scroll to position [104, 0]
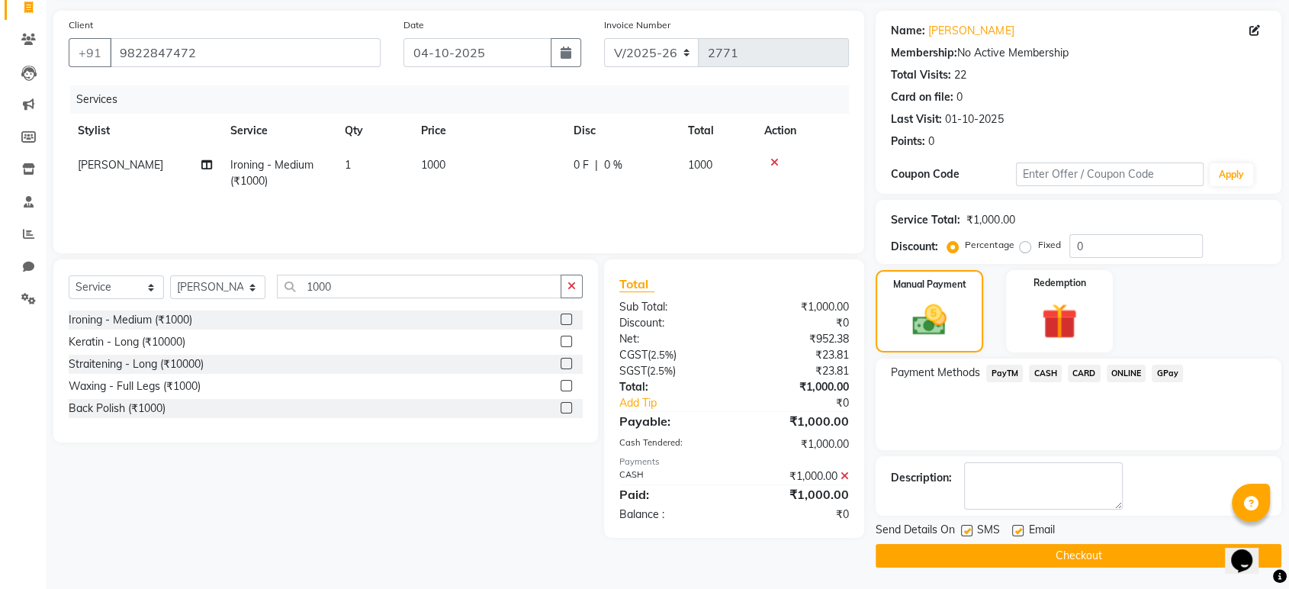
click at [1022, 528] on label at bounding box center [1017, 530] width 11 height 11
click at [1022, 528] on input "checkbox" at bounding box center [1017, 531] width 10 height 10
checkbox input "false"
click at [962, 525] on label at bounding box center [966, 530] width 11 height 11
click at [962, 526] on input "checkbox" at bounding box center [966, 531] width 10 height 10
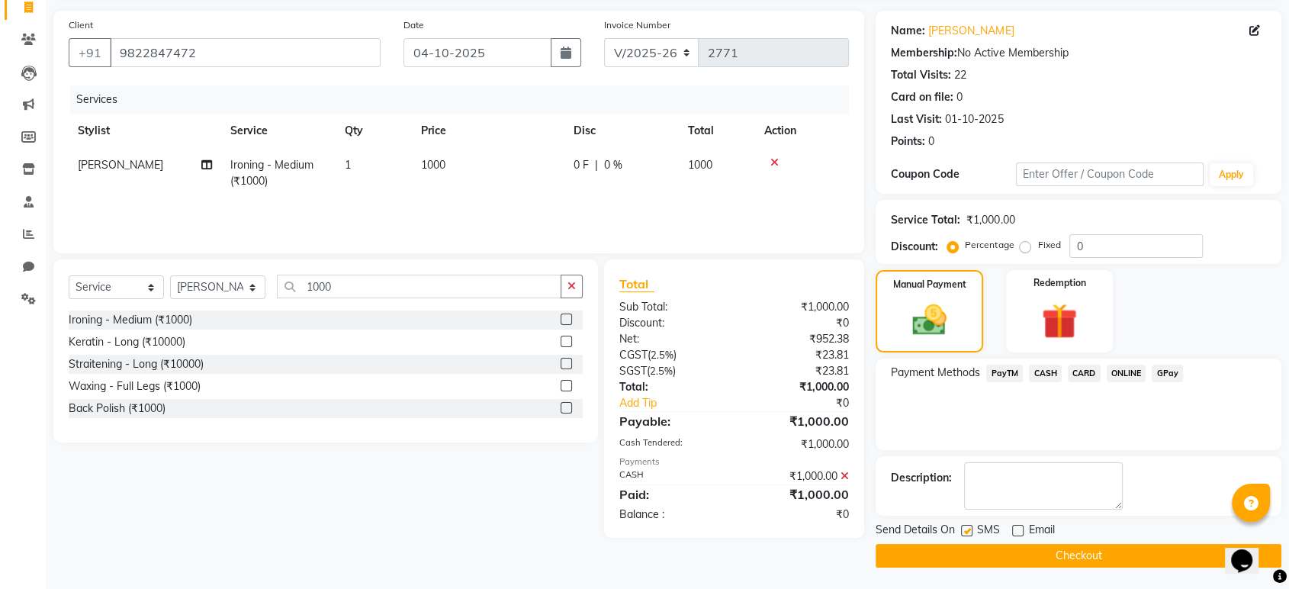
checkbox input "false"
click at [931, 548] on button "Checkout" at bounding box center [1078, 556] width 406 height 24
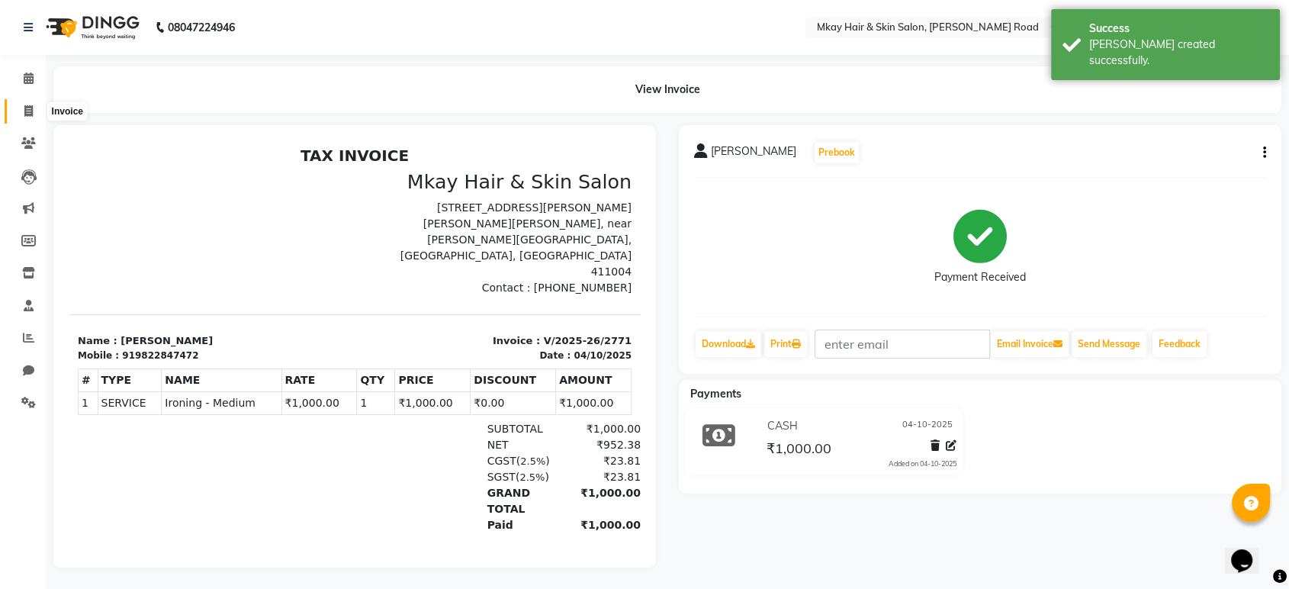
click at [36, 111] on span at bounding box center [28, 112] width 27 height 18
select select "5258"
select select "service"
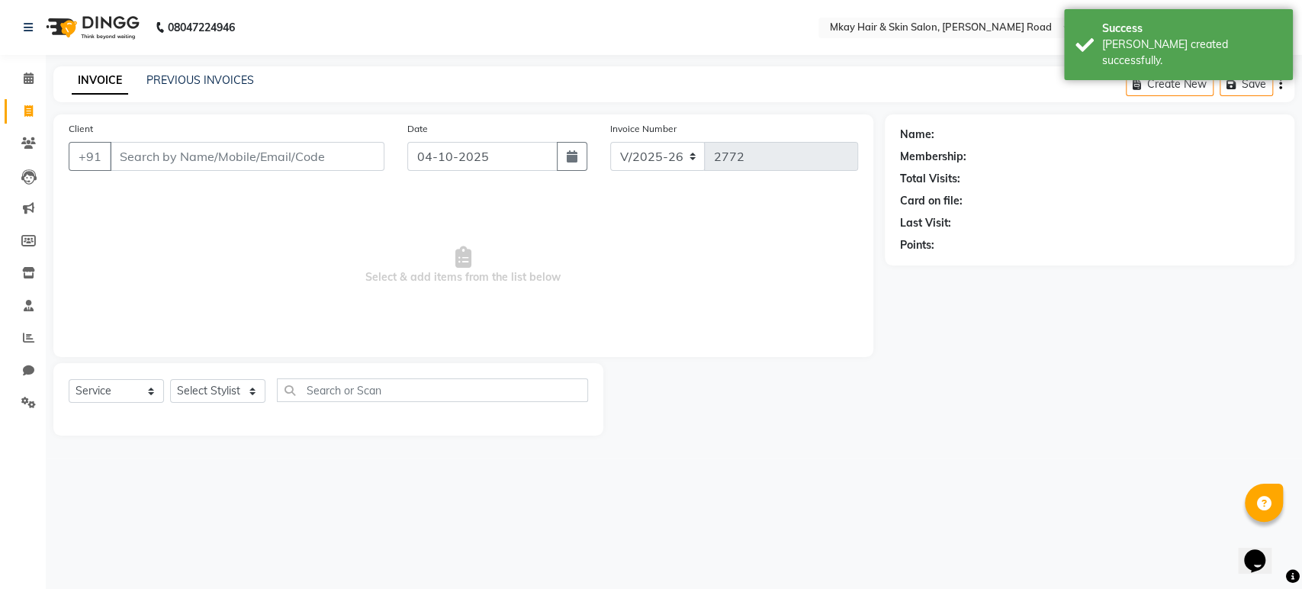
click at [161, 87] on div "PREVIOUS INVOICES" at bounding box center [200, 80] width 108 height 16
click at [171, 73] on link "PREVIOUS INVOICES" at bounding box center [200, 80] width 108 height 14
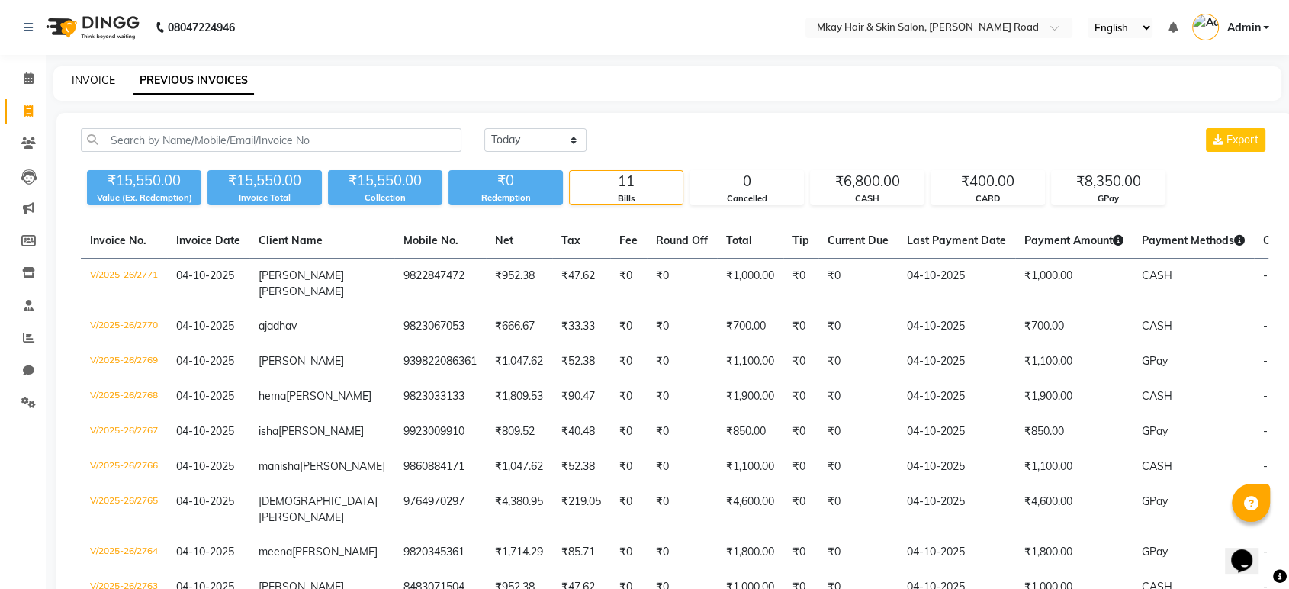
click at [92, 81] on link "INVOICE" at bounding box center [93, 80] width 43 height 14
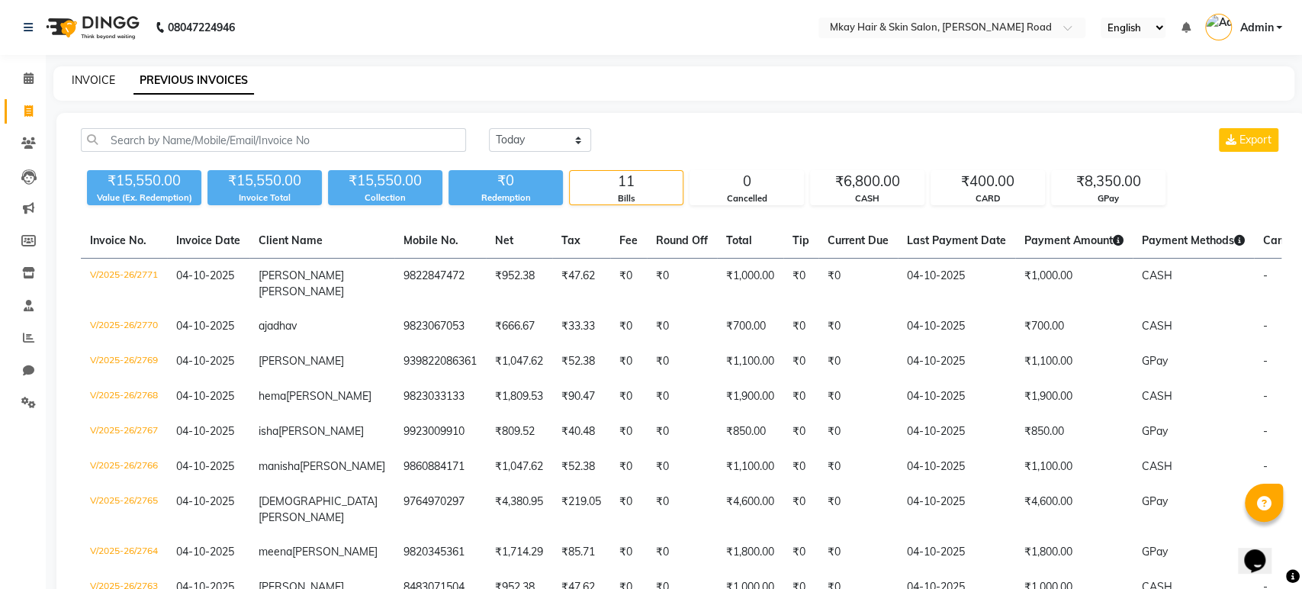
select select "5258"
select select "service"
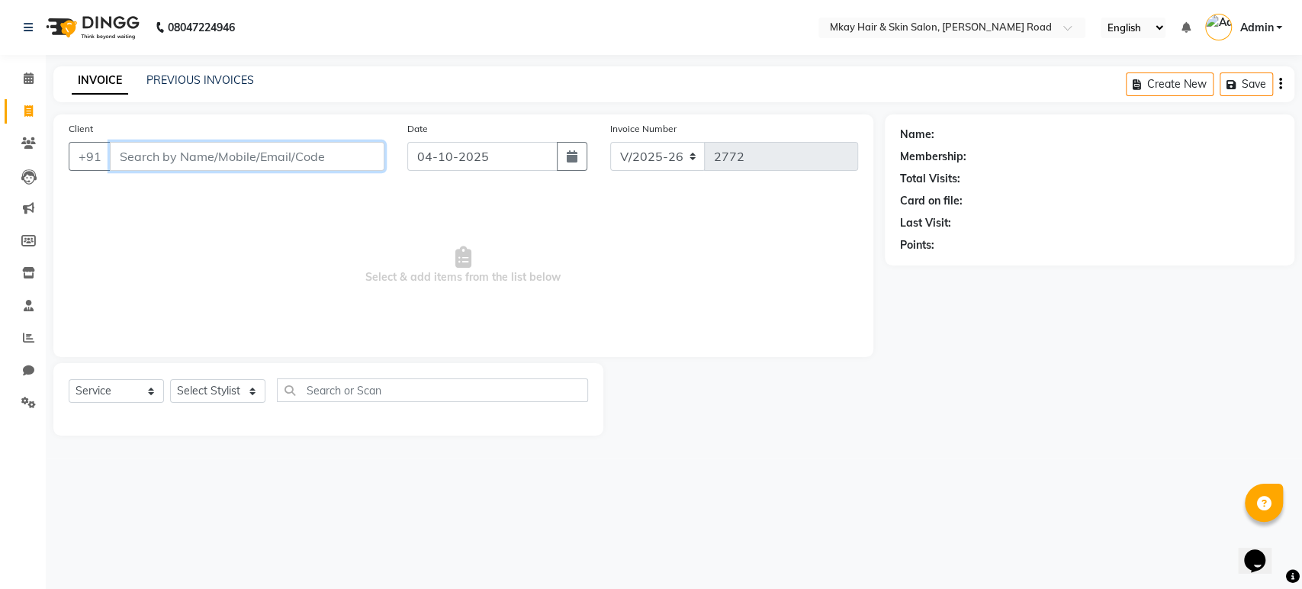
click at [273, 153] on input "Client" at bounding box center [247, 156] width 275 height 29
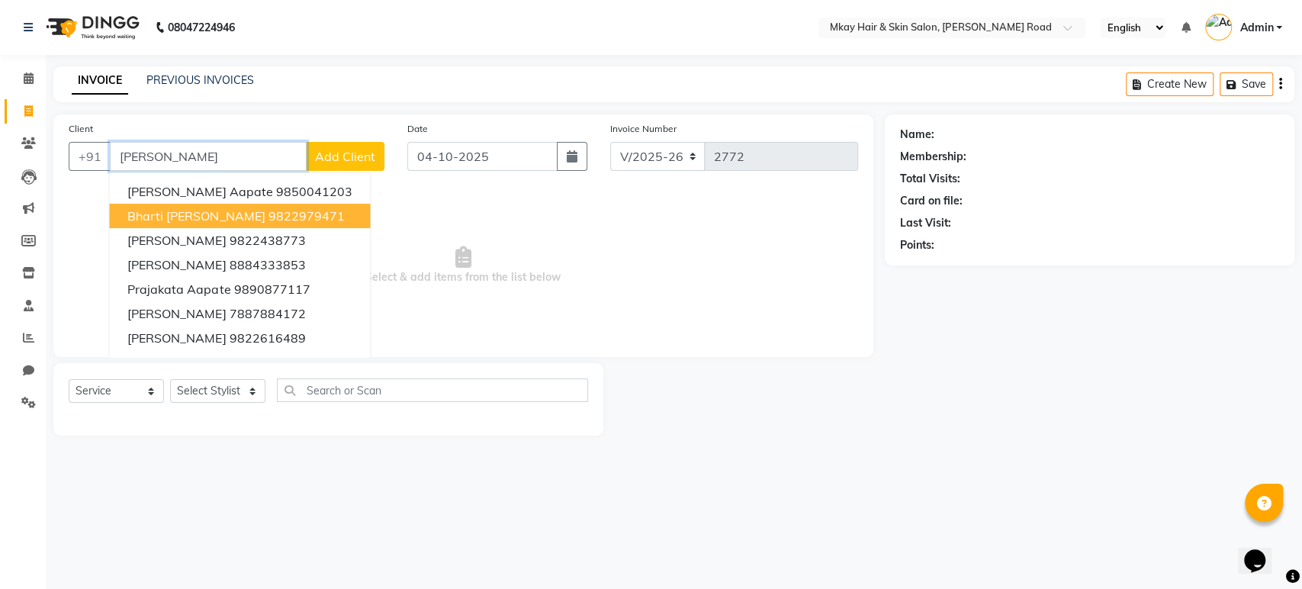
click at [270, 204] on button "bharti [PERSON_NAME] 9822979471" at bounding box center [239, 216] width 261 height 24
type input "9822979471"
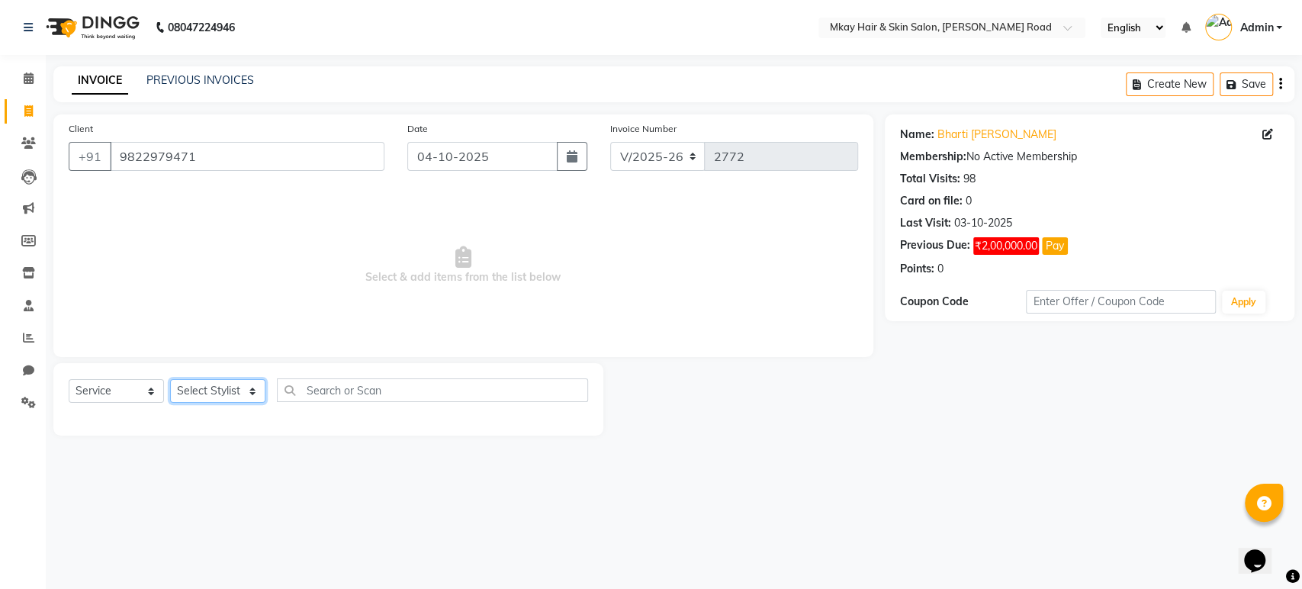
click at [201, 393] on select "Select Stylist [PERSON_NAME] Isha [PERSON_NAME] [PERSON_NAME] Shyam [PERSON_NAM…" at bounding box center [217, 391] width 95 height 24
select select "38226"
click at [170, 379] on select "Select Stylist [PERSON_NAME] Isha [PERSON_NAME] [PERSON_NAME] Shyam [PERSON_NAM…" at bounding box center [217, 391] width 95 height 24
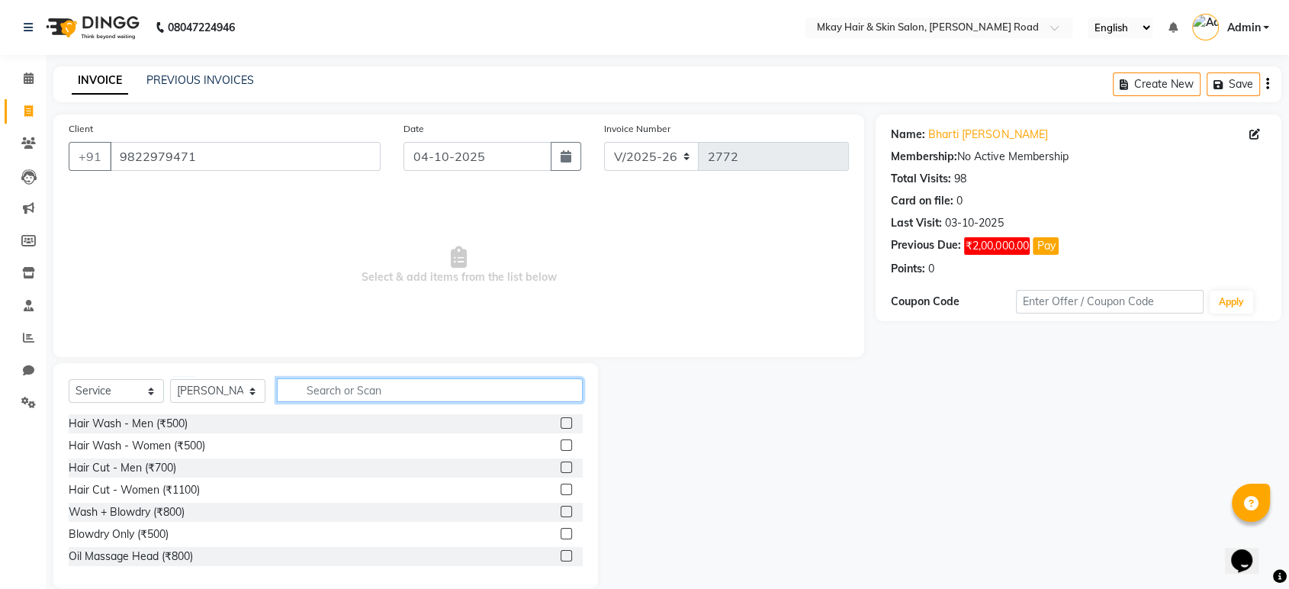
click at [343, 389] on input "text" at bounding box center [430, 390] width 306 height 24
type input "800"
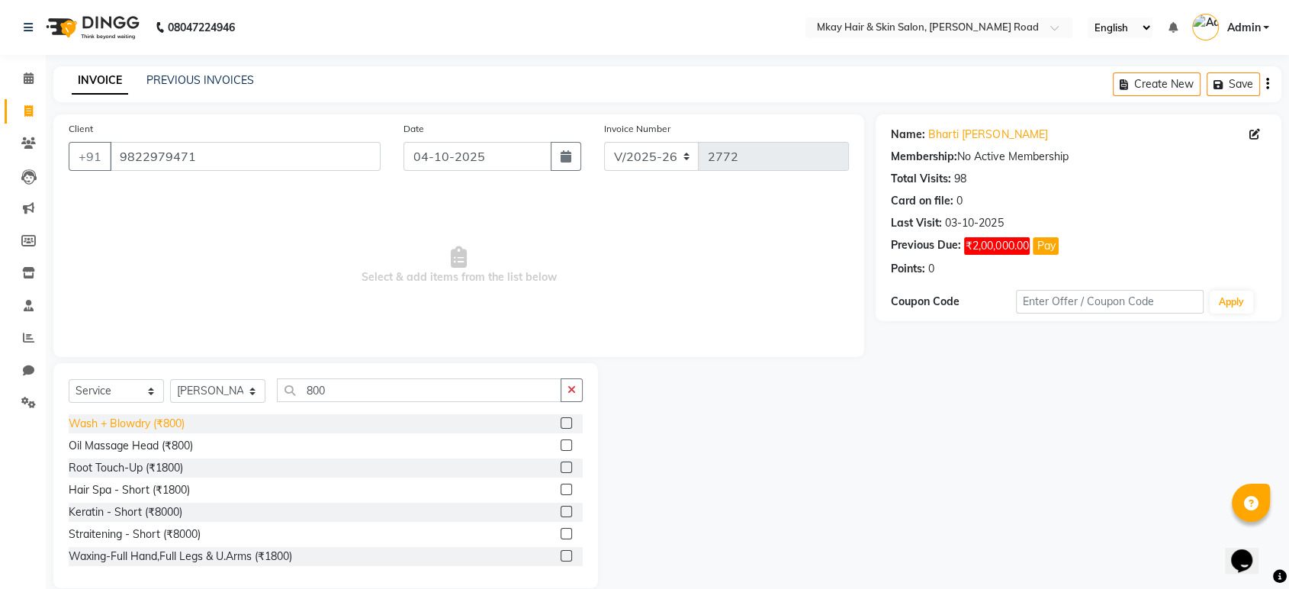
click at [173, 426] on div "Wash + Blowdry (₹800)" at bounding box center [127, 424] width 116 height 16
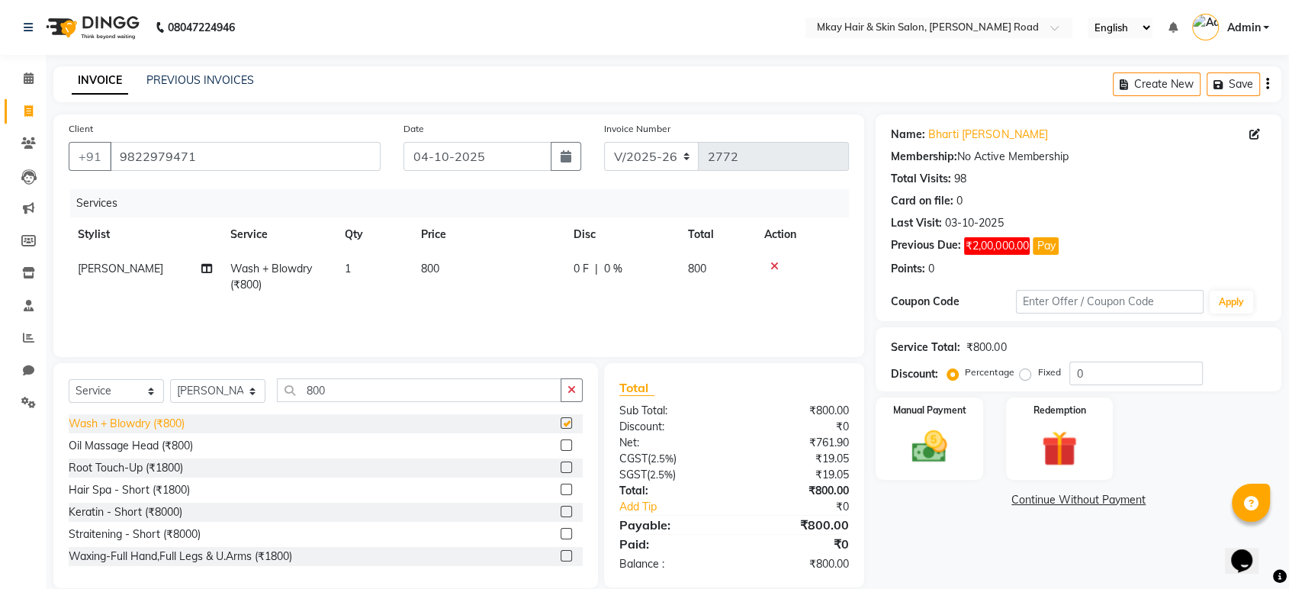
checkbox input "false"
click at [461, 267] on td "800" at bounding box center [488, 277] width 153 height 50
select select "38226"
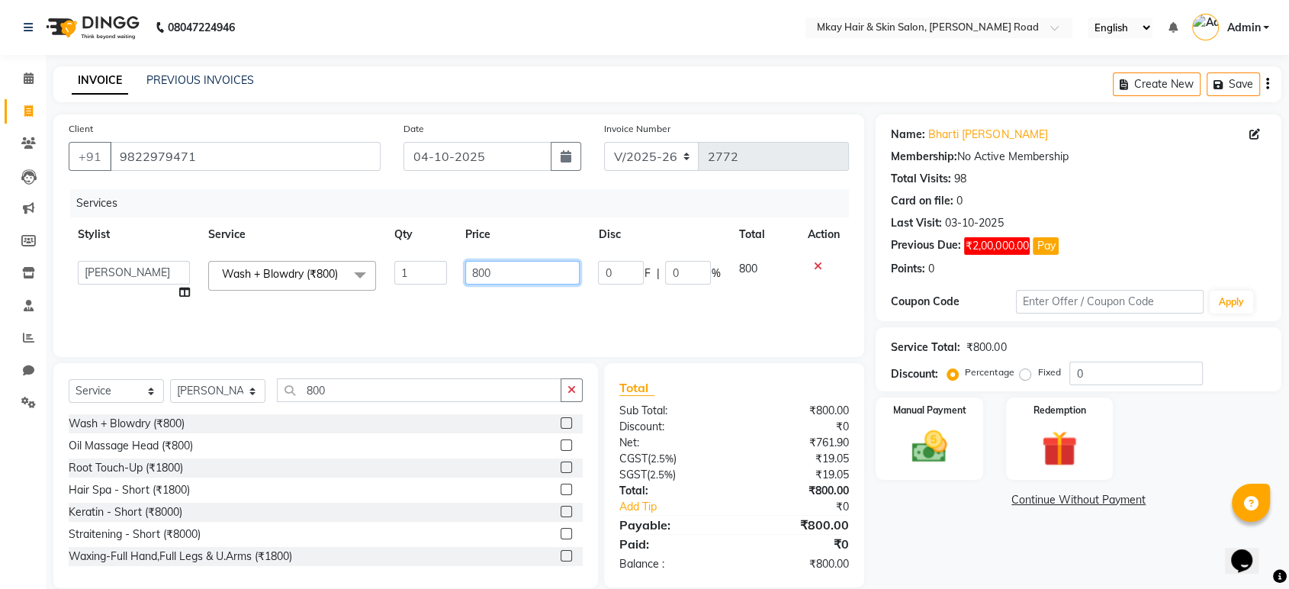
click at [499, 265] on input "800" at bounding box center [522, 273] width 115 height 24
type input "8"
type input "1000"
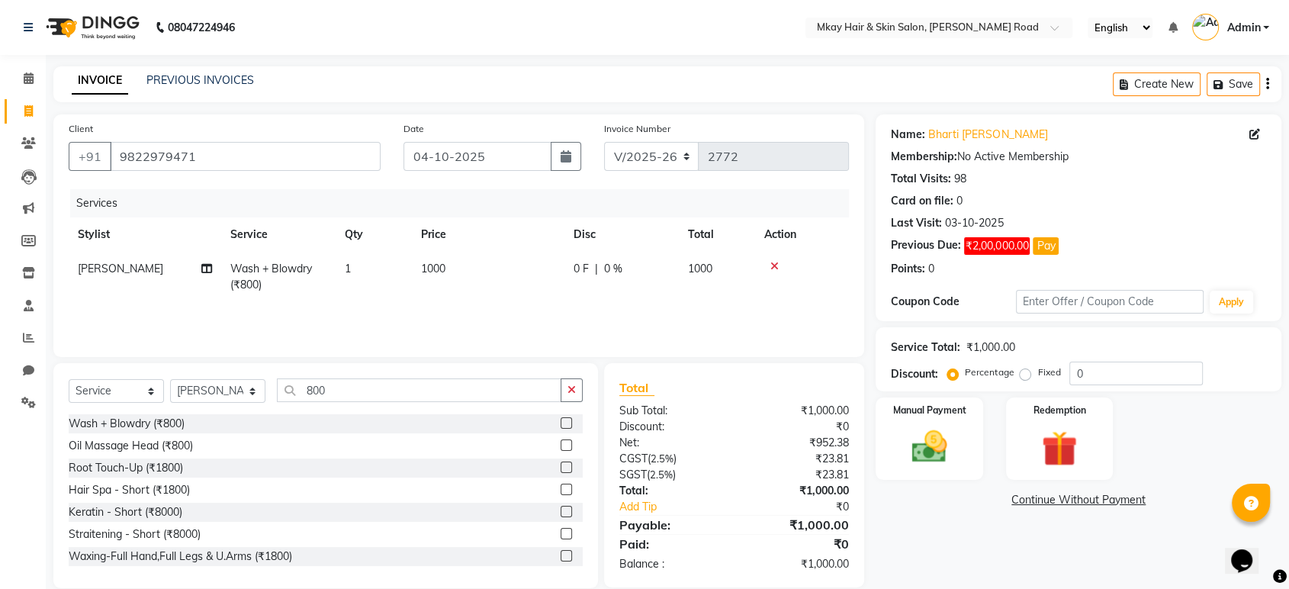
click at [606, 297] on td "0 F | 0 %" at bounding box center [621, 277] width 114 height 50
select select "38226"
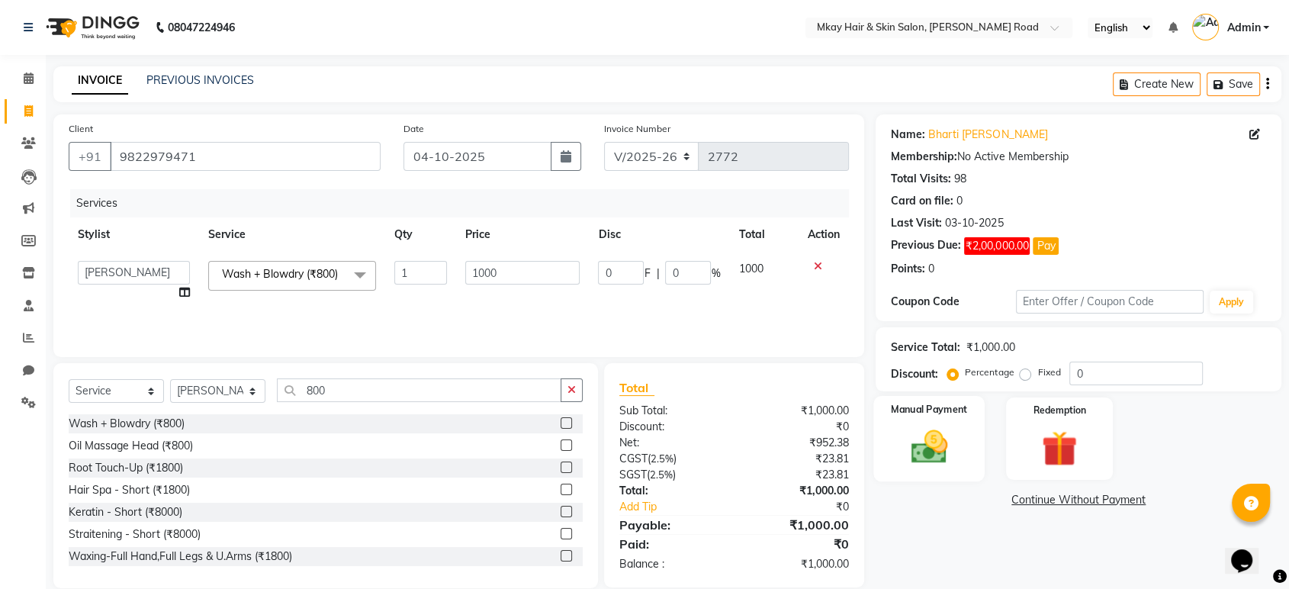
click at [945, 405] on label "Manual Payment" at bounding box center [929, 409] width 76 height 14
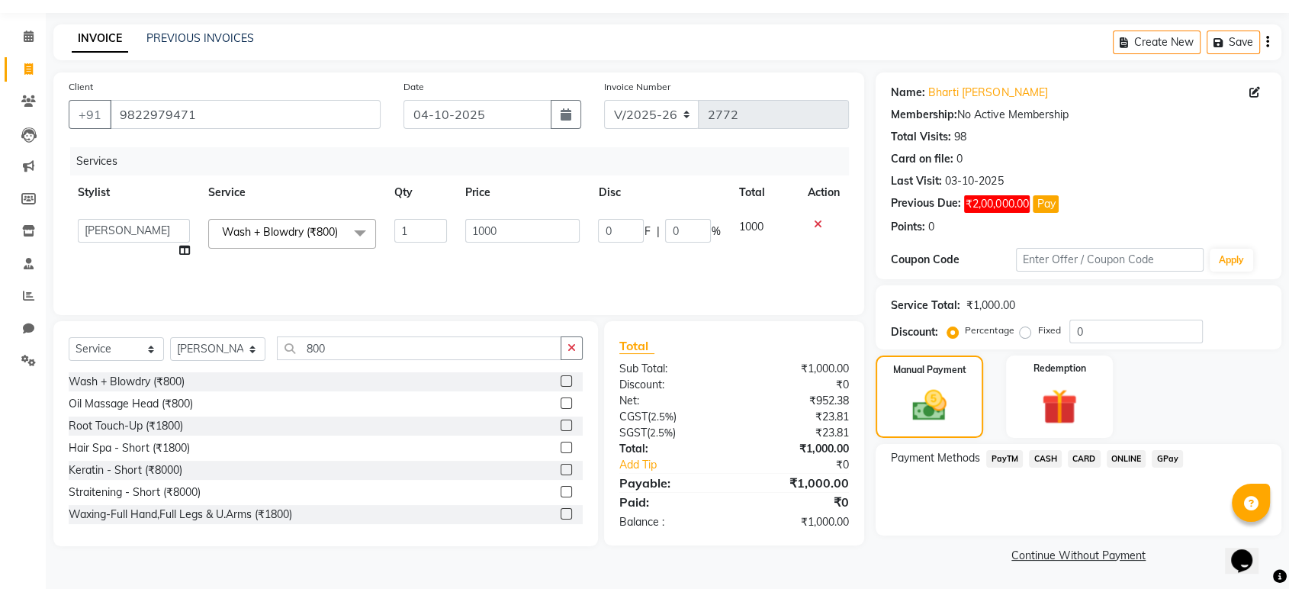
click at [1039, 456] on span "CASH" at bounding box center [1045, 459] width 33 height 18
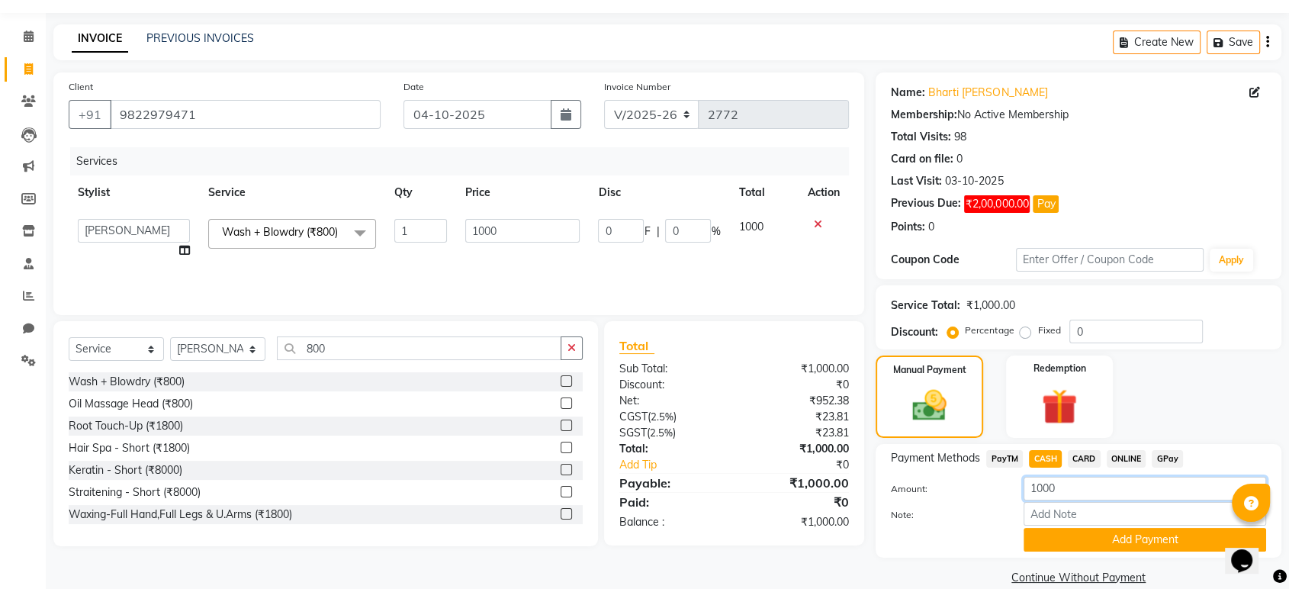
click at [1069, 481] on input "1000" at bounding box center [1144, 489] width 242 height 24
type input "1"
type input "0"
click at [1068, 536] on button "Add Payment" at bounding box center [1144, 540] width 242 height 24
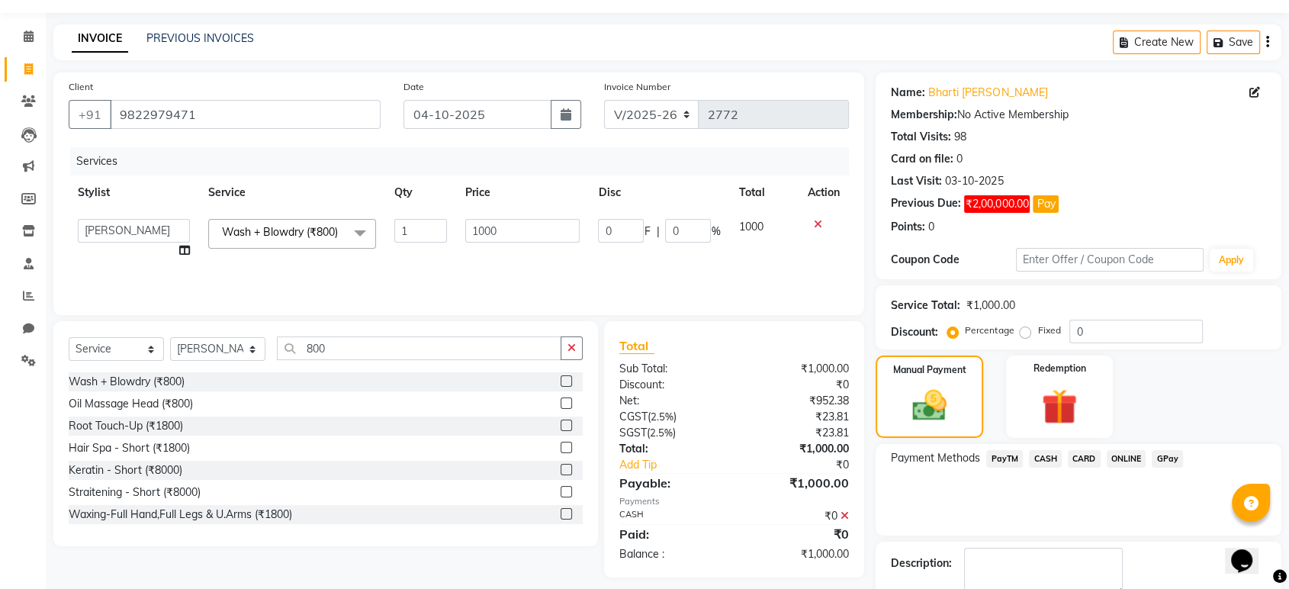
scroll to position [127, 0]
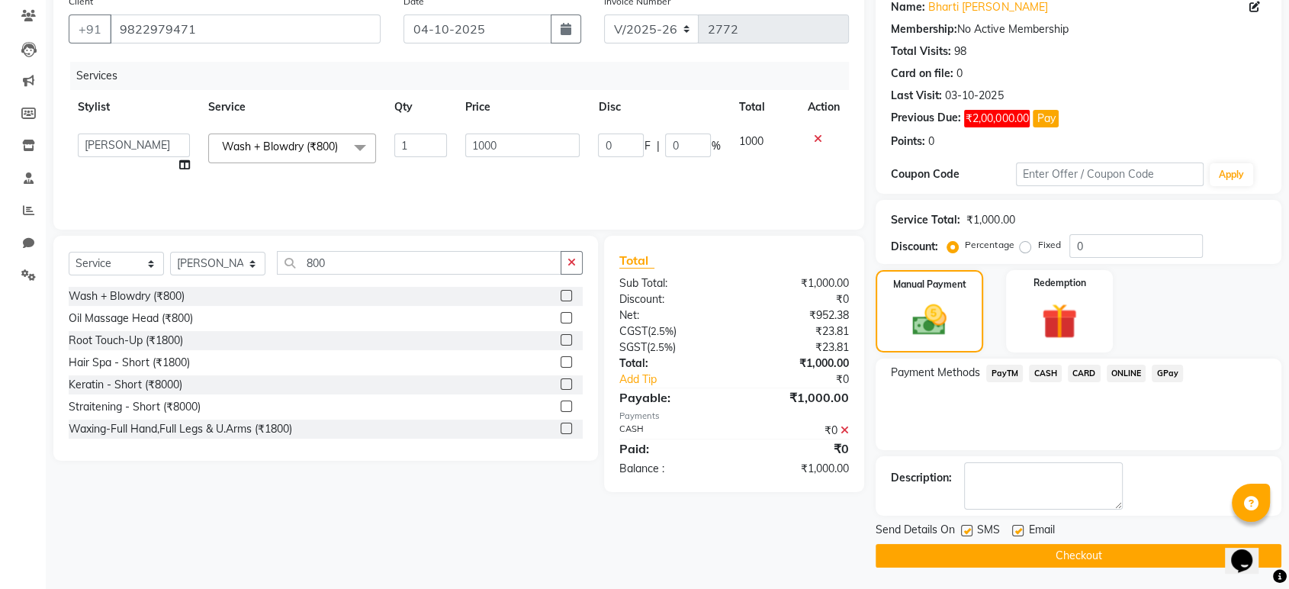
click at [1019, 529] on label at bounding box center [1017, 530] width 11 height 11
click at [1019, 529] on input "checkbox" at bounding box center [1017, 531] width 10 height 10
checkbox input "false"
click at [968, 531] on label at bounding box center [966, 530] width 11 height 11
click at [968, 531] on input "checkbox" at bounding box center [966, 531] width 10 height 10
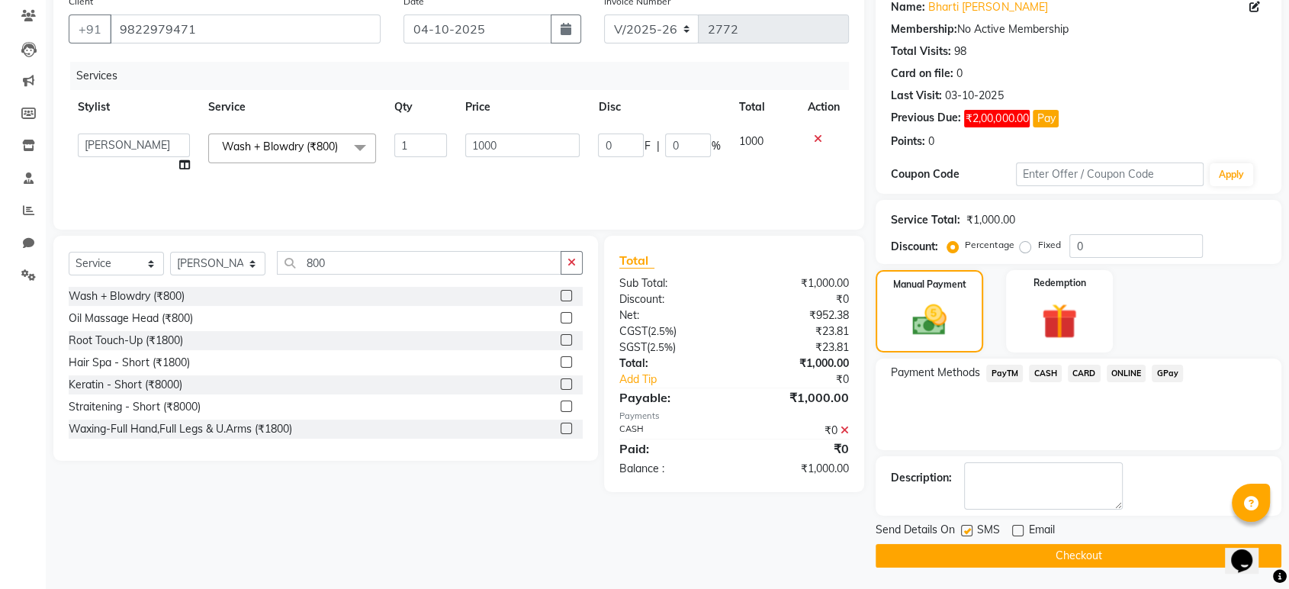
checkbox input "false"
click at [973, 548] on button "Checkout" at bounding box center [1078, 556] width 406 height 24
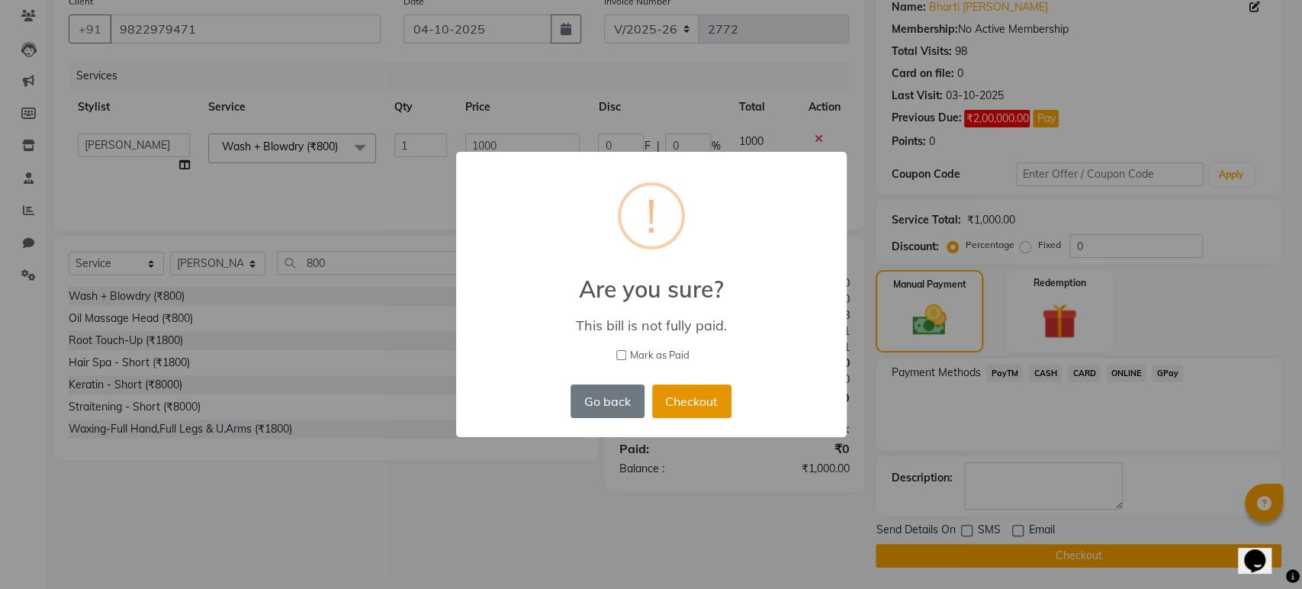
click at [676, 395] on button "Checkout" at bounding box center [691, 401] width 79 height 34
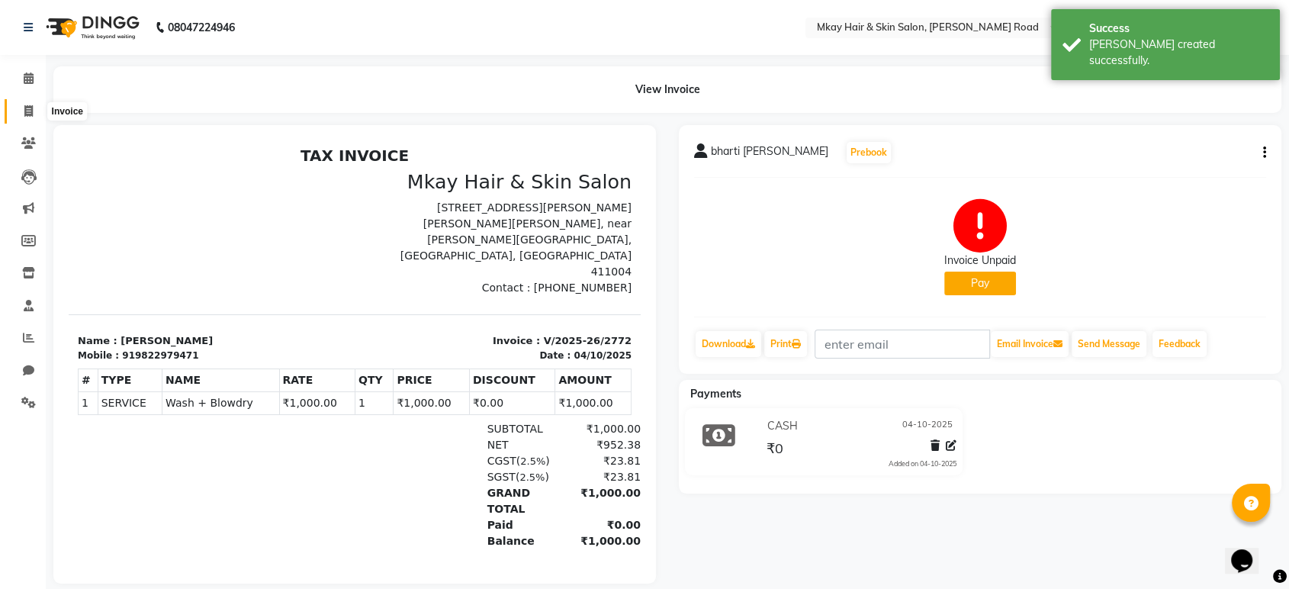
click at [22, 109] on span at bounding box center [28, 112] width 27 height 18
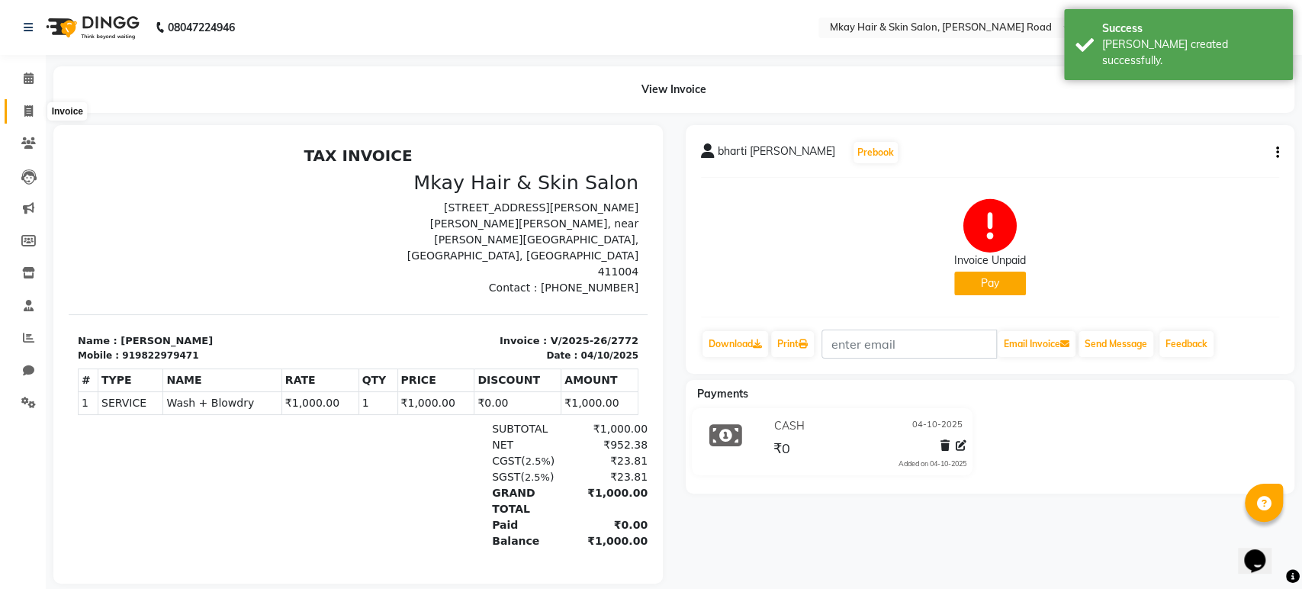
select select "5258"
select select "service"
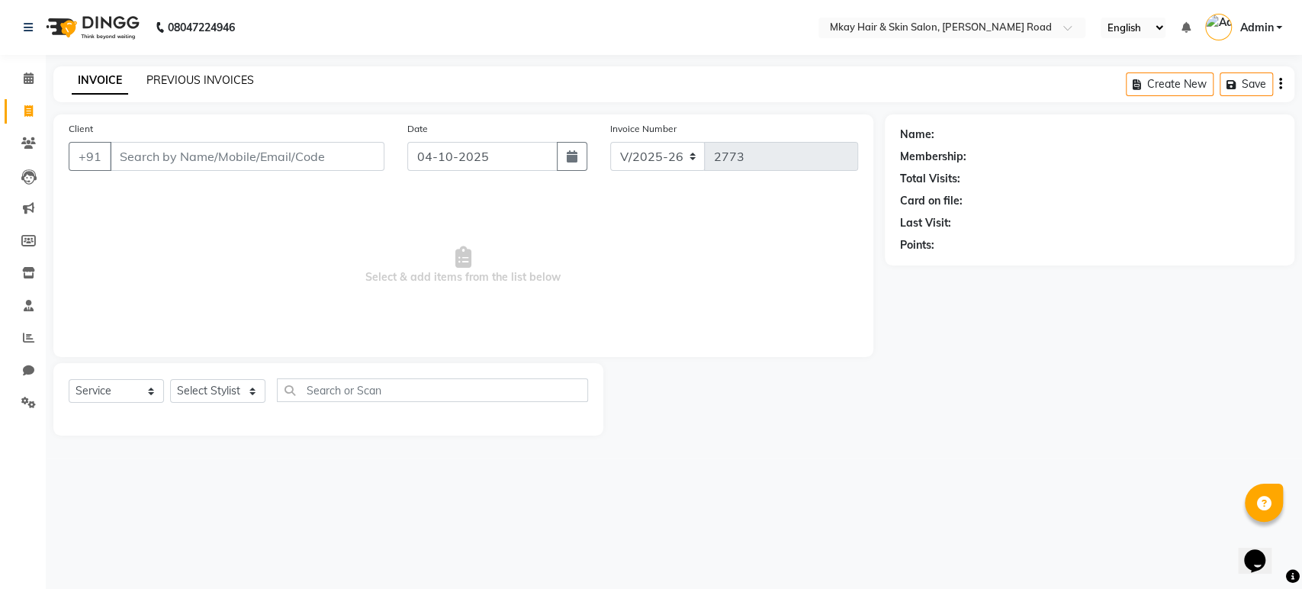
click at [201, 82] on link "PREVIOUS INVOICES" at bounding box center [200, 80] width 108 height 14
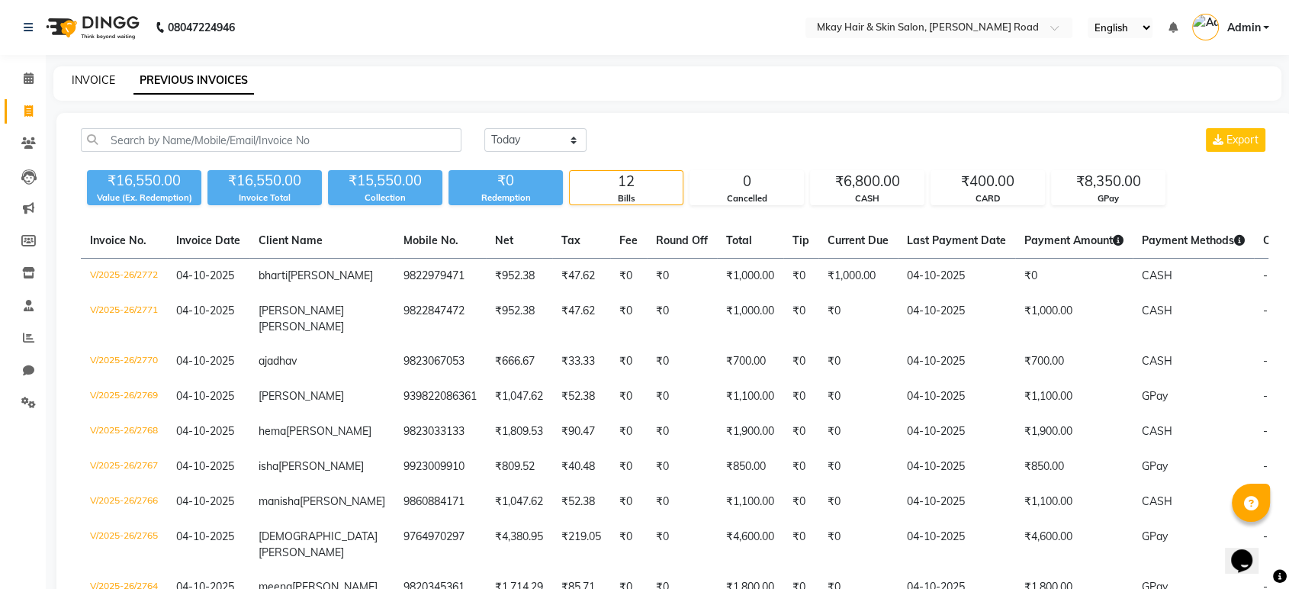
click at [92, 81] on link "INVOICE" at bounding box center [93, 80] width 43 height 14
select select "5258"
select select "service"
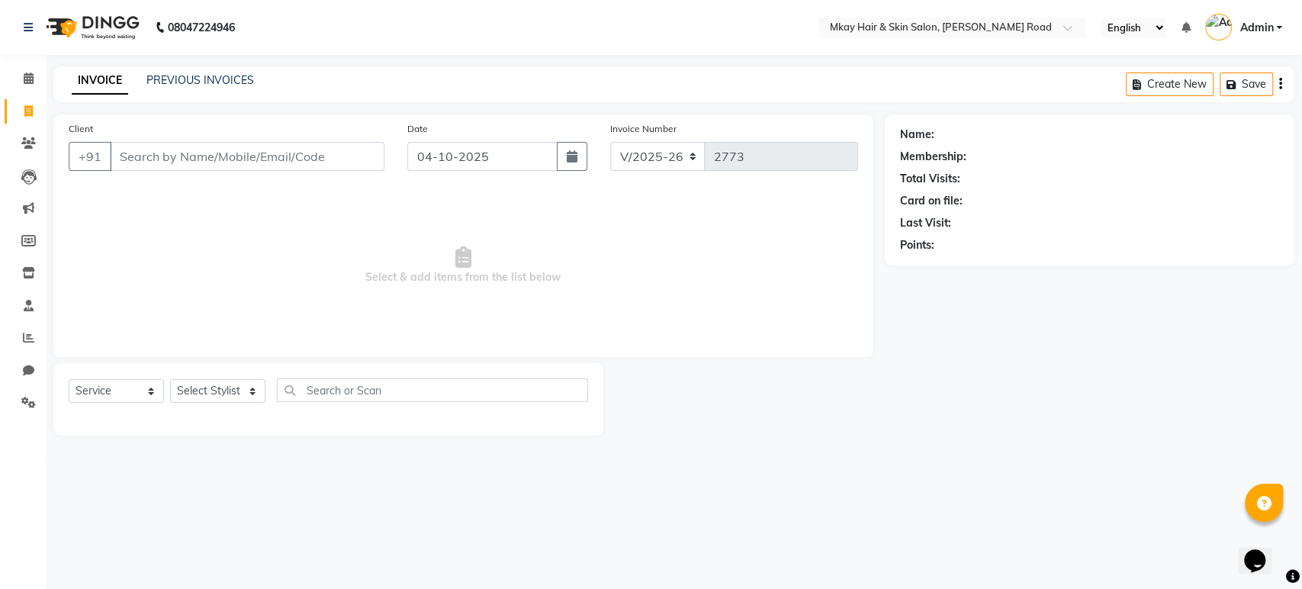
click at [1300, 170] on div "Name: Membership: Total Visits: Card on file: Last Visit: Points:" at bounding box center [1095, 274] width 421 height 321
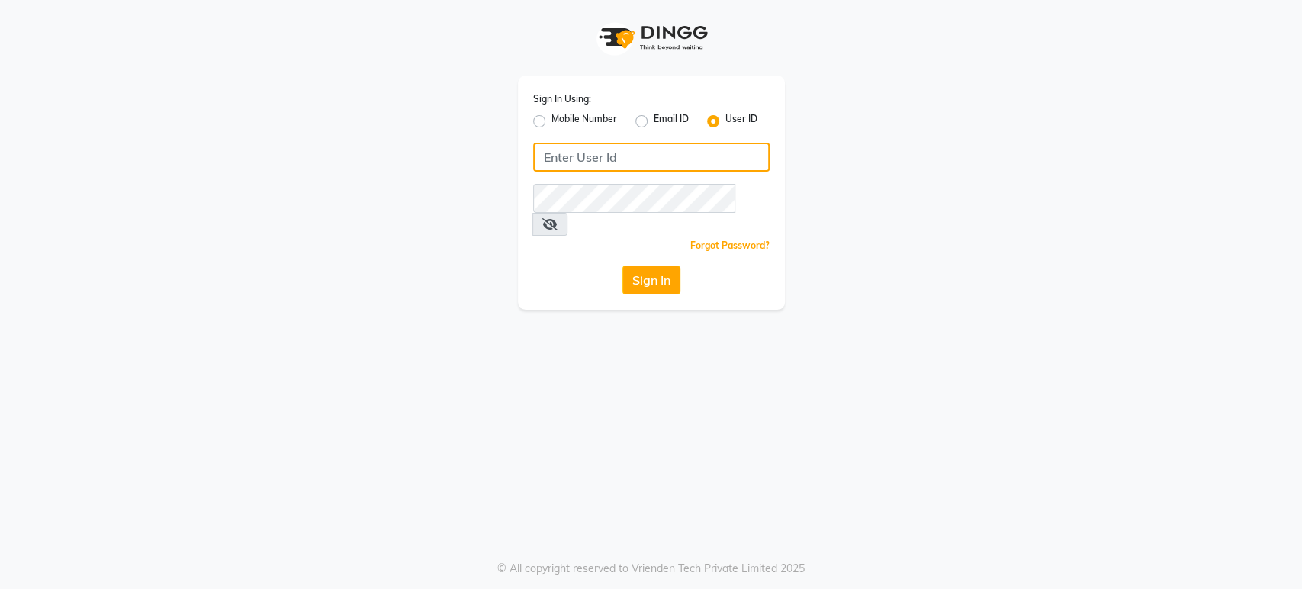
click at [563, 157] on input "Username" at bounding box center [651, 157] width 236 height 29
type input "mkaysalon"
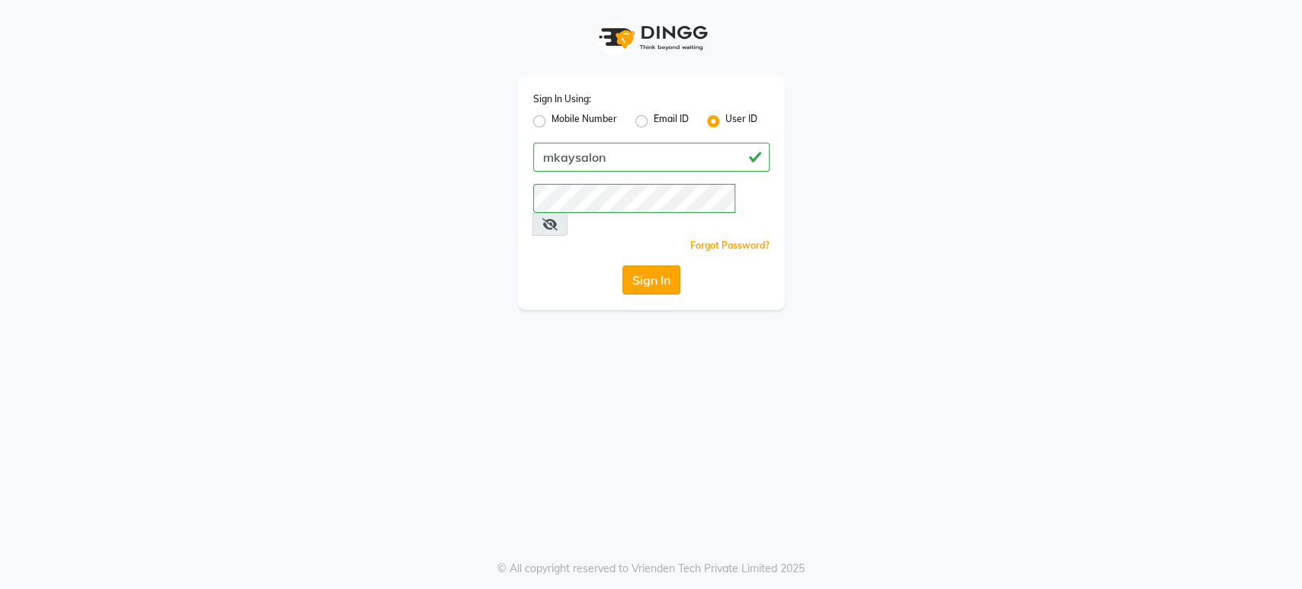
click at [631, 265] on button "Sign In" at bounding box center [651, 279] width 58 height 29
click at [650, 266] on button "Sign In" at bounding box center [651, 279] width 58 height 29
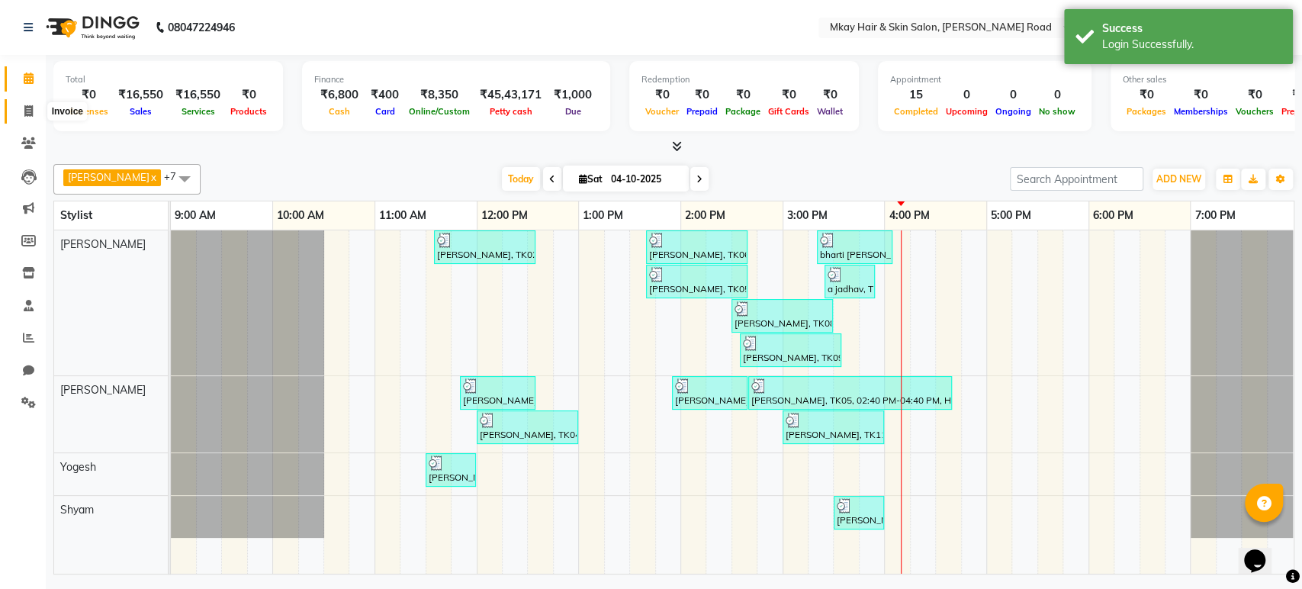
click at [24, 104] on span at bounding box center [28, 112] width 27 height 18
select select "5258"
select select "service"
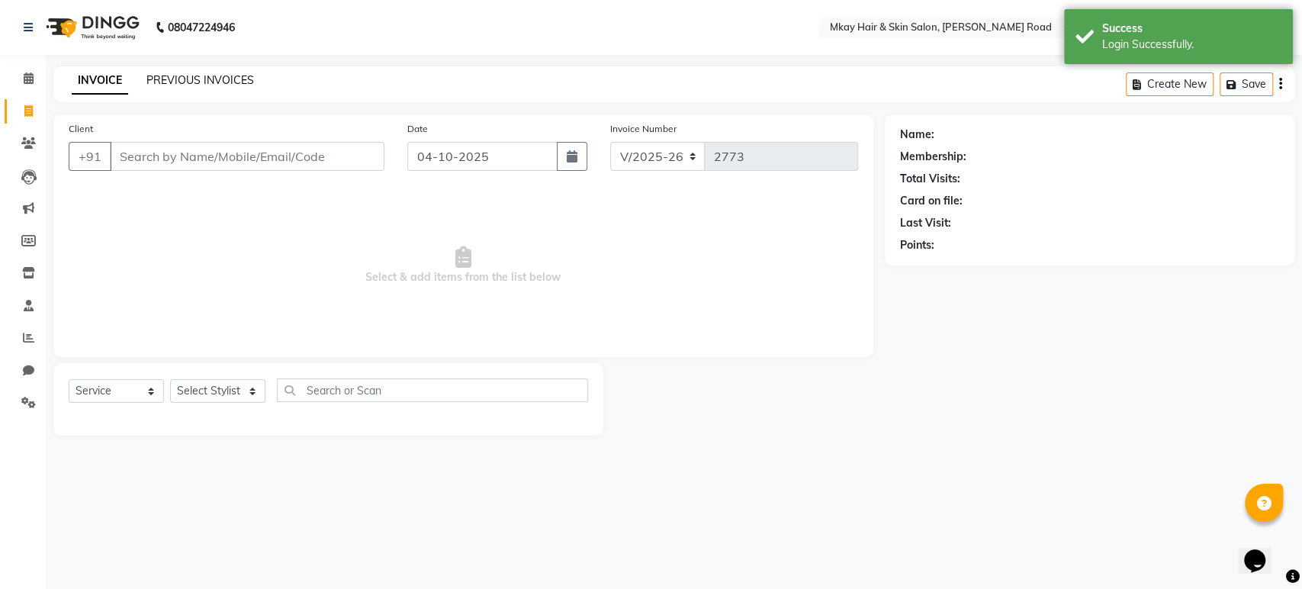
click at [206, 81] on link "PREVIOUS INVOICES" at bounding box center [200, 80] width 108 height 14
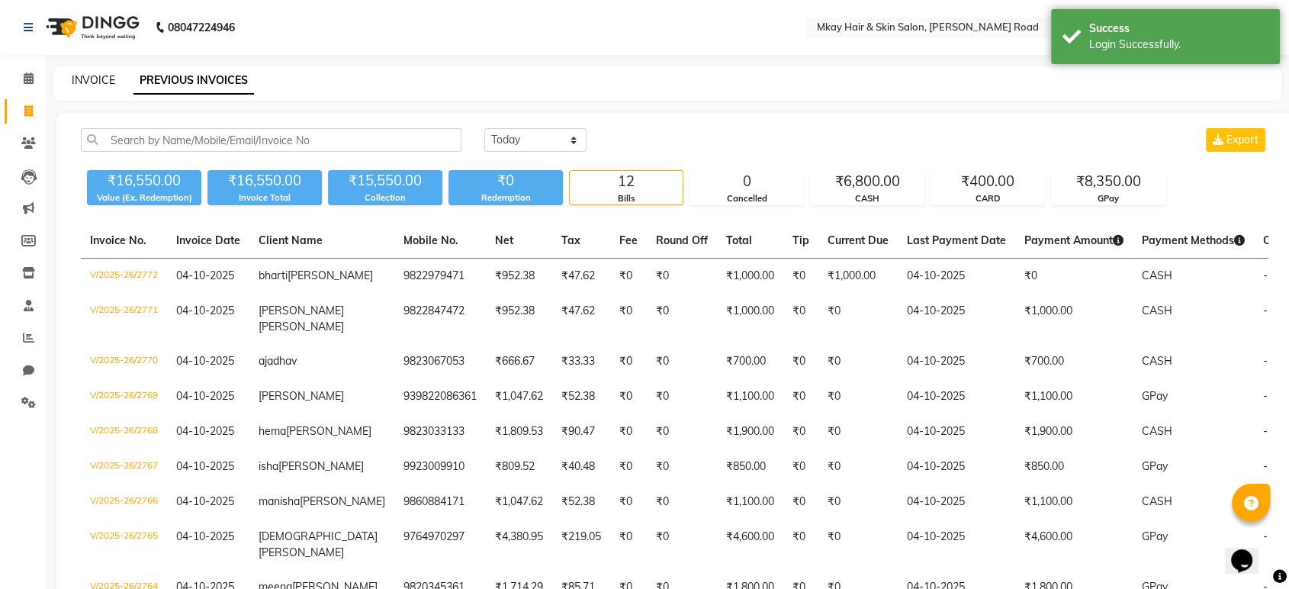
click at [93, 82] on link "INVOICE" at bounding box center [93, 80] width 43 height 14
select select "5258"
select select "service"
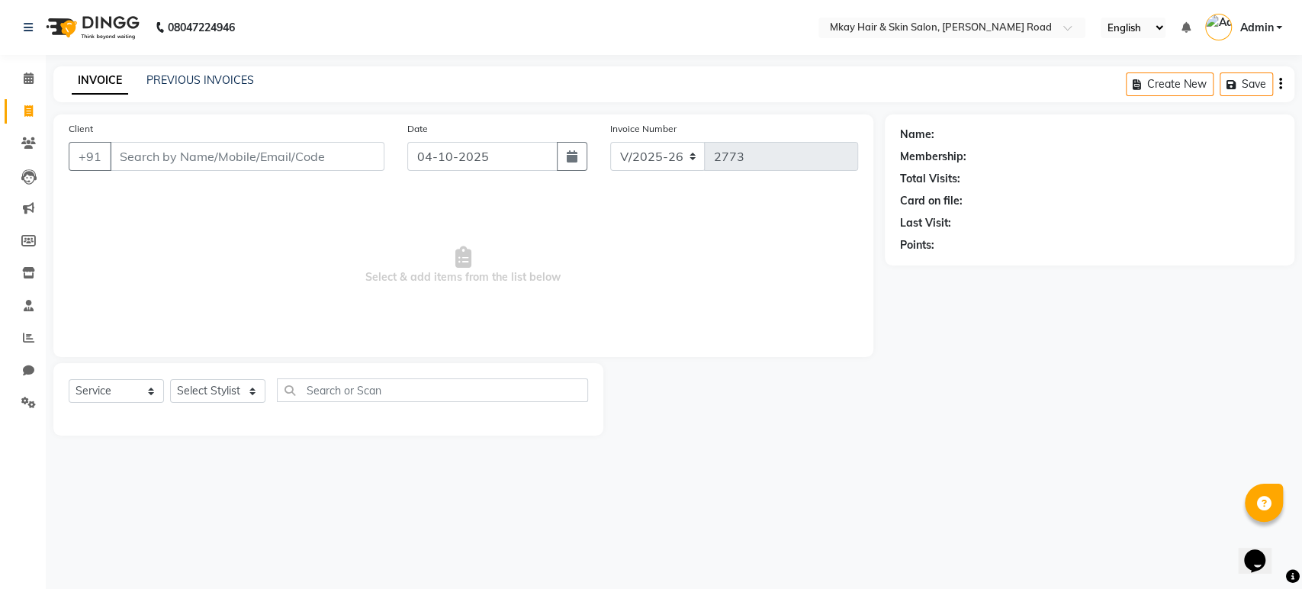
click at [146, 158] on input "Client" at bounding box center [247, 156] width 275 height 29
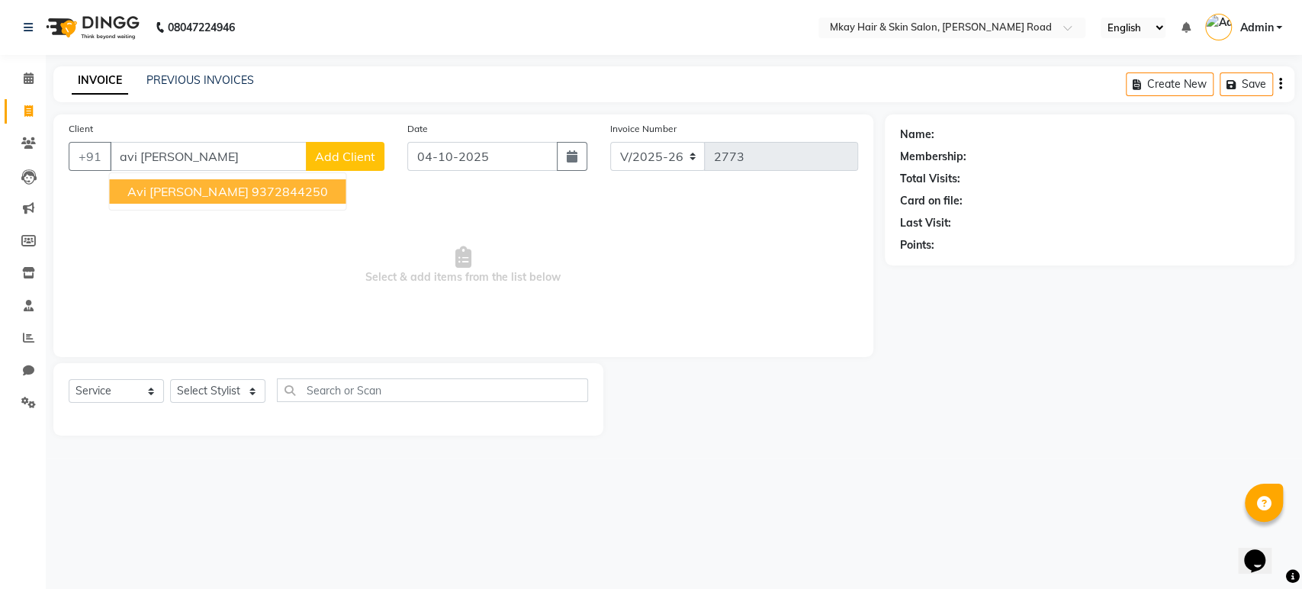
click at [177, 194] on span "avi shety" at bounding box center [187, 191] width 120 height 15
type input "9372844250"
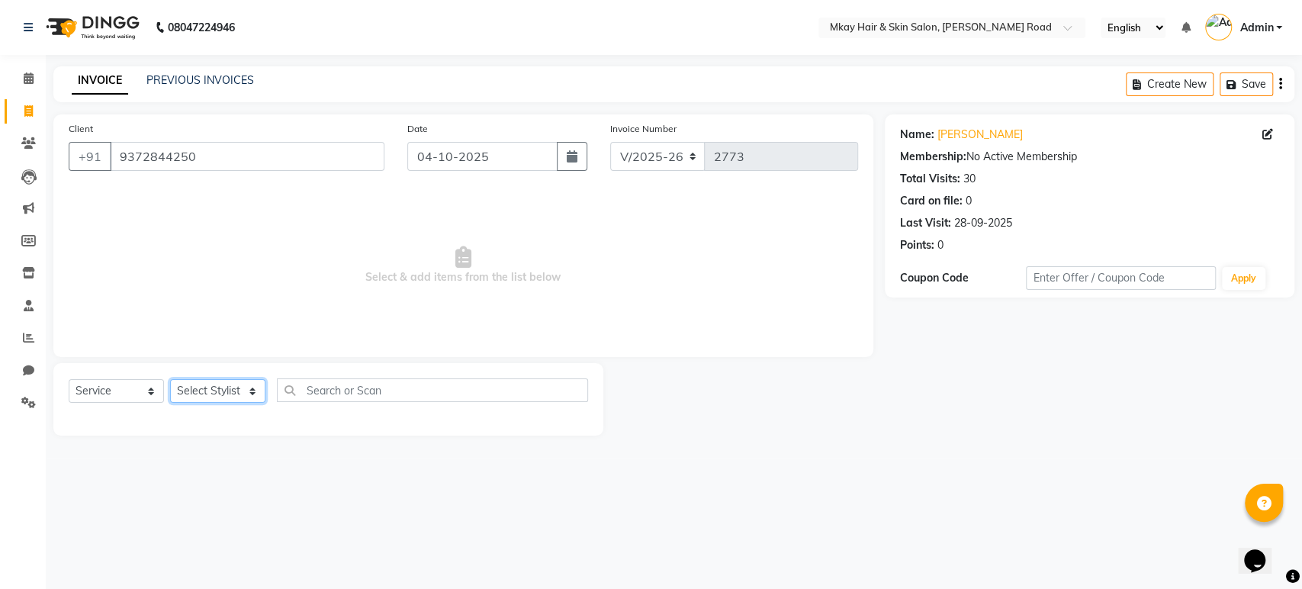
click at [201, 389] on select "Select Stylist [PERSON_NAME] Isha [PERSON_NAME] [PERSON_NAME] Shyam [PERSON_NAM…" at bounding box center [217, 391] width 95 height 24
select select "38229"
click at [170, 379] on select "Select Stylist [PERSON_NAME] Isha [PERSON_NAME] [PERSON_NAME] Shyam [PERSON_NAM…" at bounding box center [217, 391] width 95 height 24
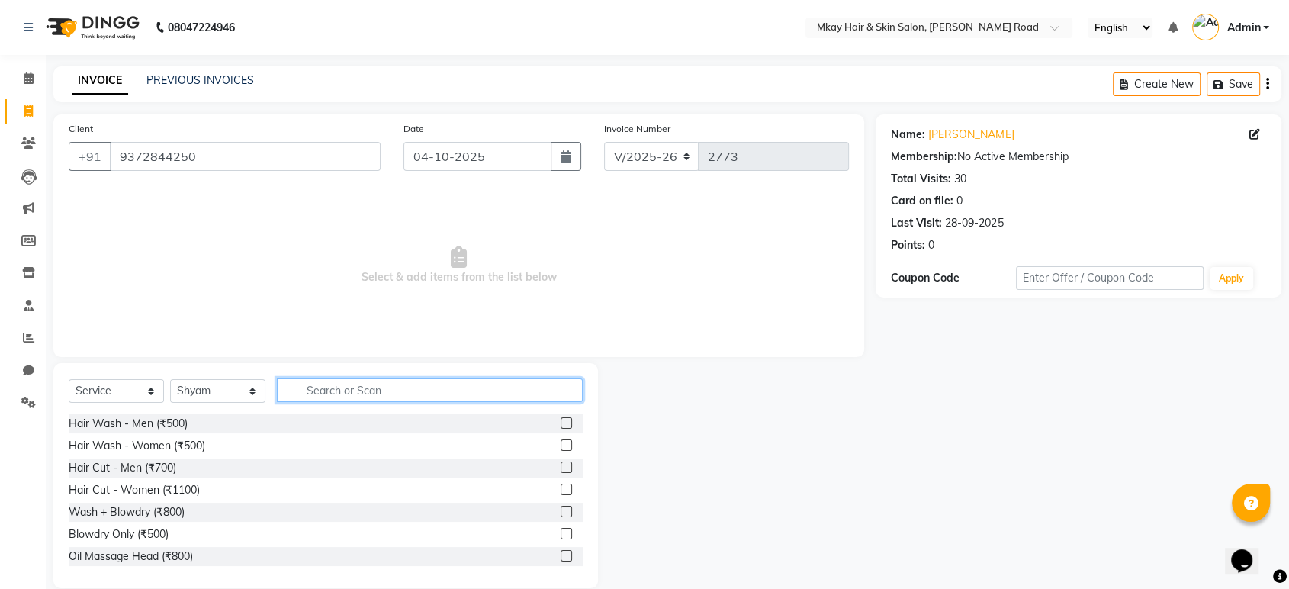
click at [359, 387] on input "text" at bounding box center [430, 390] width 306 height 24
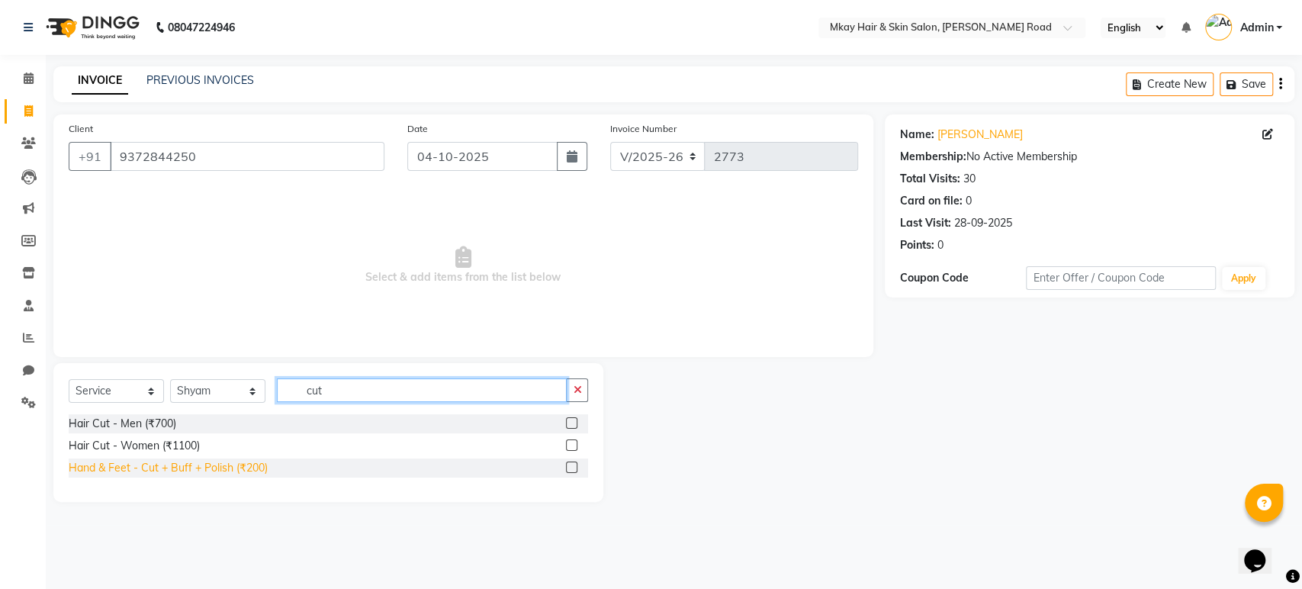
type input "cut"
click at [245, 465] on div "Hand & Feet - Cut + Buff + Polish (₹200)" at bounding box center [168, 468] width 199 height 16
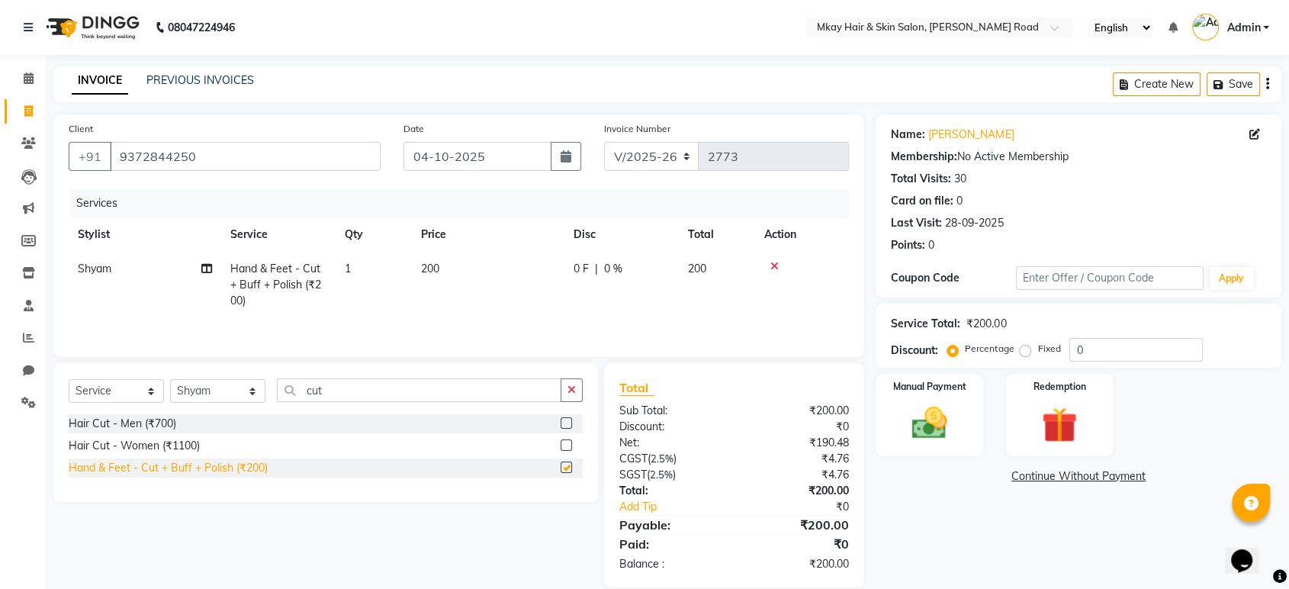
checkbox input "false"
click at [922, 410] on img at bounding box center [928, 423] width 59 height 43
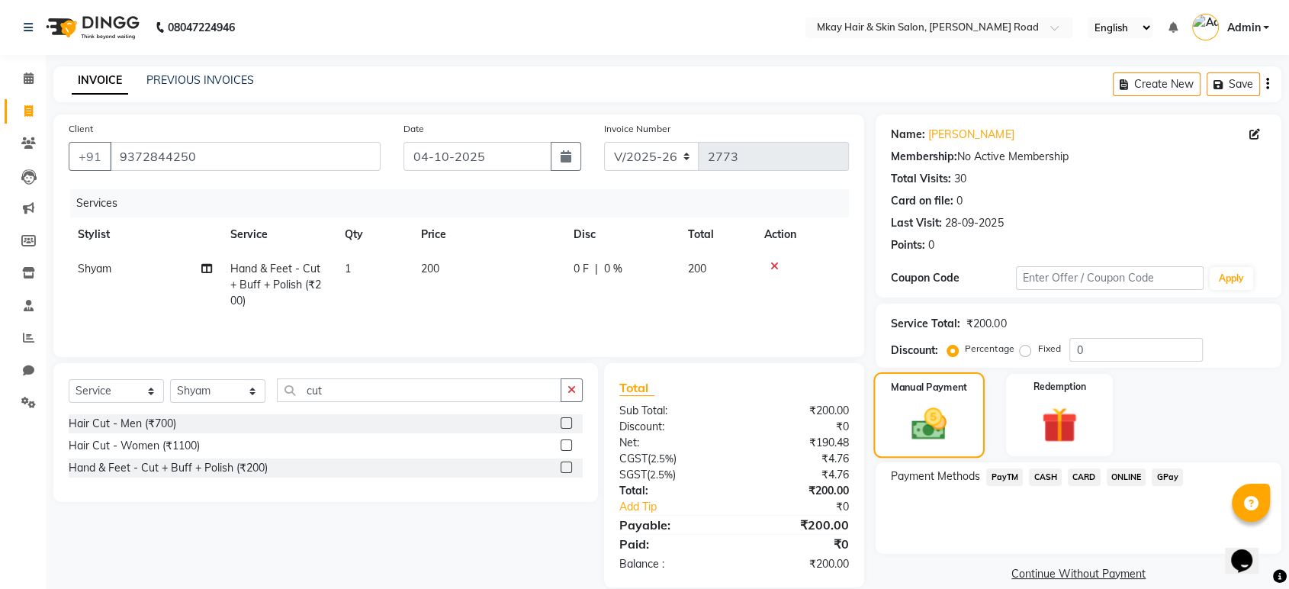
scroll to position [21, 0]
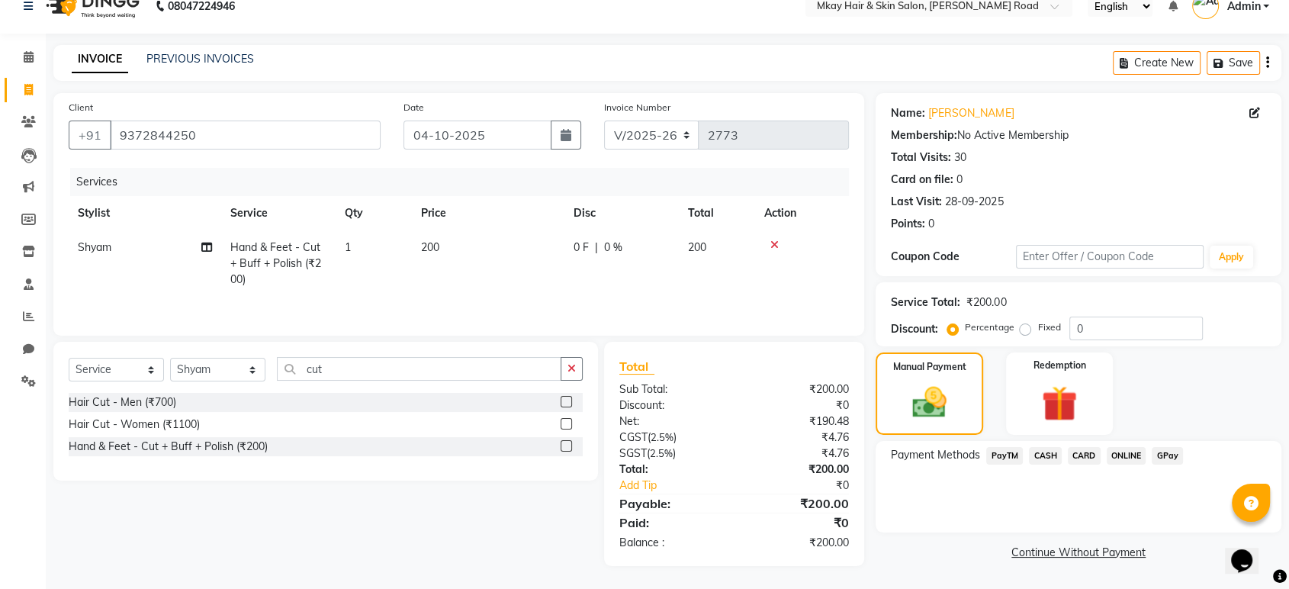
click at [1036, 457] on span "CASH" at bounding box center [1045, 456] width 33 height 18
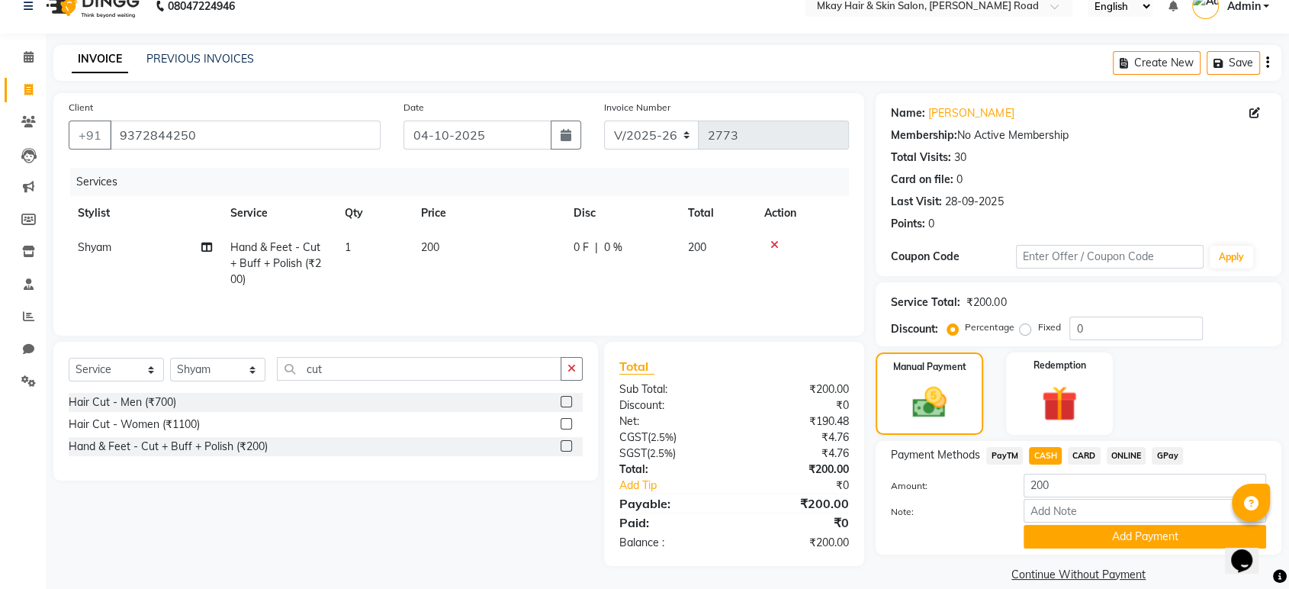
scroll to position [40, 0]
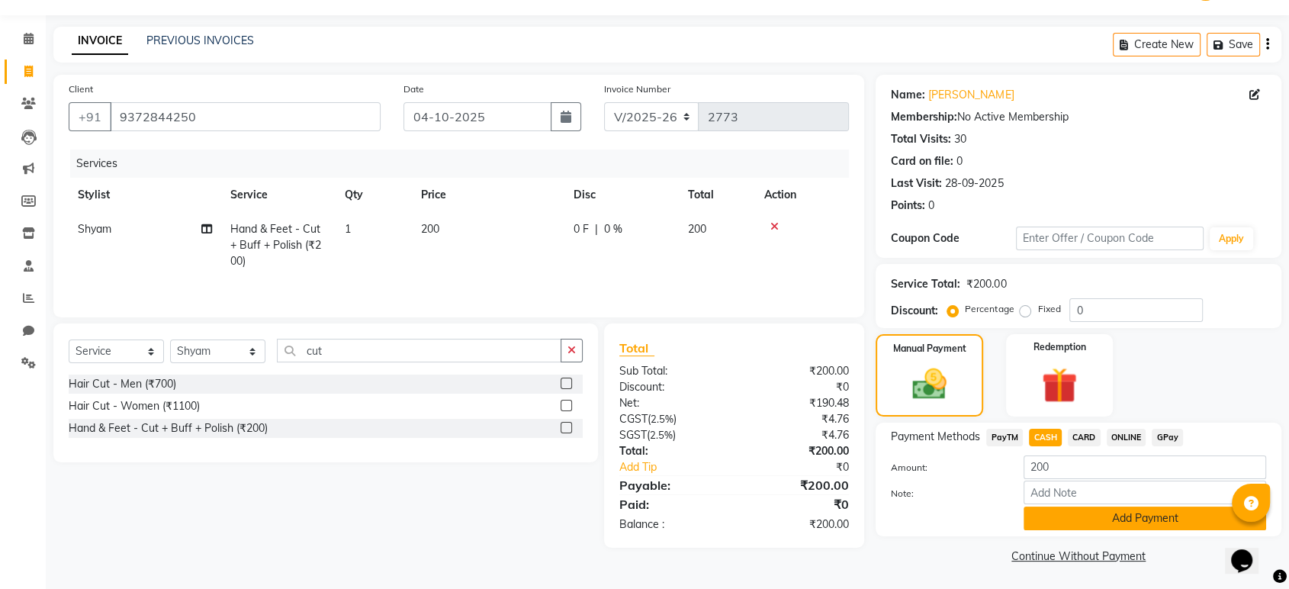
click at [1076, 507] on button "Add Payment" at bounding box center [1144, 518] width 242 height 24
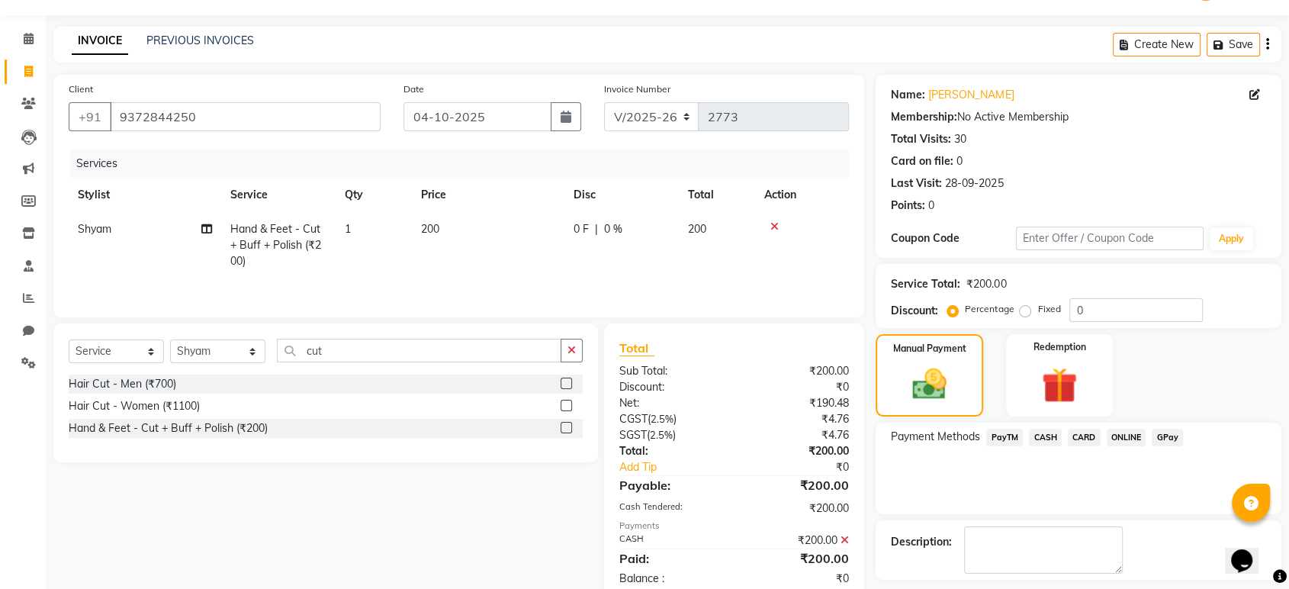
scroll to position [104, 0]
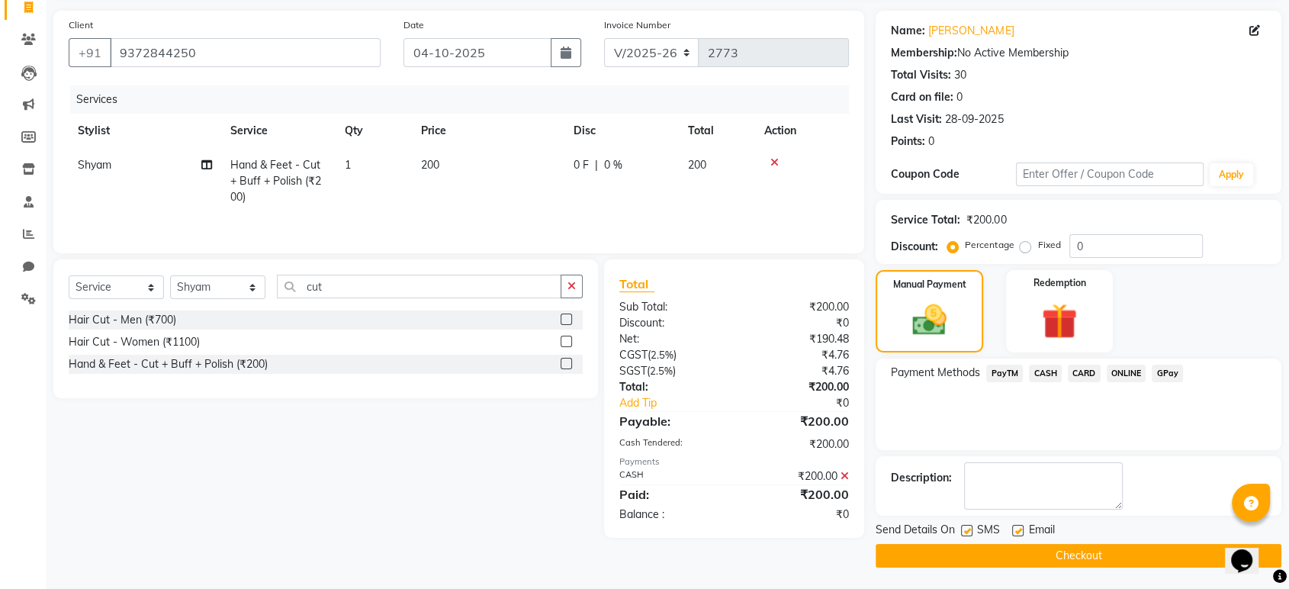
click at [1019, 534] on label at bounding box center [1017, 530] width 11 height 11
click at [1019, 534] on input "checkbox" at bounding box center [1017, 531] width 10 height 10
checkbox input "false"
click at [965, 533] on label at bounding box center [966, 530] width 11 height 11
click at [965, 533] on input "checkbox" at bounding box center [966, 531] width 10 height 10
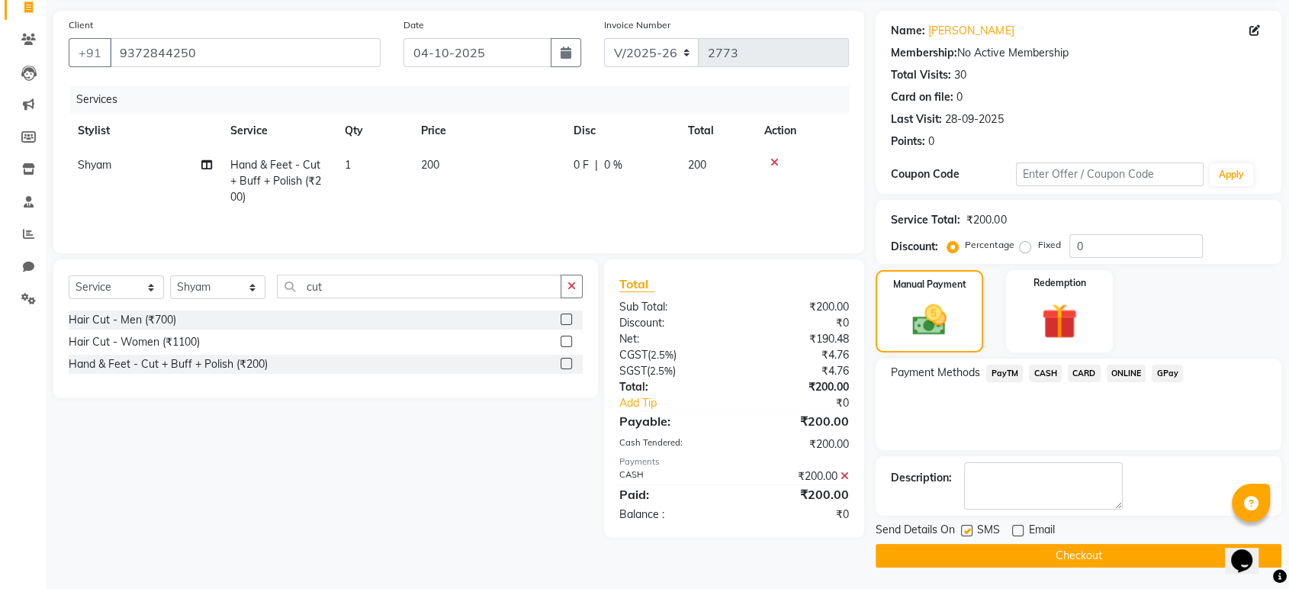
checkbox input "false"
click at [976, 557] on button "Checkout" at bounding box center [1078, 556] width 406 height 24
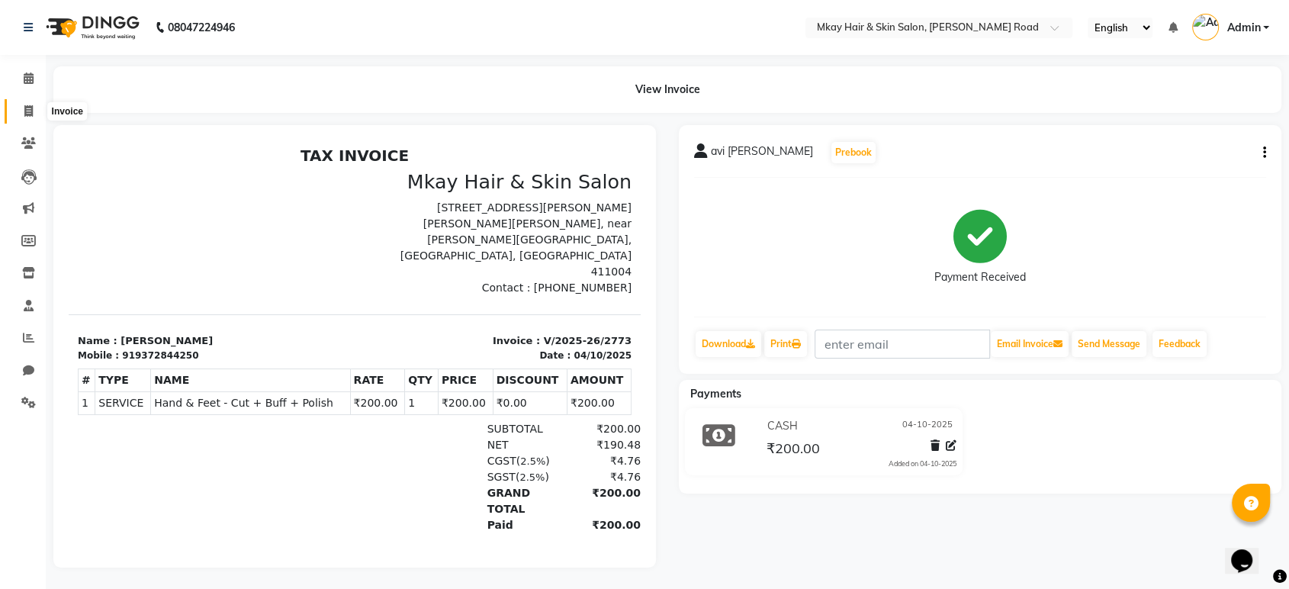
click at [29, 110] on icon at bounding box center [28, 110] width 8 height 11
select select "5258"
select select "service"
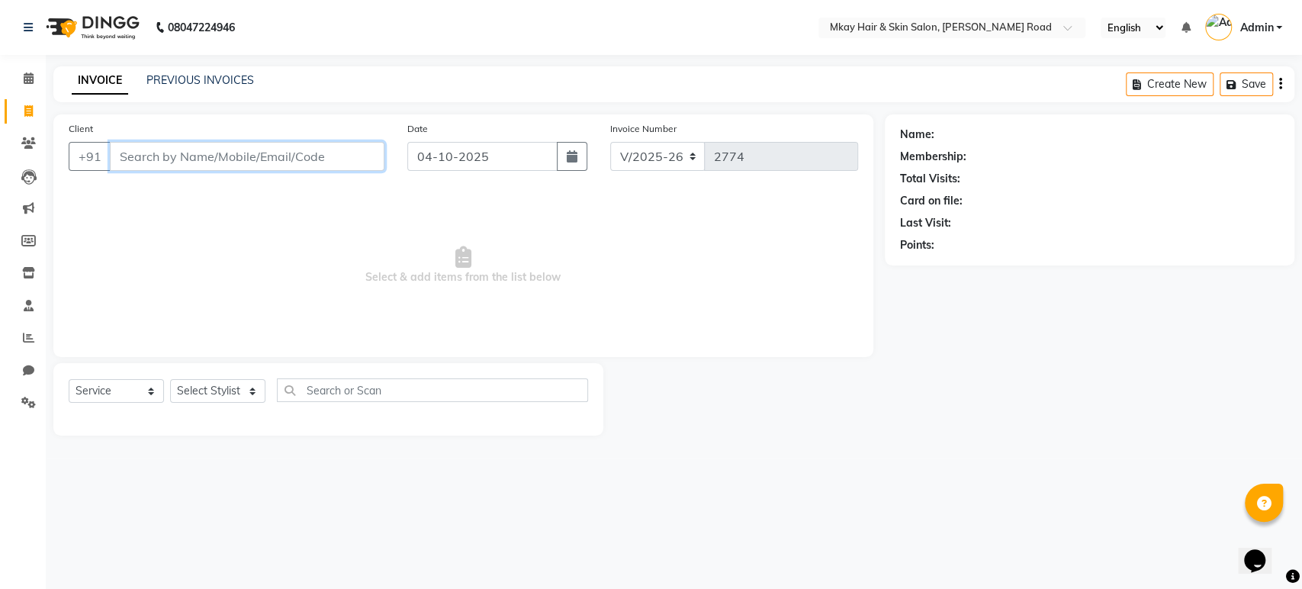
click at [213, 148] on input "Client" at bounding box center [247, 156] width 275 height 29
type input "r"
type input "s"
click at [169, 158] on input "Client" at bounding box center [247, 156] width 275 height 29
type input "r"
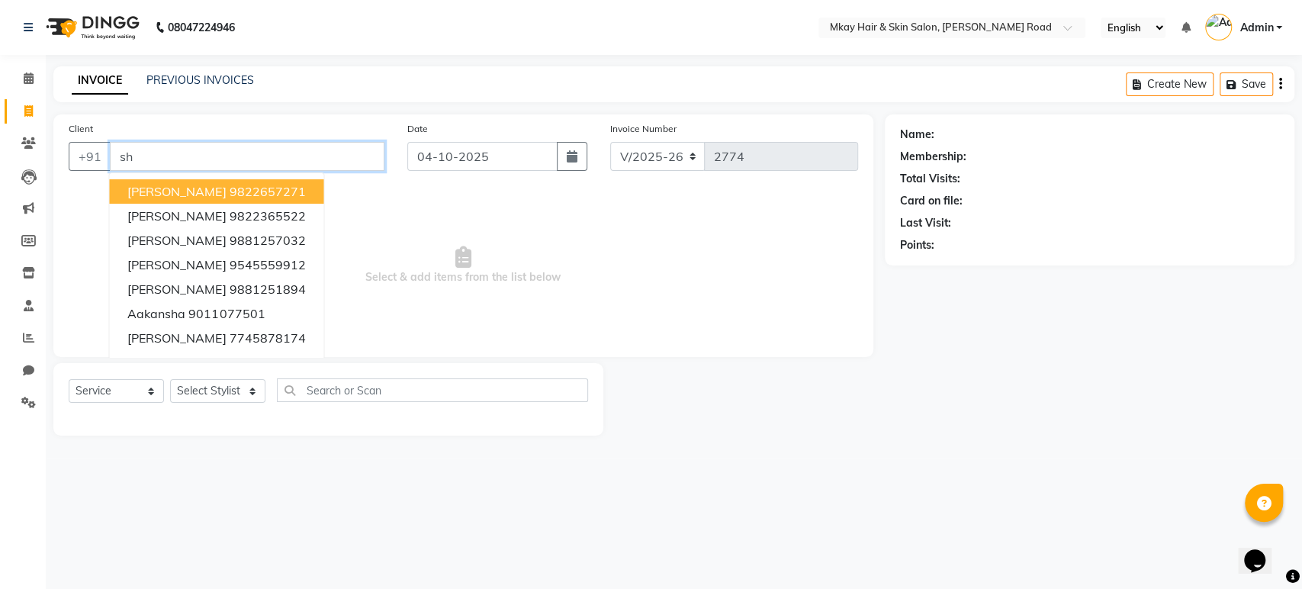
type input "s"
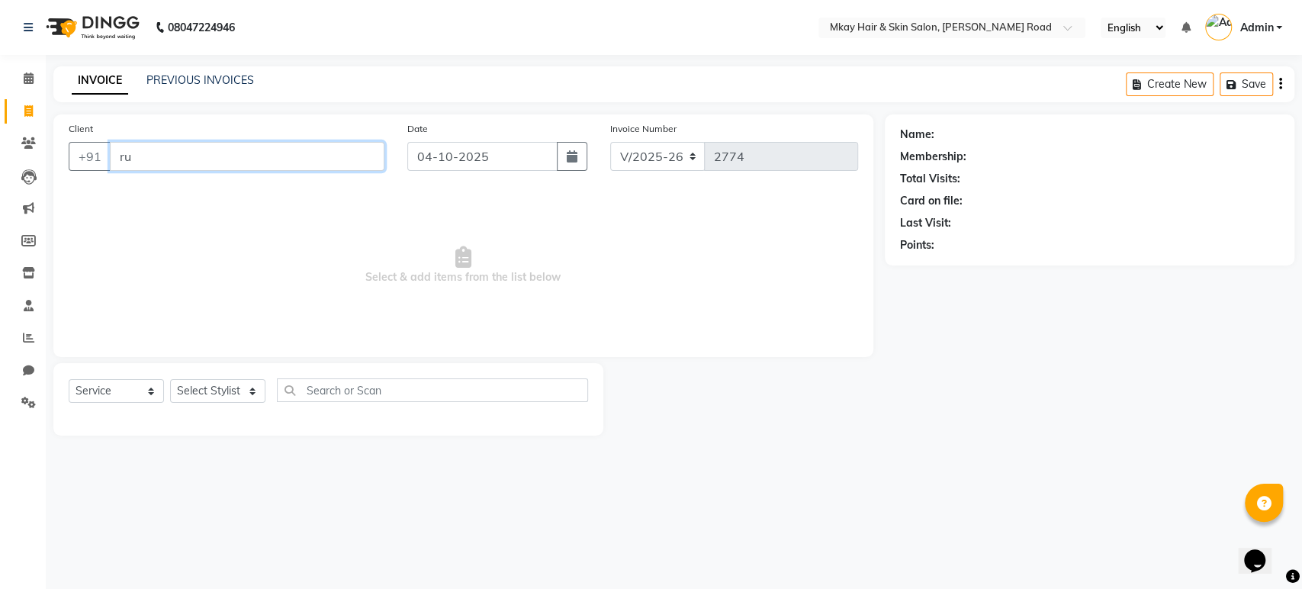
type input "r"
type input "R"
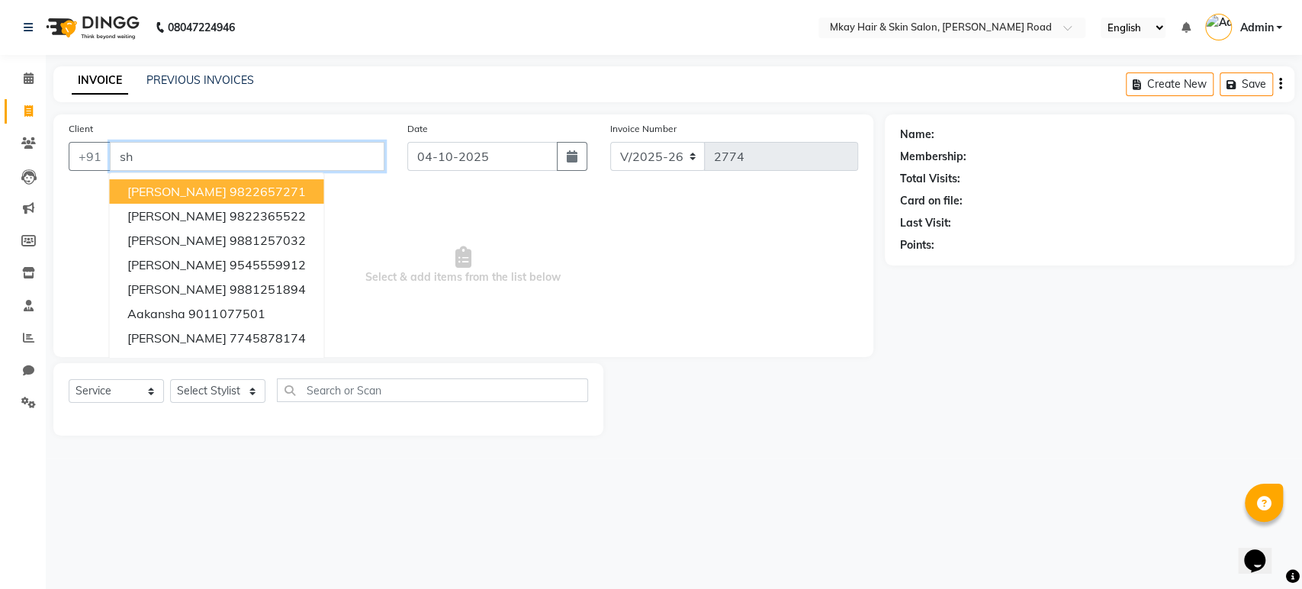
type input "s"
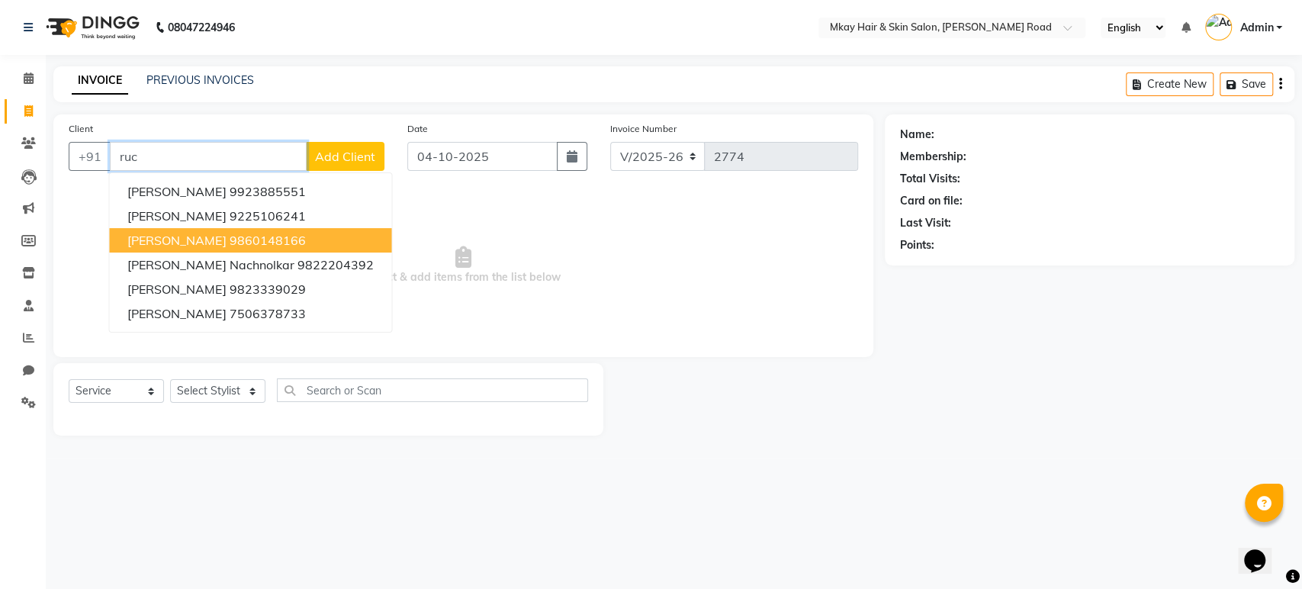
click at [174, 233] on span "rucha shaha" at bounding box center [176, 240] width 98 height 15
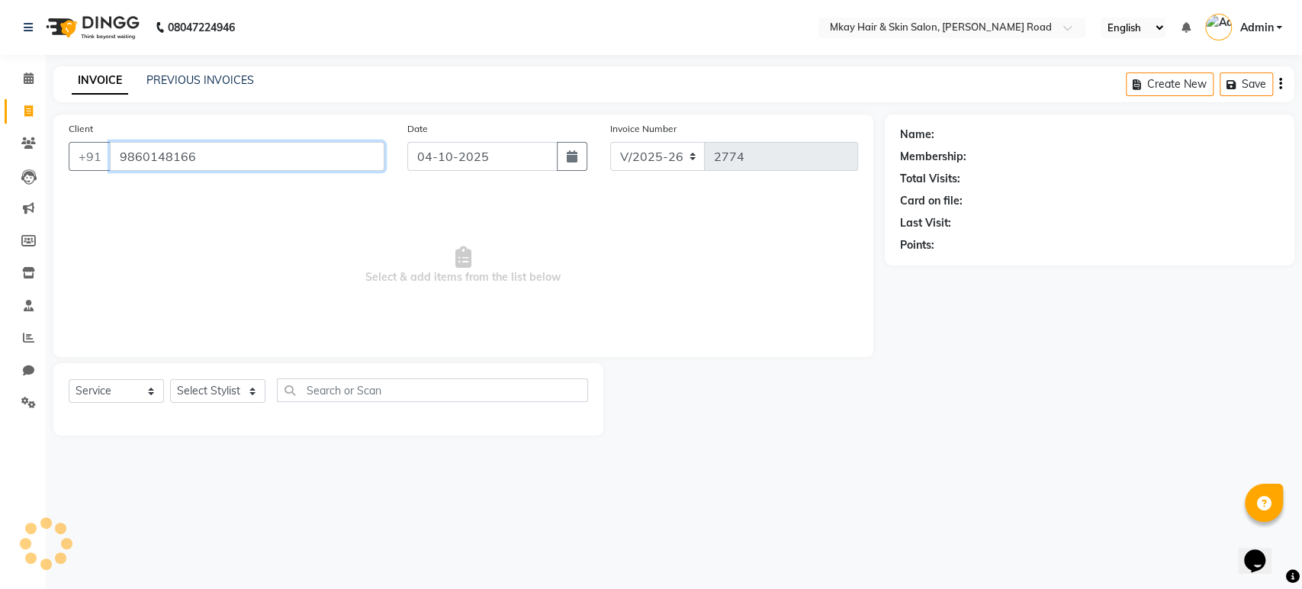
type input "9860148166"
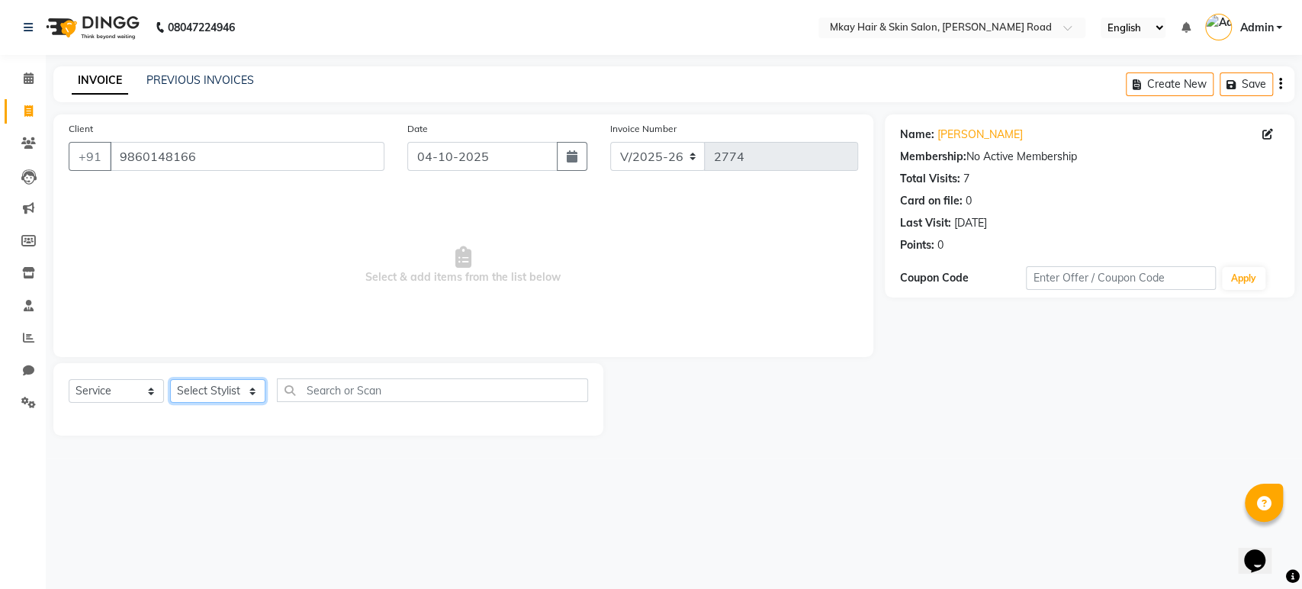
click at [198, 400] on select "Select Stylist [PERSON_NAME] Isha [PERSON_NAME] [PERSON_NAME] Shyam [PERSON_NAM…" at bounding box center [217, 391] width 95 height 24
select select "38226"
click at [170, 379] on select "Select Stylist [PERSON_NAME] Isha [PERSON_NAME] [PERSON_NAME] Shyam [PERSON_NAM…" at bounding box center [217, 391] width 95 height 24
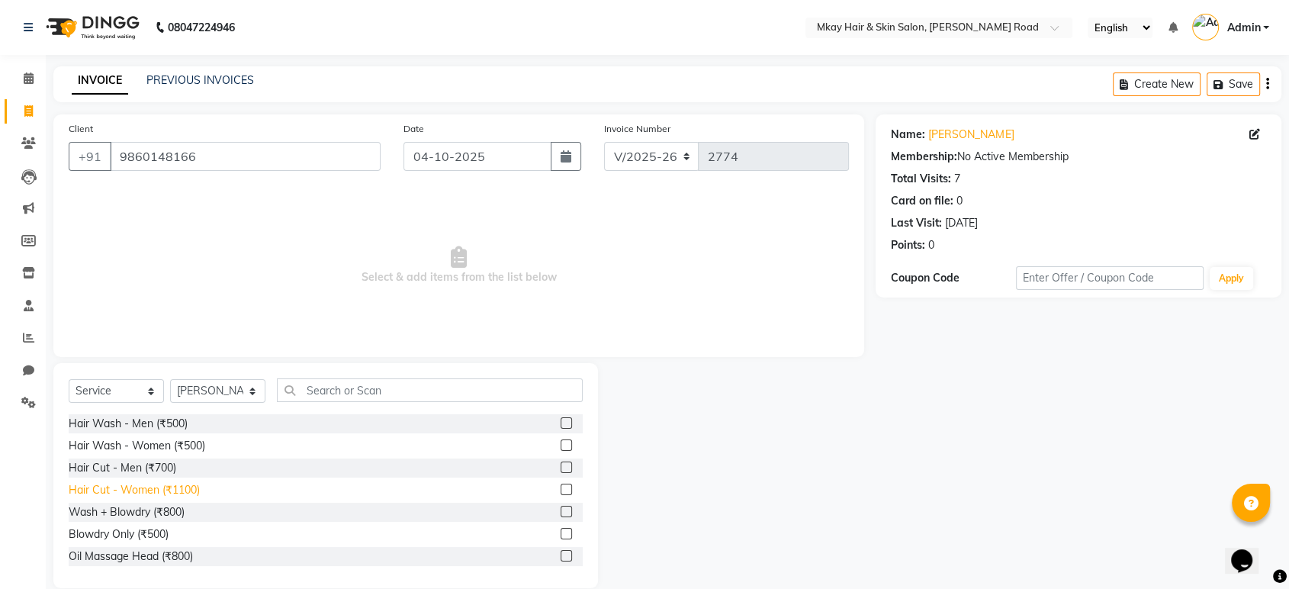
click at [124, 488] on div "Hair Cut - Women (₹1100)" at bounding box center [134, 490] width 131 height 16
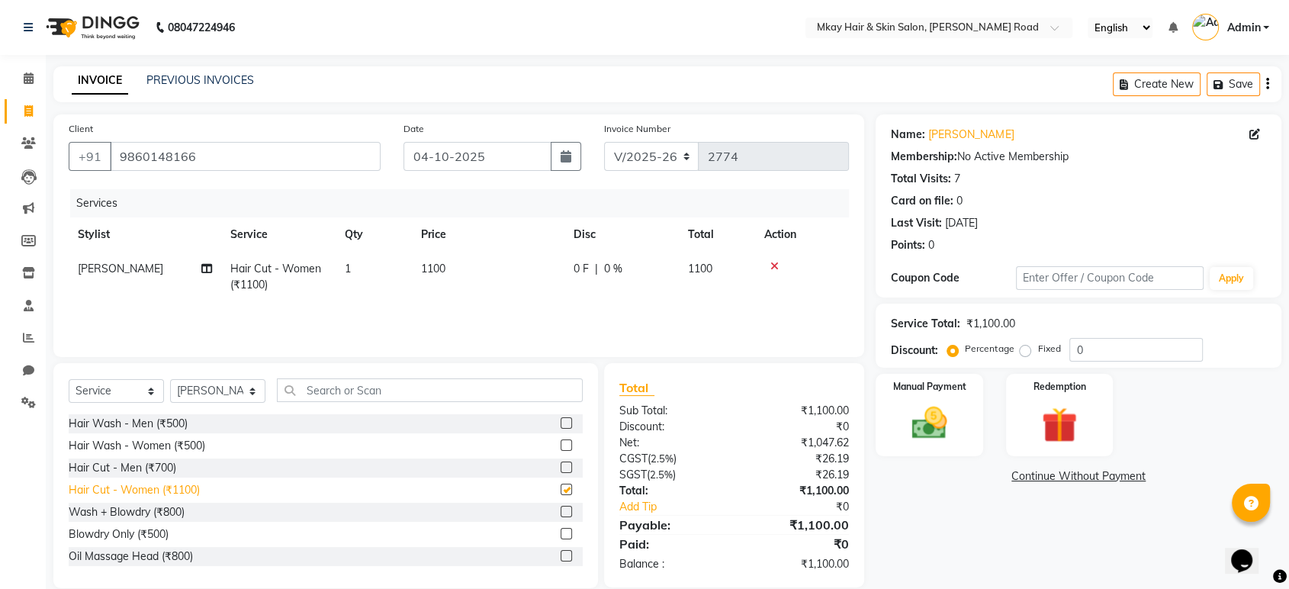
checkbox input "false"
click at [215, 383] on select "Select Stylist [PERSON_NAME] Isha [PERSON_NAME] [PERSON_NAME] Shyam [PERSON_NAM…" at bounding box center [217, 391] width 95 height 24
select select "38227"
click at [170, 379] on select "Select Stylist [PERSON_NAME] Isha [PERSON_NAME] [PERSON_NAME] Shyam [PERSON_NAM…" at bounding box center [217, 391] width 95 height 24
click at [310, 383] on input "text" at bounding box center [430, 390] width 306 height 24
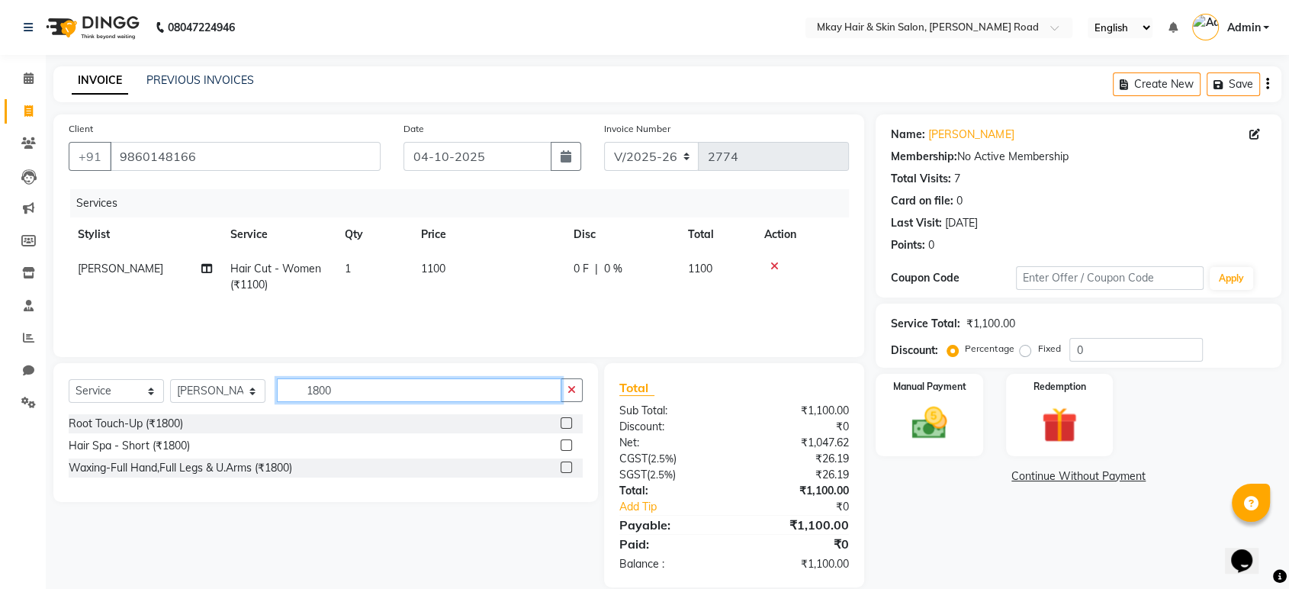
type input "1800"
click at [130, 410] on div "Select Service Product Membership Package Voucher Prepaid Gift Card Select Styl…" at bounding box center [326, 396] width 514 height 36
click at [130, 416] on div "Root Touch-Up (₹1800)" at bounding box center [126, 424] width 114 height 16
checkbox input "false"
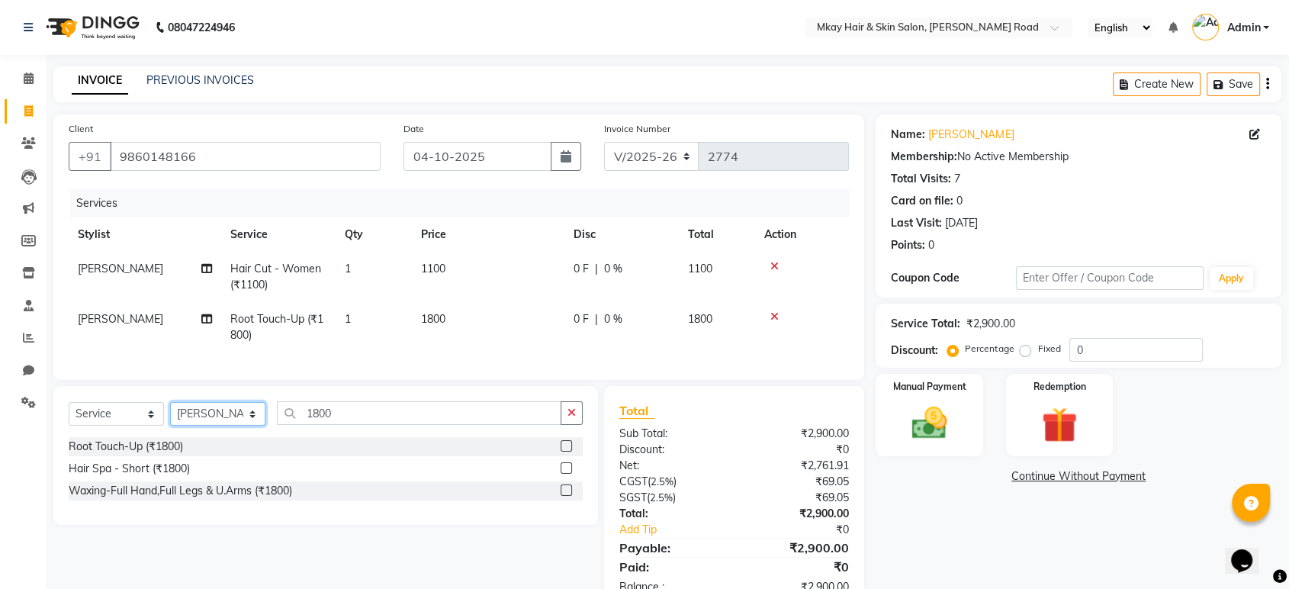
click at [214, 425] on select "Select Stylist [PERSON_NAME] Isha [PERSON_NAME] [PERSON_NAME] Shyam [PERSON_NAM…" at bounding box center [217, 414] width 95 height 24
select select "38229"
click at [170, 415] on select "Select Stylist [PERSON_NAME] Isha [PERSON_NAME] [PERSON_NAME] Shyam [PERSON_NAM…" at bounding box center [217, 414] width 95 height 24
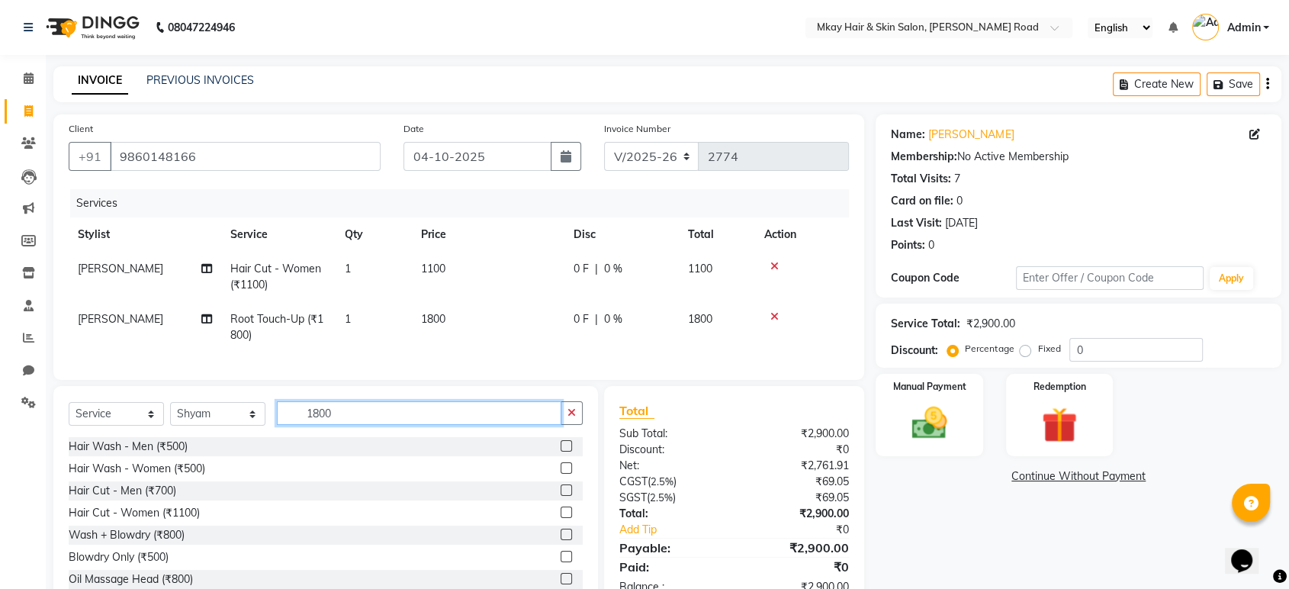
click at [339, 425] on input "1800" at bounding box center [419, 413] width 284 height 24
type input "1"
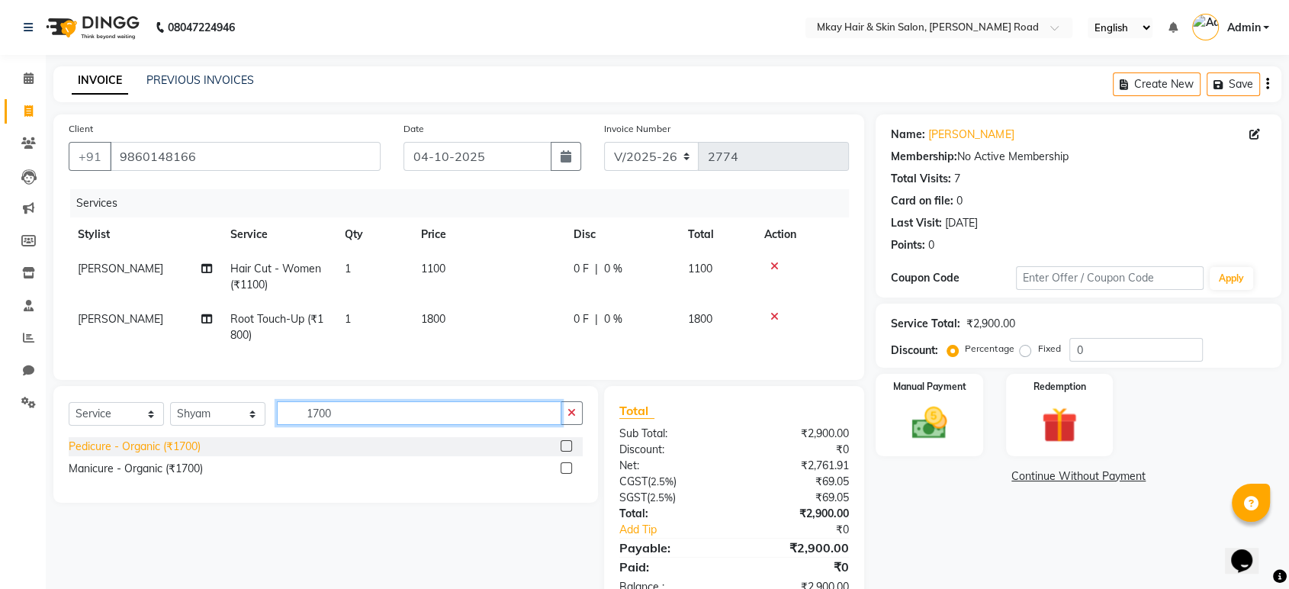
type input "1700"
click at [120, 452] on div "Pedicure - Organic (₹1700)" at bounding box center [135, 446] width 132 height 16
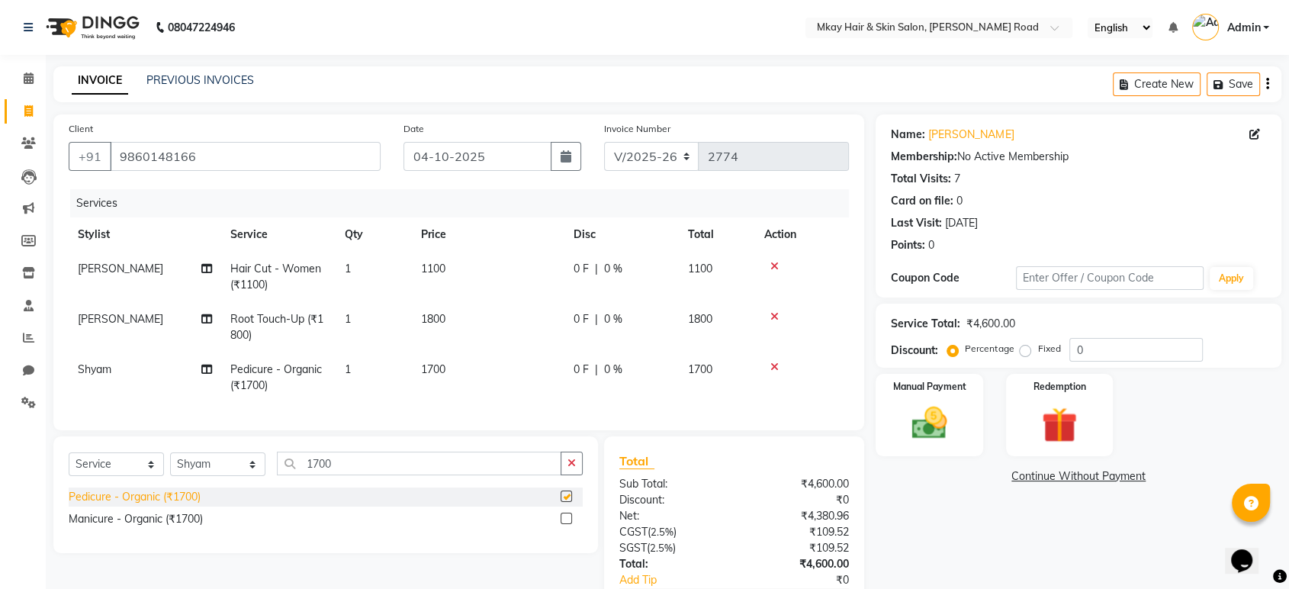
checkbox input "false"
click at [907, 419] on img at bounding box center [928, 423] width 59 height 43
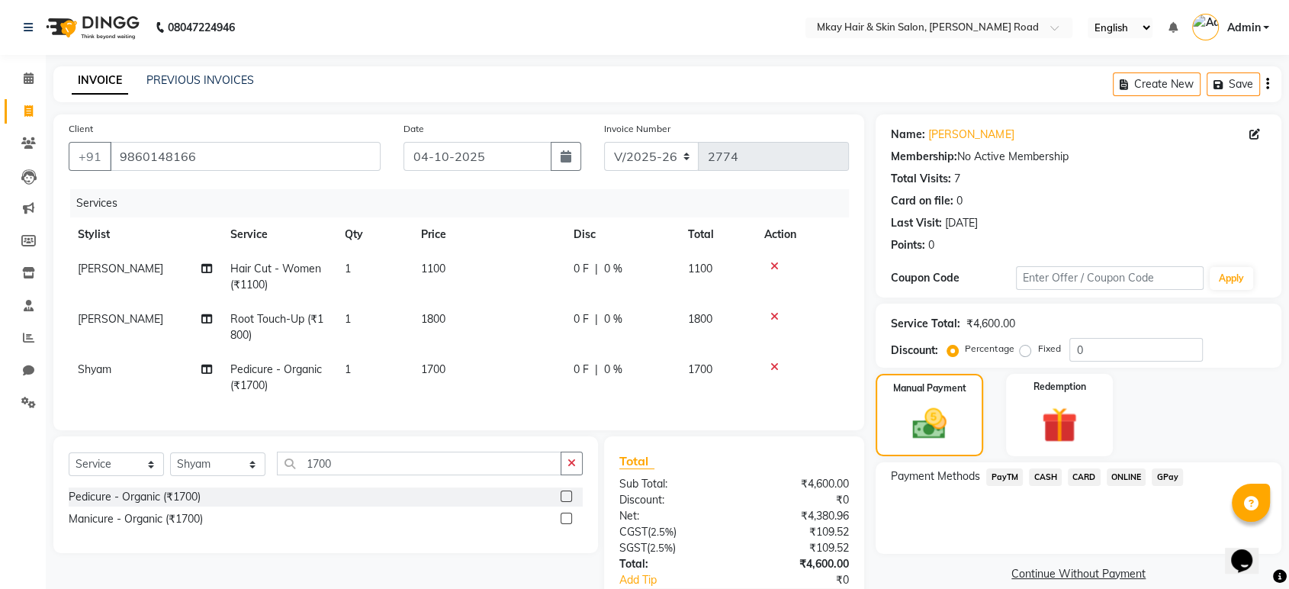
click at [1168, 476] on span "GPay" at bounding box center [1166, 477] width 31 height 18
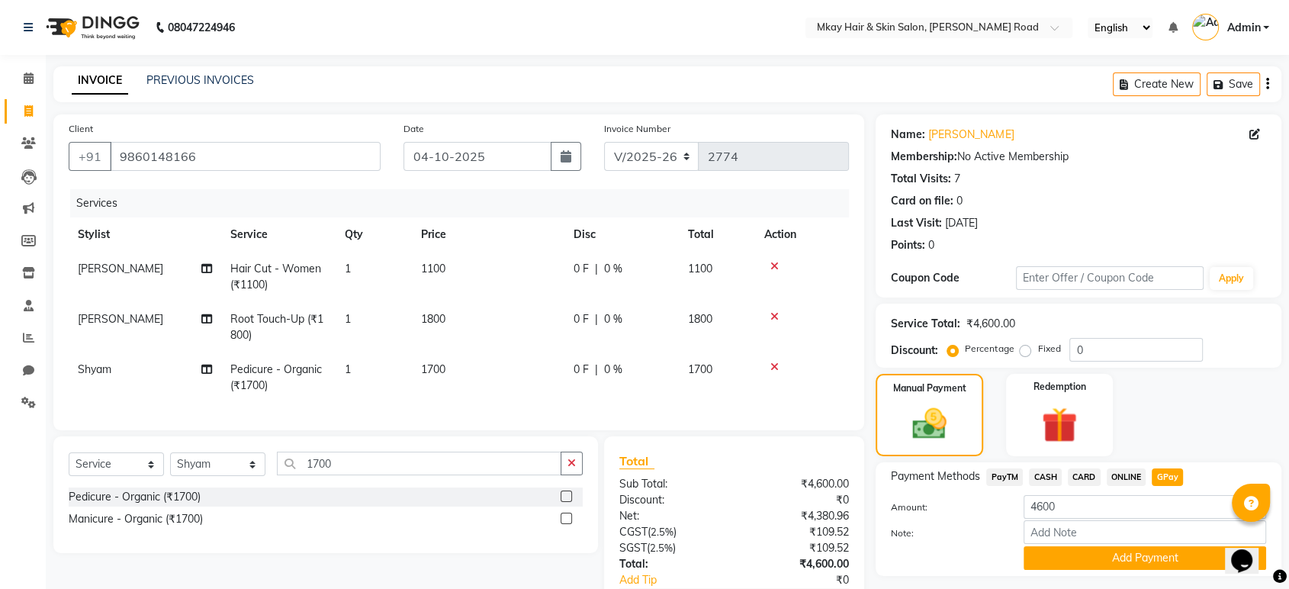
scroll to position [106, 0]
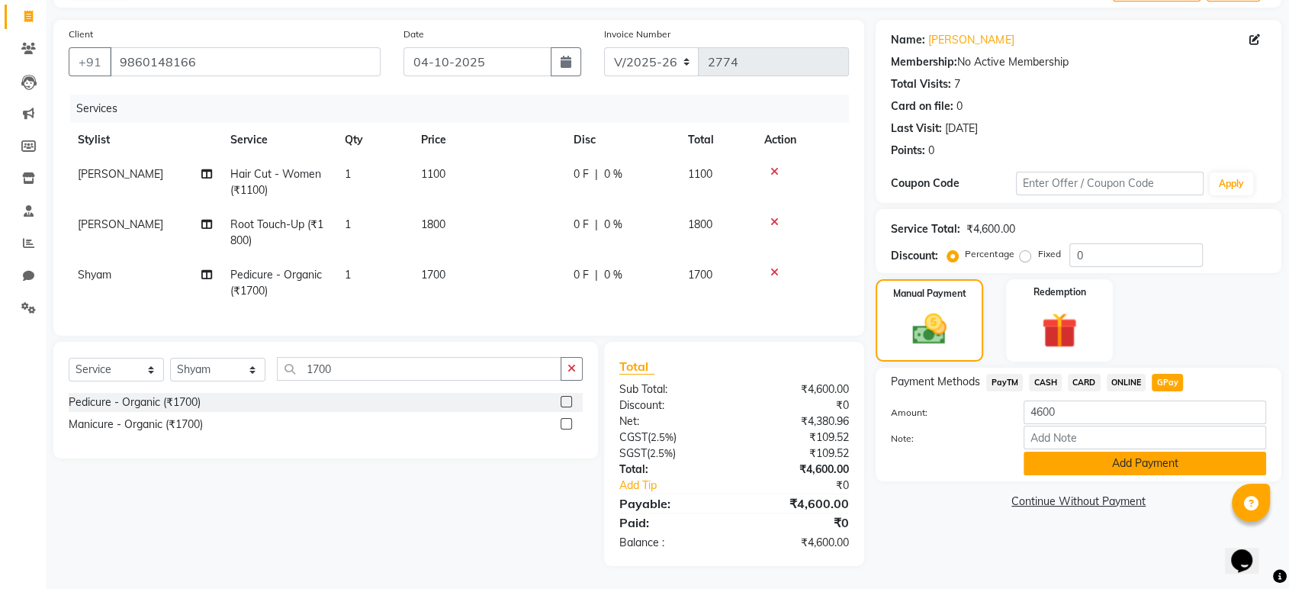
click at [1126, 451] on button "Add Payment" at bounding box center [1144, 463] width 242 height 24
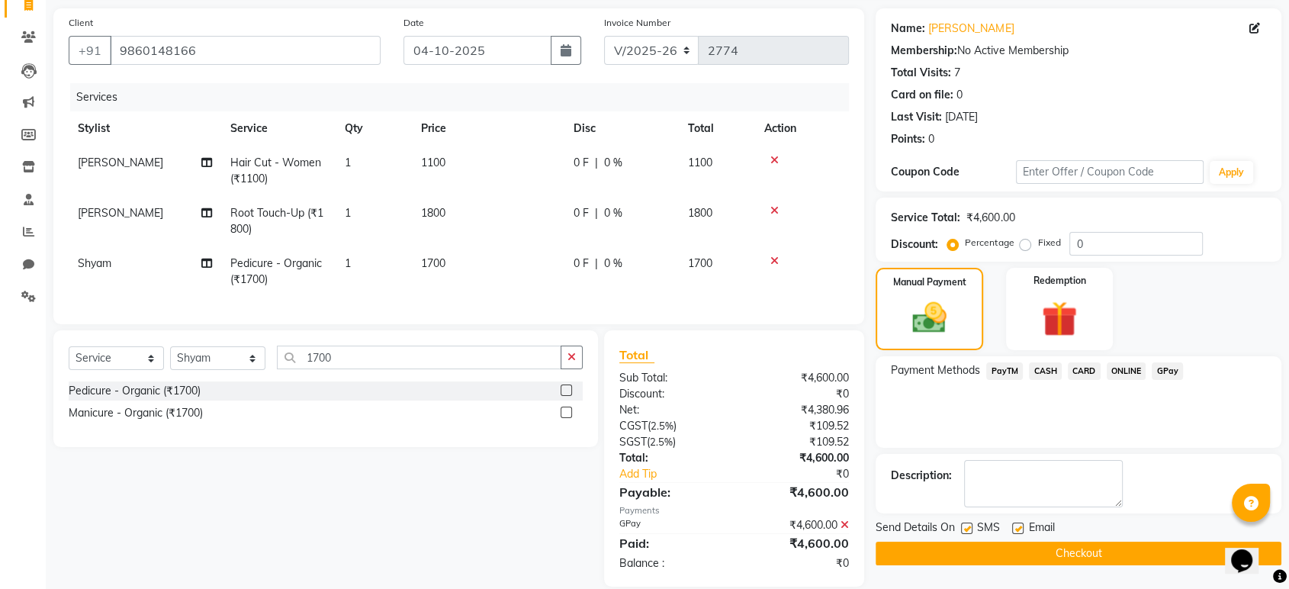
scroll to position [138, 0]
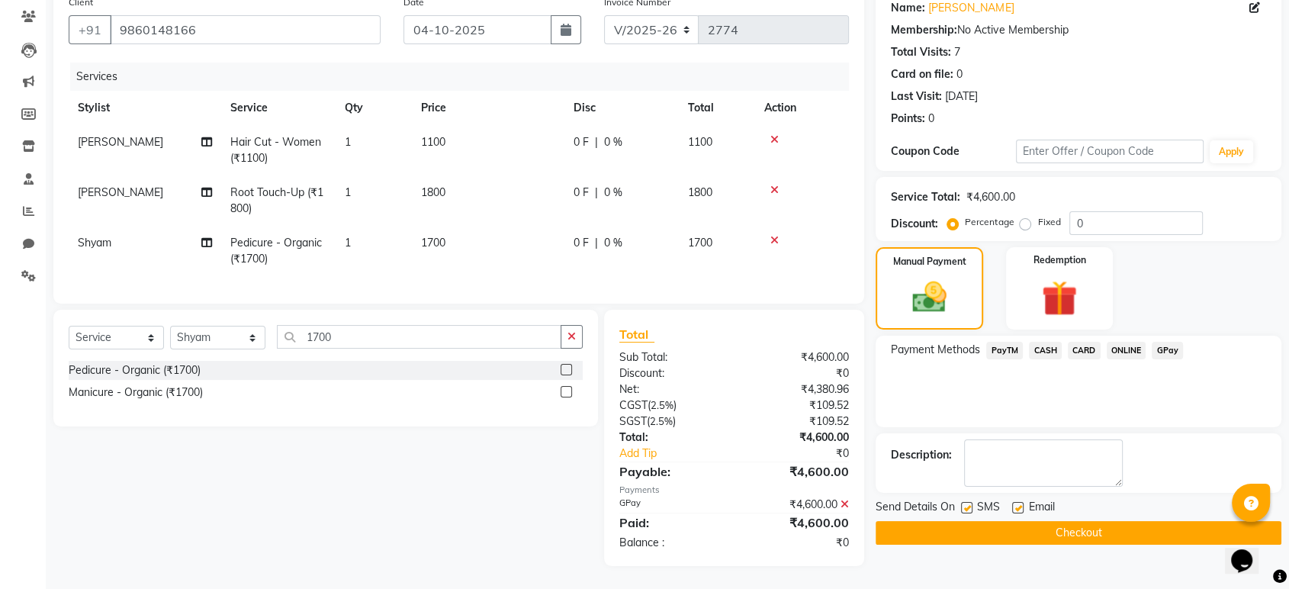
click at [1020, 502] on label at bounding box center [1017, 507] width 11 height 11
click at [1020, 503] on input "checkbox" at bounding box center [1017, 508] width 10 height 10
checkbox input "false"
click at [970, 502] on label at bounding box center [966, 507] width 11 height 11
click at [970, 503] on input "checkbox" at bounding box center [966, 508] width 10 height 10
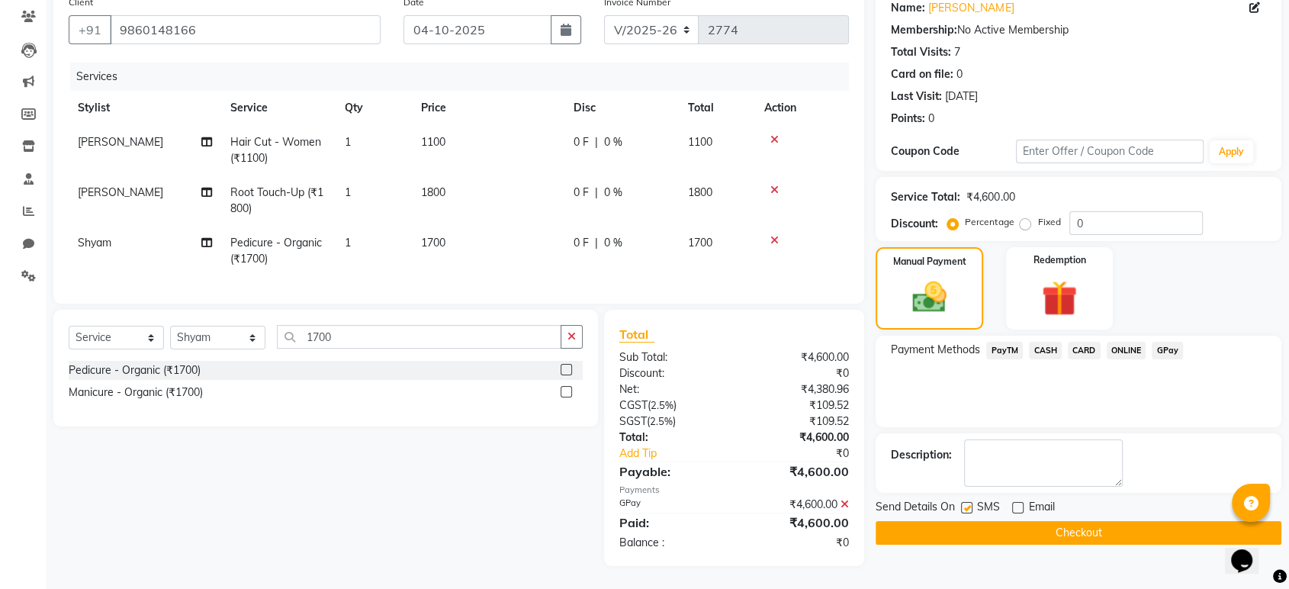
checkbox input "false"
click at [993, 521] on button "Checkout" at bounding box center [1078, 533] width 406 height 24
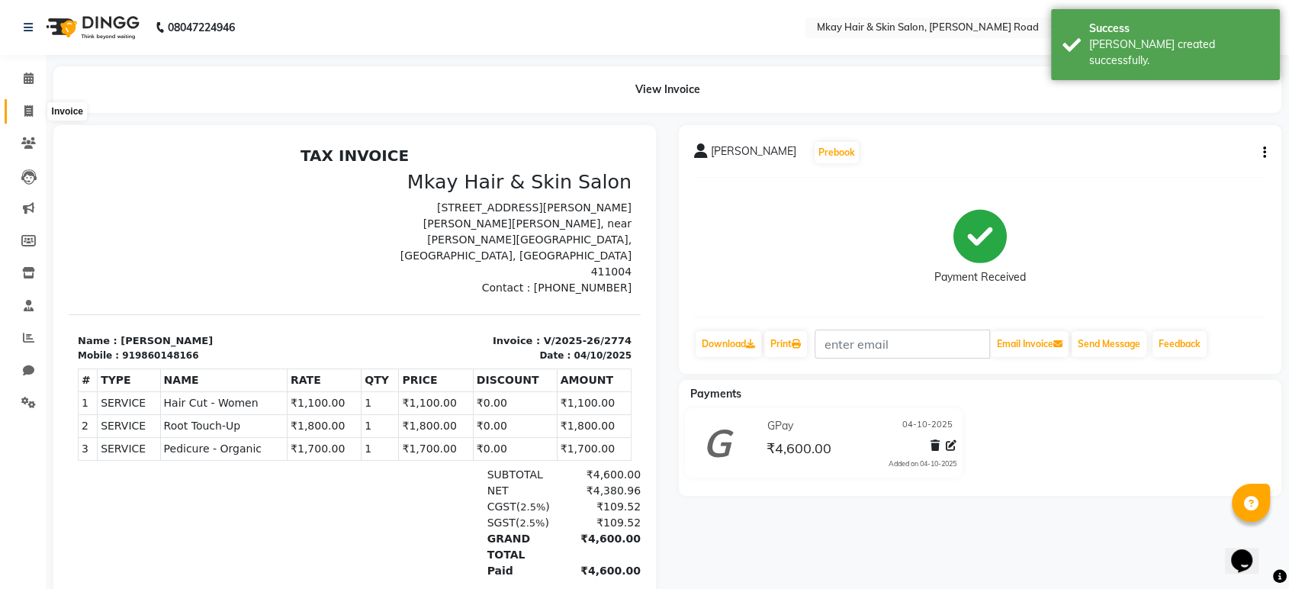
click at [27, 110] on icon at bounding box center [28, 110] width 8 height 11
select select "service"
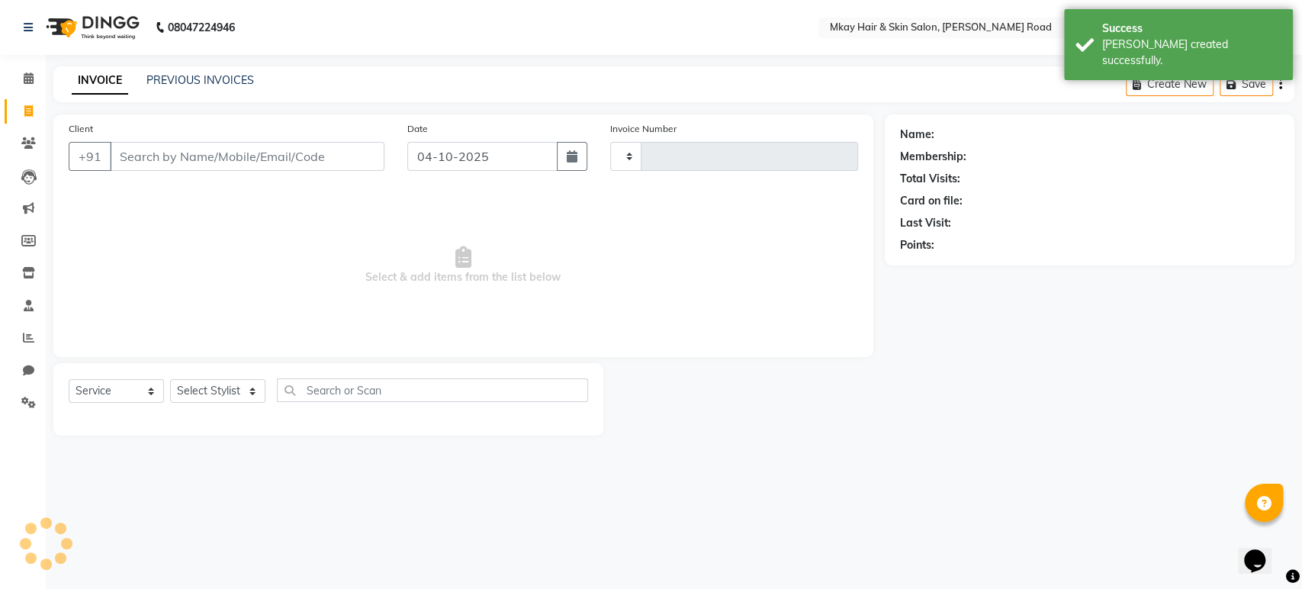
type input "2775"
select select "5258"
click at [210, 78] on link "PREVIOUS INVOICES" at bounding box center [200, 80] width 108 height 14
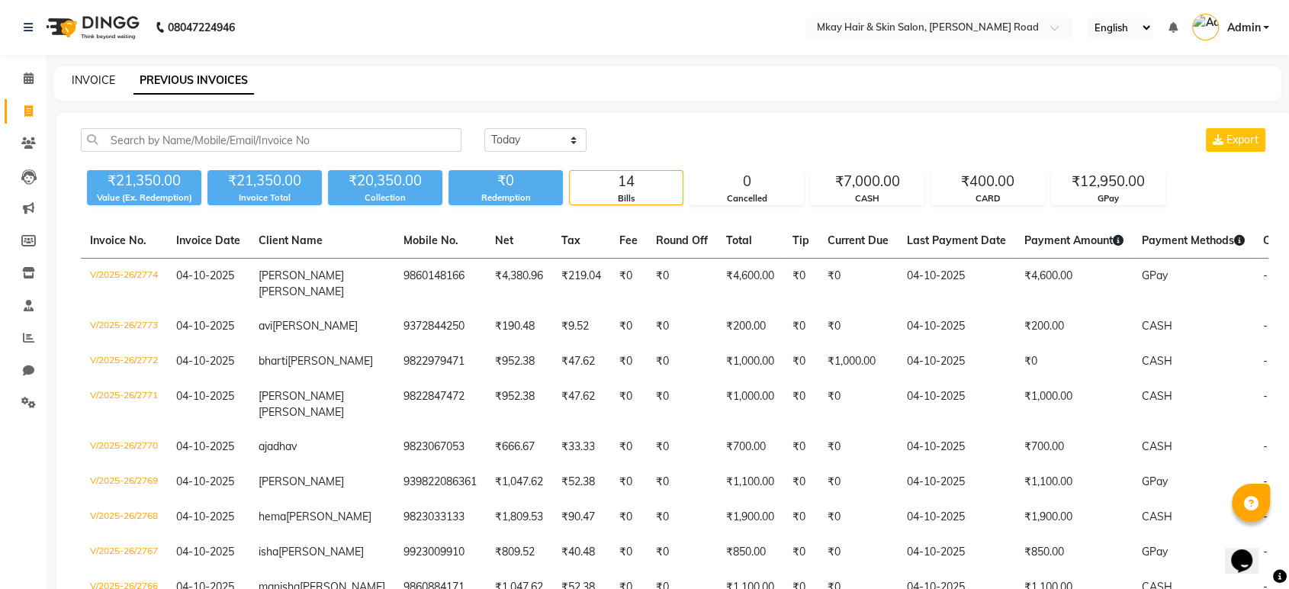
click at [86, 80] on link "INVOICE" at bounding box center [93, 80] width 43 height 14
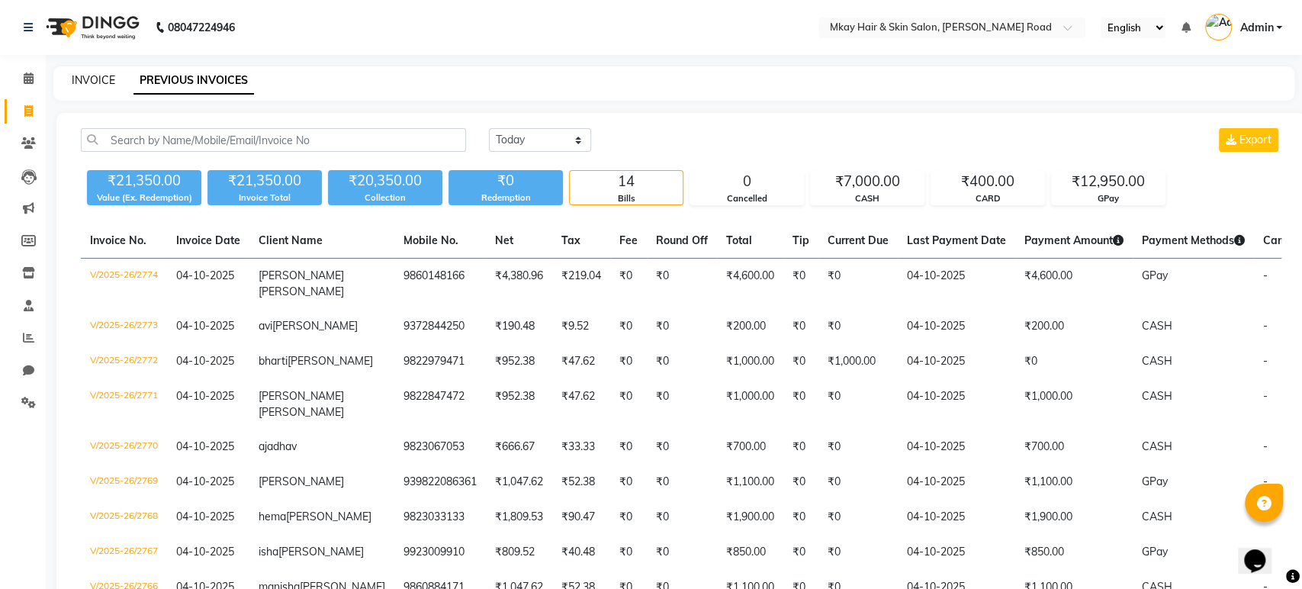
select select "5258"
select select "service"
